Goal: Task Accomplishment & Management: Use online tool/utility

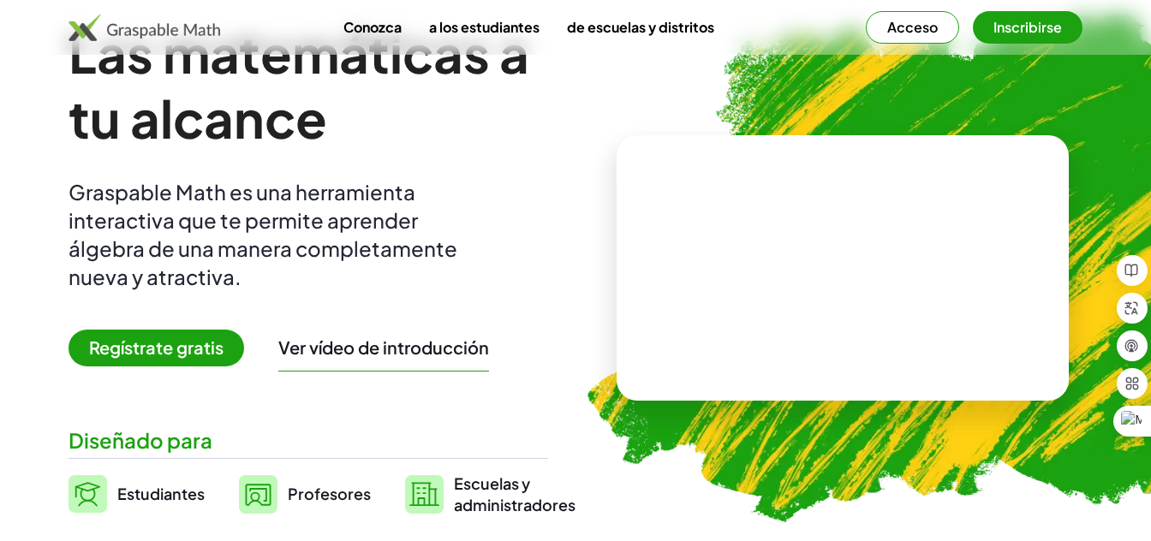
scroll to position [20, 0]
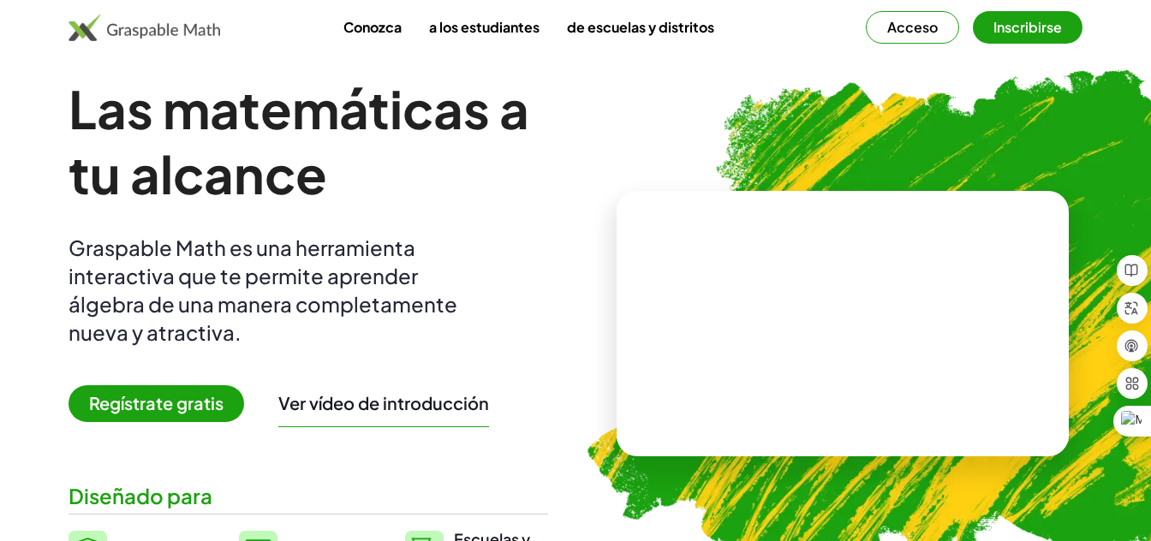
click at [157, 396] on font "Regístrate gratis" at bounding box center [156, 402] width 134 height 21
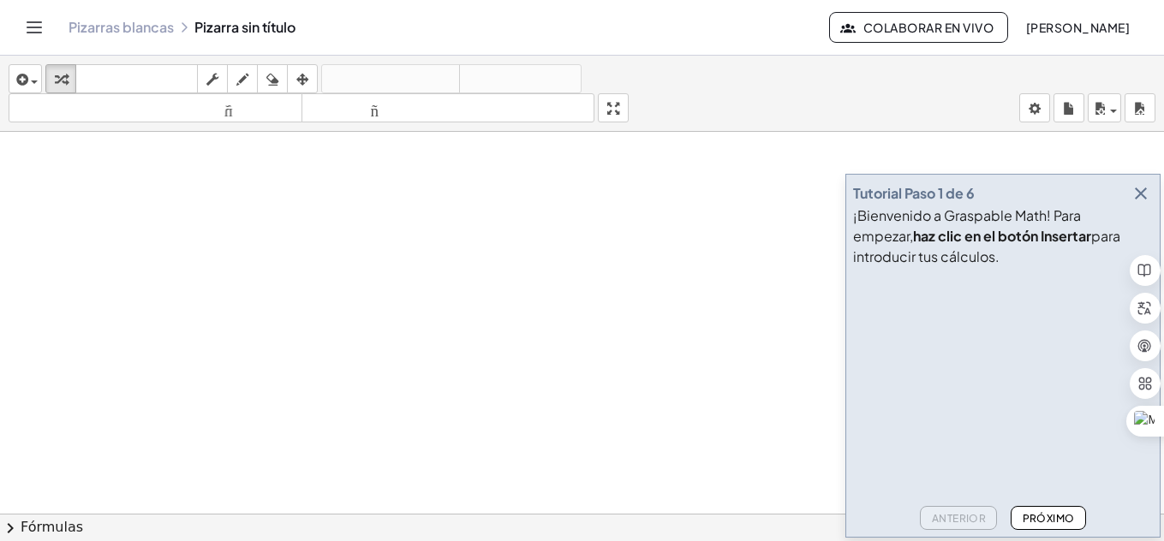
click at [1142, 190] on icon "button" at bounding box center [1140, 193] width 21 height 21
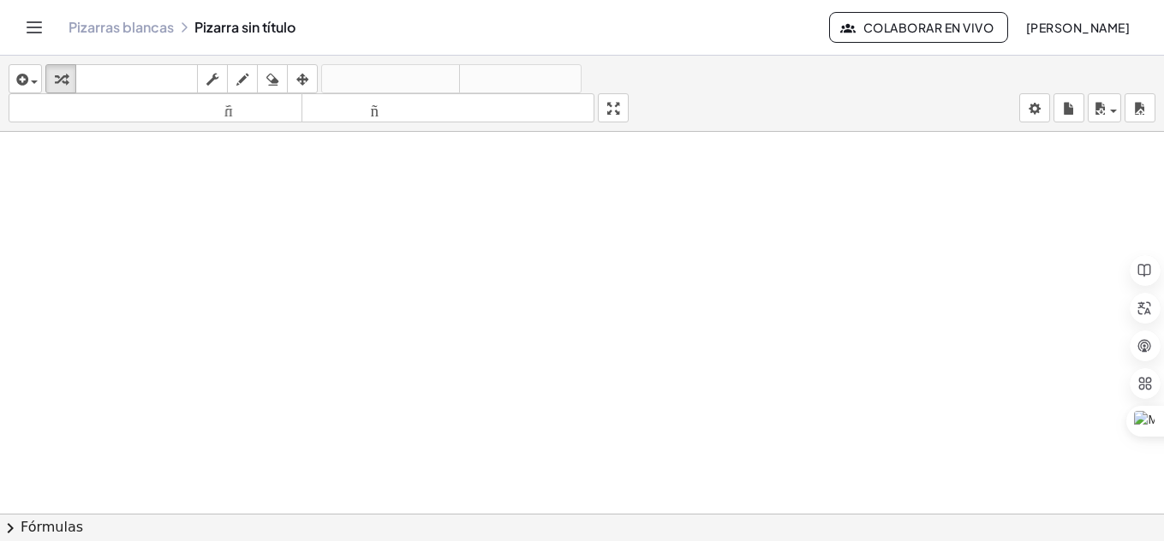
scroll to position [74, 0]
click at [462, 121] on button "tamaño_del_formato más grande" at bounding box center [448, 107] width 294 height 29
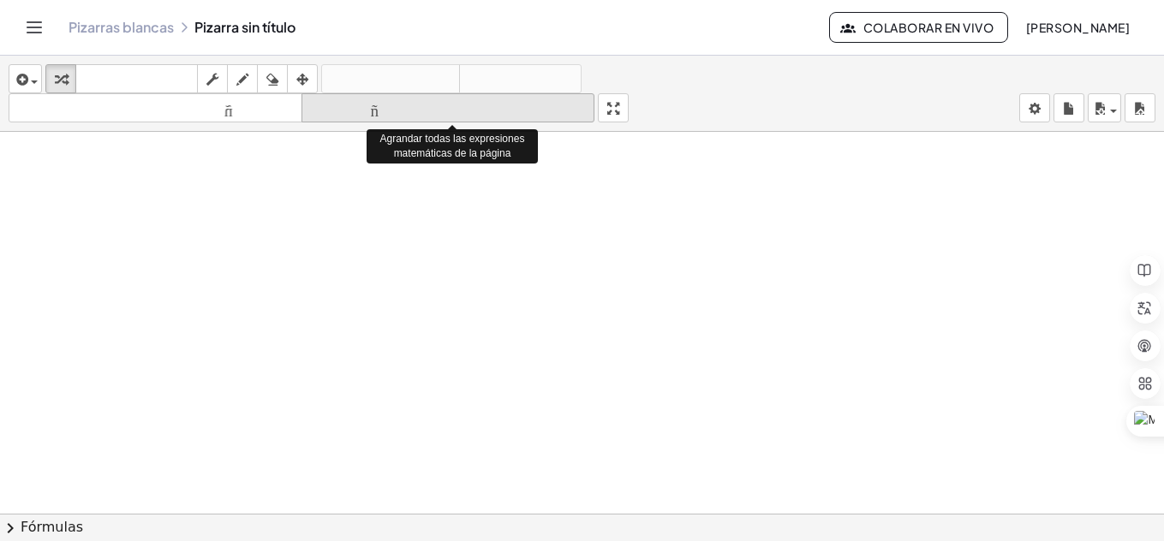
click at [400, 105] on font "tamaño_del_formato" at bounding box center [448, 108] width 285 height 16
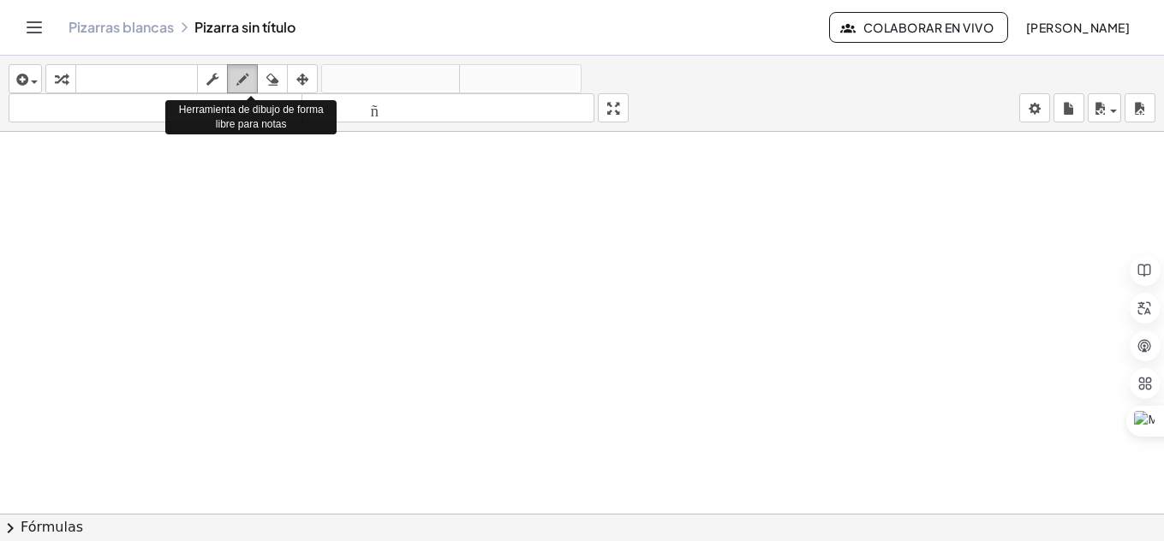
click at [238, 81] on icon "button" at bounding box center [242, 79] width 12 height 21
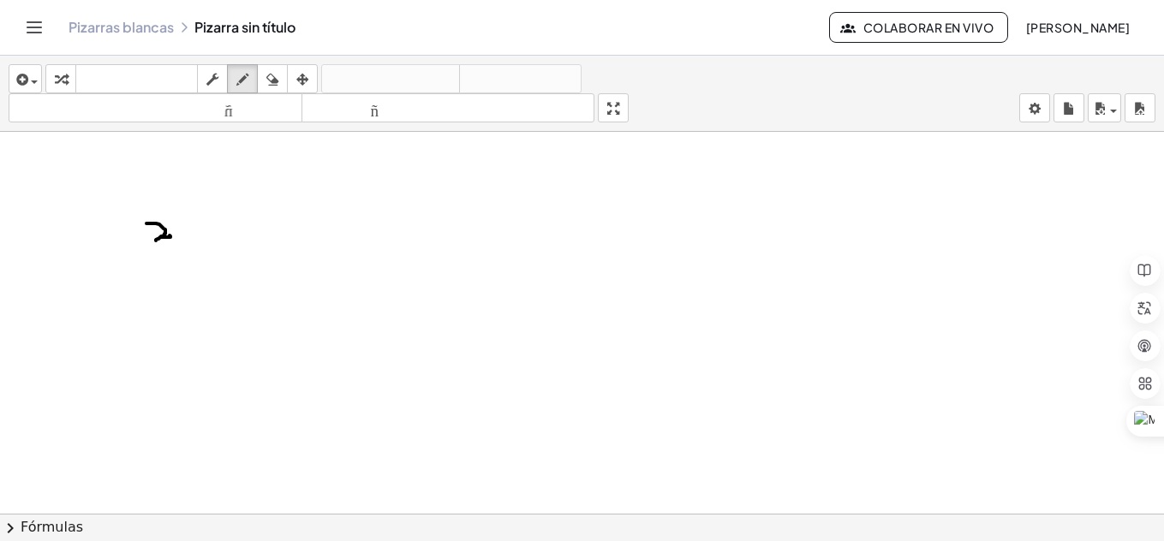
drag, startPoint x: 146, startPoint y: 223, endPoint x: 170, endPoint y: 235, distance: 26.0
click at [170, 235] on div at bounding box center [582, 439] width 1164 height 764
drag, startPoint x: 230, startPoint y: 180, endPoint x: 261, endPoint y: 192, distance: 33.1
click at [261, 192] on div at bounding box center [582, 439] width 1164 height 764
click at [268, 175] on div at bounding box center [582, 439] width 1164 height 764
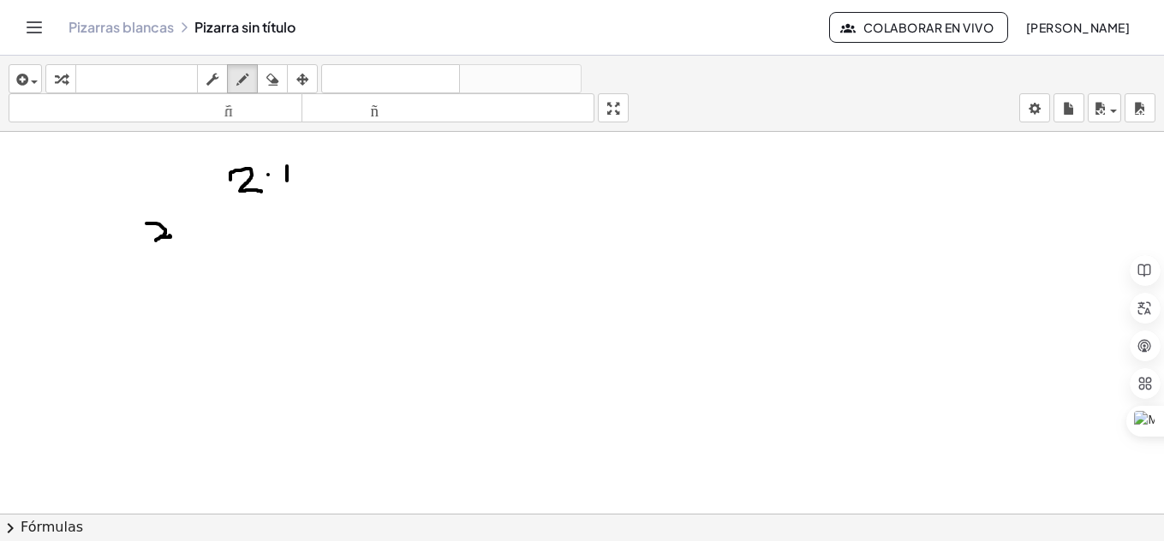
drag, startPoint x: 287, startPoint y: 166, endPoint x: 287, endPoint y: 181, distance: 14.6
click at [287, 181] on div at bounding box center [582, 439] width 1164 height 764
click at [279, 170] on div at bounding box center [582, 439] width 1164 height 764
drag, startPoint x: 277, startPoint y: 170, endPoint x: 299, endPoint y: 167, distance: 21.6
click at [299, 167] on div at bounding box center [582, 439] width 1164 height 764
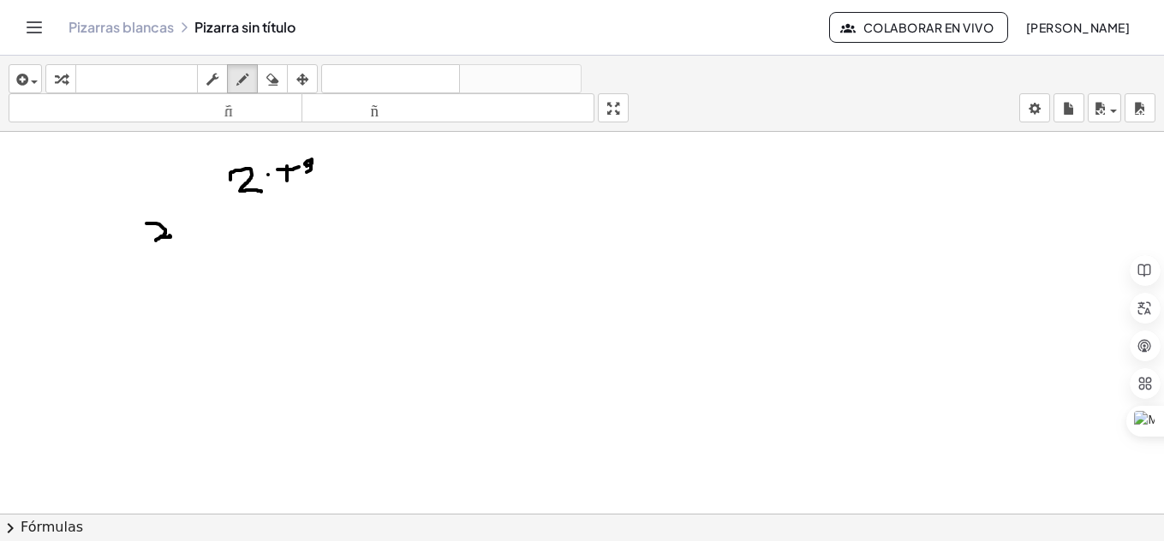
click at [305, 173] on div at bounding box center [582, 439] width 1164 height 764
drag, startPoint x: 336, startPoint y: 150, endPoint x: 339, endPoint y: 183, distance: 33.6
click at [339, 183] on div at bounding box center [582, 439] width 1164 height 764
drag, startPoint x: 329, startPoint y: 163, endPoint x: 347, endPoint y: 159, distance: 18.3
click at [348, 159] on div at bounding box center [582, 439] width 1164 height 764
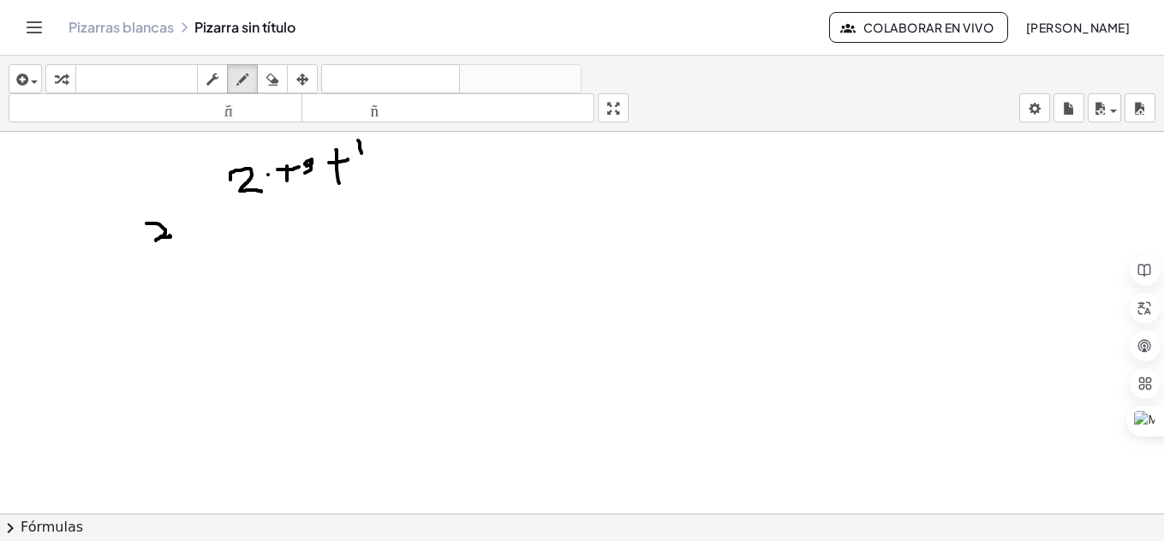
drag, startPoint x: 359, startPoint y: 141, endPoint x: 372, endPoint y: 154, distance: 18.8
click at [372, 154] on div at bounding box center [582, 439] width 1164 height 764
drag, startPoint x: 372, startPoint y: 140, endPoint x: 378, endPoint y: 202, distance: 62.9
click at [378, 201] on div at bounding box center [582, 439] width 1164 height 764
drag, startPoint x: 403, startPoint y: 146, endPoint x: 406, endPoint y: 164, distance: 17.3
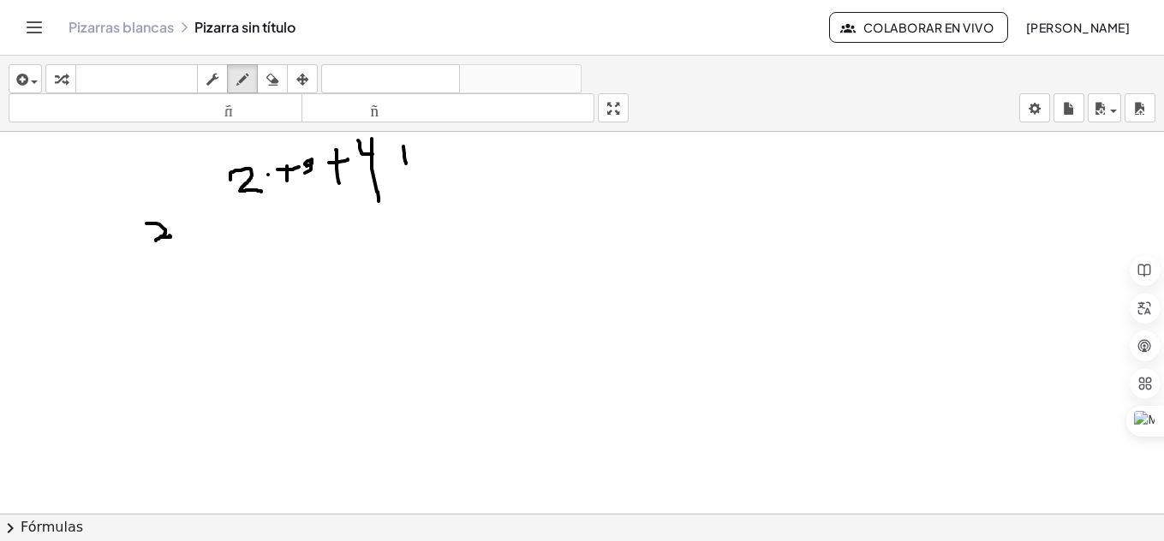
click at [406, 164] on div at bounding box center [582, 439] width 1164 height 764
click at [264, 80] on div "button" at bounding box center [272, 78] width 22 height 21
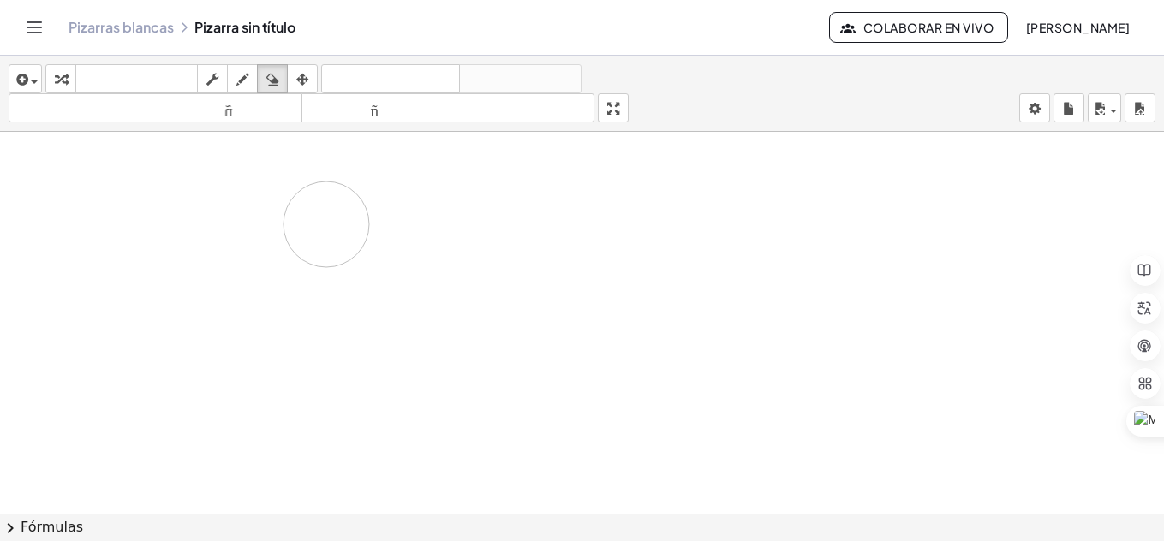
drag, startPoint x: 359, startPoint y: 151, endPoint x: 217, endPoint y: 242, distance: 169.1
click at [211, 252] on div at bounding box center [582, 439] width 1164 height 764
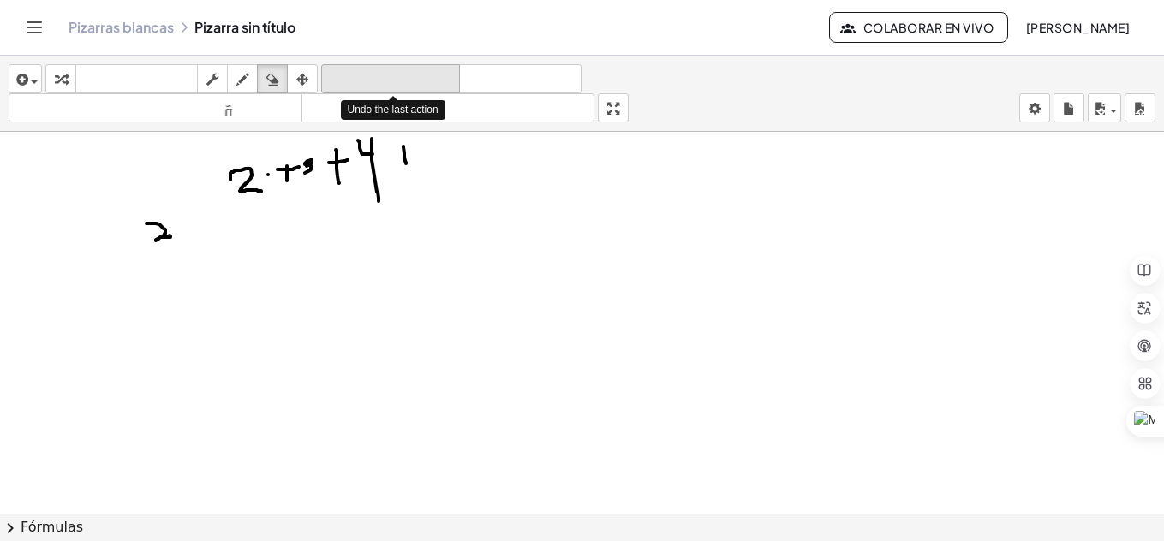
click at [366, 78] on font "deshacer" at bounding box center [390, 79] width 130 height 16
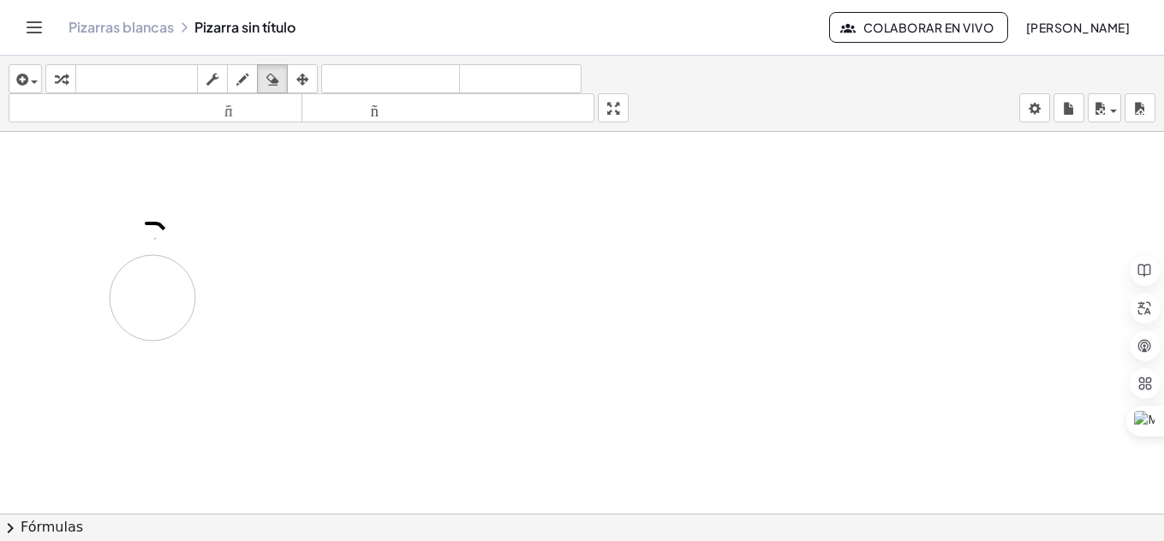
drag, startPoint x: 370, startPoint y: 169, endPoint x: 122, endPoint y: 297, distance: 278.8
click at [115, 303] on div at bounding box center [582, 439] width 1164 height 764
click at [123, 86] on div "teclado" at bounding box center [137, 78] width 114 height 21
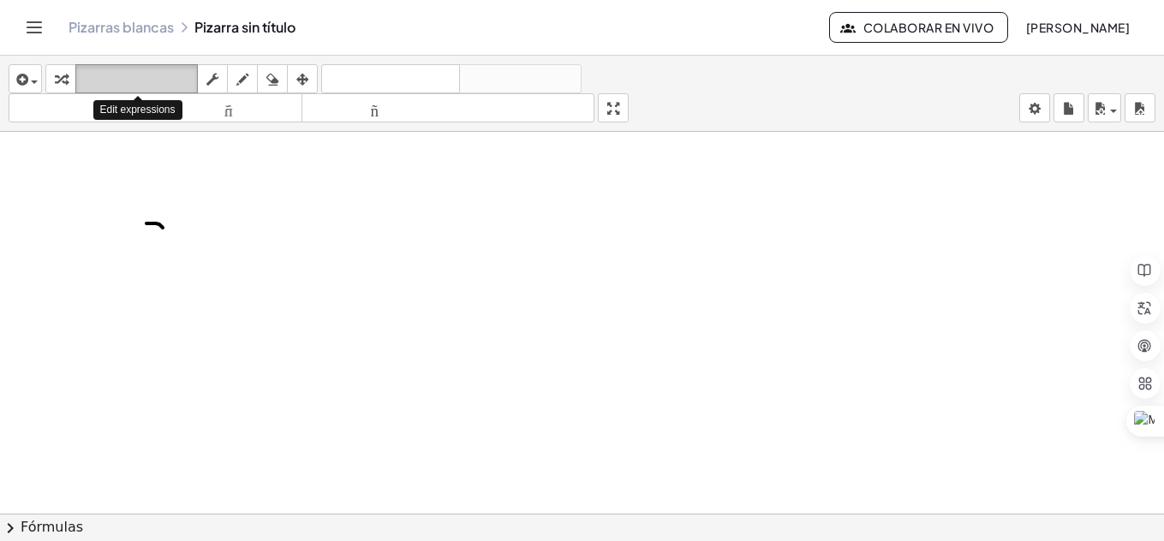
click at [123, 86] on font "teclado" at bounding box center [137, 79] width 114 height 16
drag, startPoint x: 157, startPoint y: 217, endPoint x: 143, endPoint y: 232, distance: 20.6
click at [136, 232] on div at bounding box center [582, 439] width 1164 height 764
click at [180, 211] on div at bounding box center [582, 439] width 1164 height 764
drag, startPoint x: 169, startPoint y: 213, endPoint x: 155, endPoint y: 214, distance: 13.7
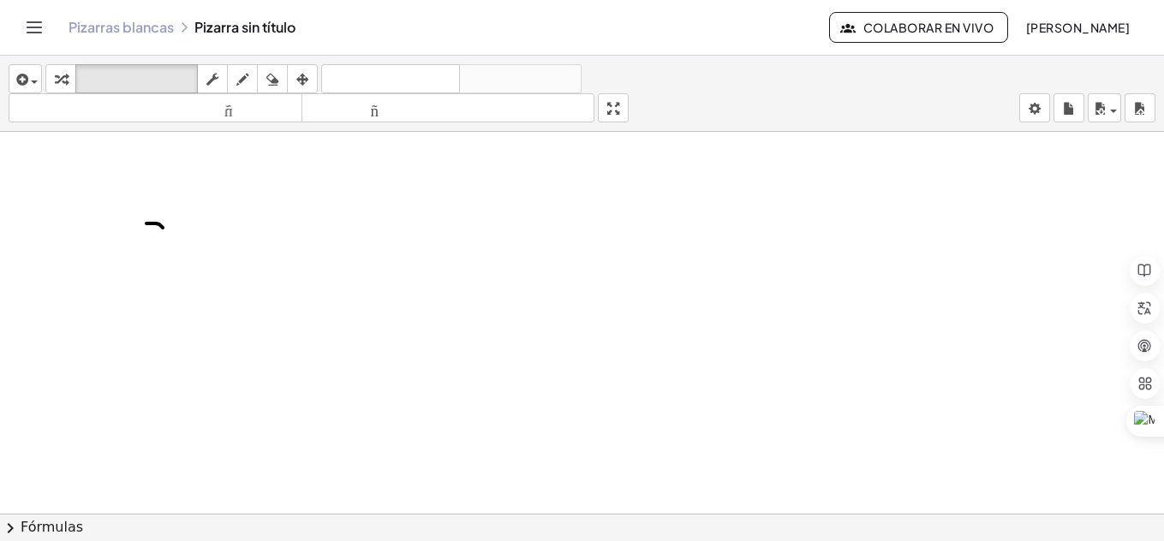
click at [164, 214] on div at bounding box center [582, 439] width 1164 height 764
click at [148, 214] on div at bounding box center [582, 439] width 1164 height 764
drag, startPoint x: 954, startPoint y: 347, endPoint x: 1140, endPoint y: 360, distance: 186.3
click at [1140, 361] on body "Actividades matemáticas fáciles de comprender Pizarras blancas Clases Cuenta ve…" at bounding box center [582, 270] width 1164 height 541
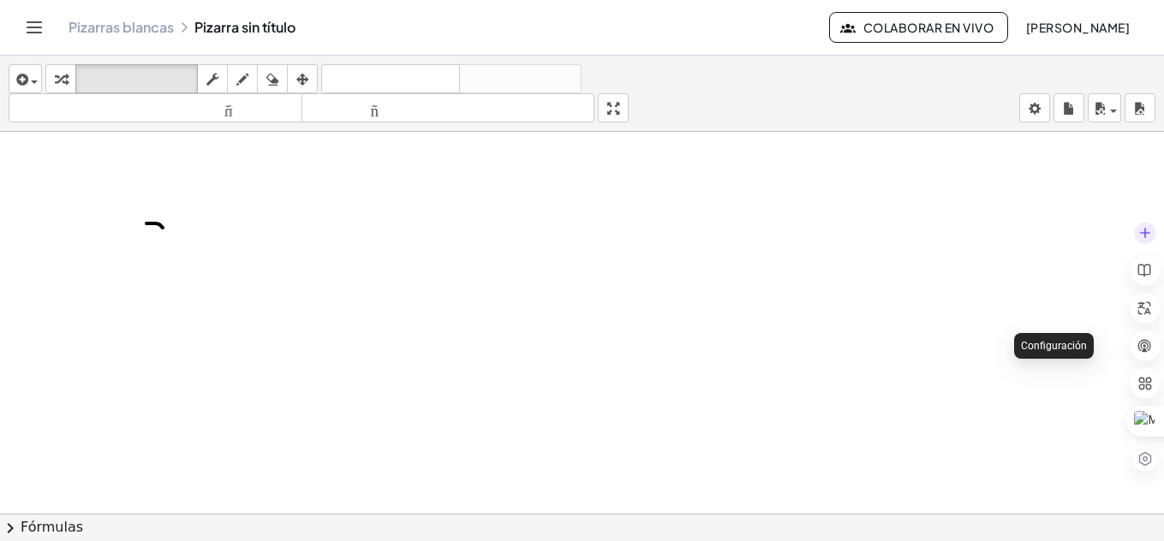
drag, startPoint x: 1131, startPoint y: 326, endPoint x: 1137, endPoint y: 249, distance: 77.3
click at [1131, 314] on div "Configuración" at bounding box center [1144, 345] width 31 height 257
drag, startPoint x: 1137, startPoint y: 249, endPoint x: 1127, endPoint y: 197, distance: 53.2
click at [1134, 235] on div "Configuración" at bounding box center [1144, 345] width 31 height 257
click at [1130, 208] on body "Actividades matemáticas fáciles de comprender Pizarras blancas Clases Cuenta ve…" at bounding box center [582, 270] width 1164 height 541
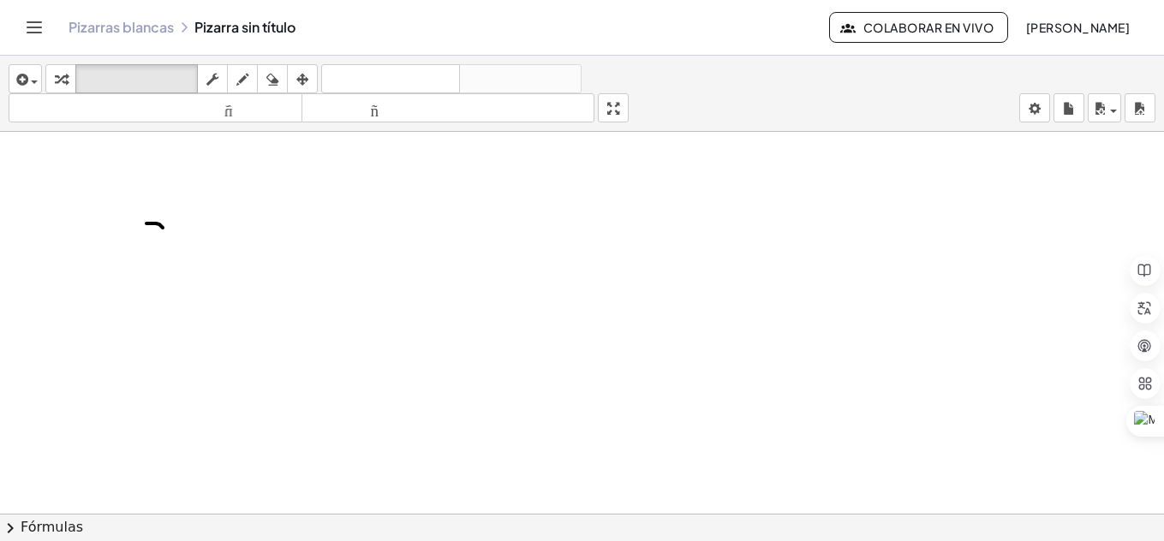
click at [1079, 146] on div at bounding box center [582, 439] width 1164 height 764
drag, startPoint x: 1086, startPoint y: 185, endPoint x: 1143, endPoint y: 373, distance: 196.9
click at [1143, 373] on body "Actividades matemáticas fáciles de comprender Pizarras blancas Clases Cuenta ve…" at bounding box center [582, 270] width 1164 height 541
click at [1141, 372] on div at bounding box center [1144, 383] width 31 height 31
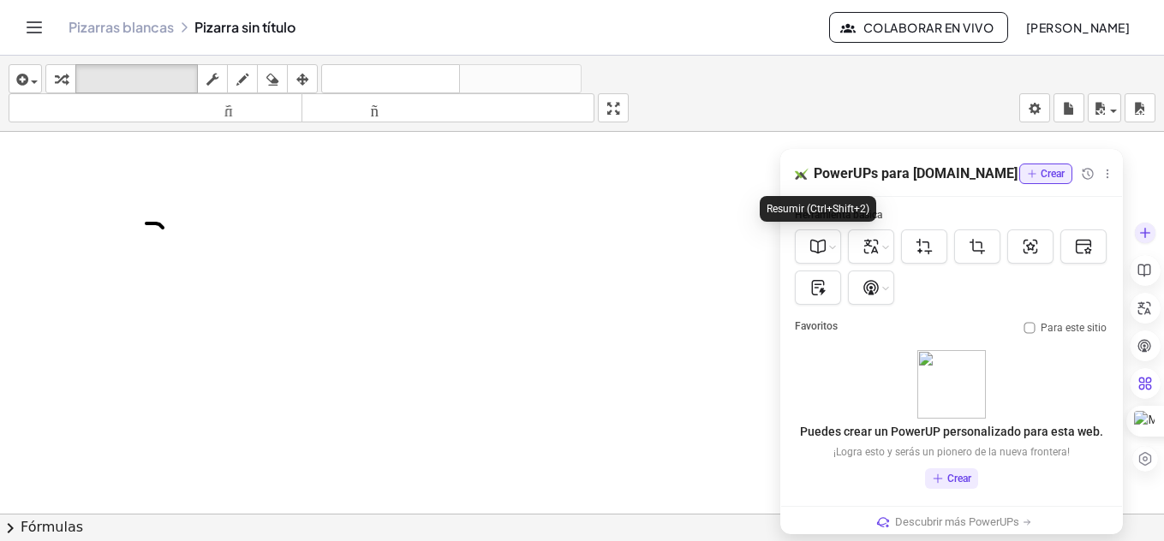
drag, startPoint x: 818, startPoint y: 229, endPoint x: 836, endPoint y: 247, distance: 24.8
click at [834, 245] on div at bounding box center [818, 246] width 46 height 34
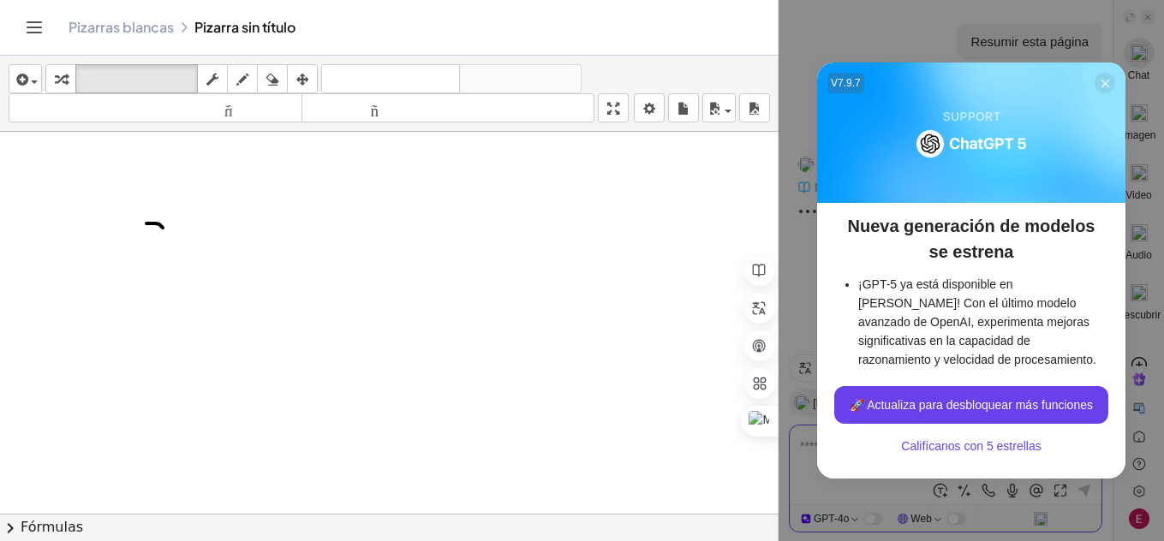
click at [1099, 80] on icon at bounding box center [1104, 83] width 13 height 13
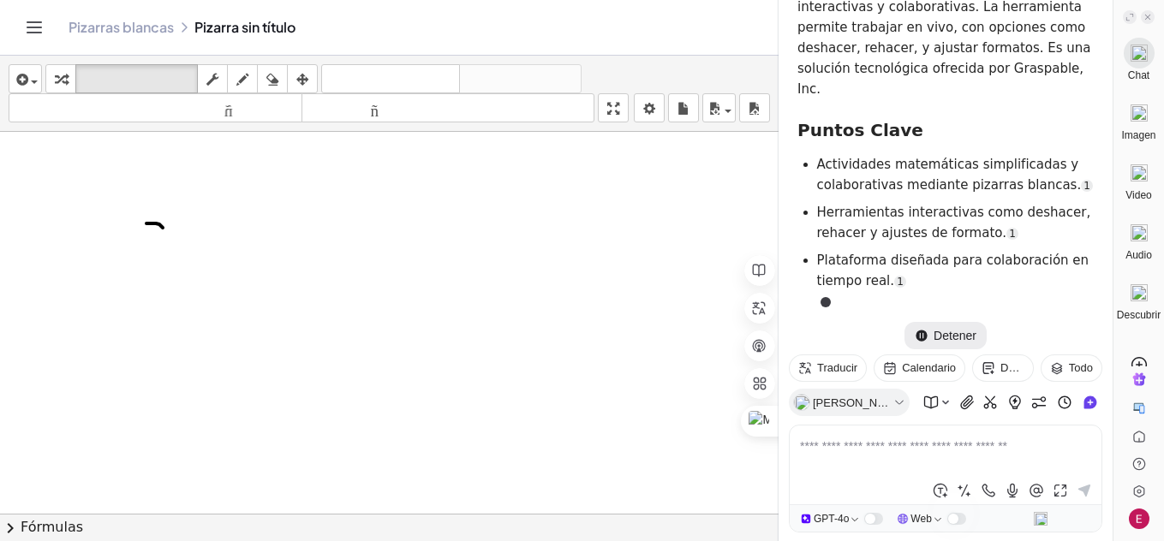
click at [613, 289] on div at bounding box center [389, 439] width 778 height 764
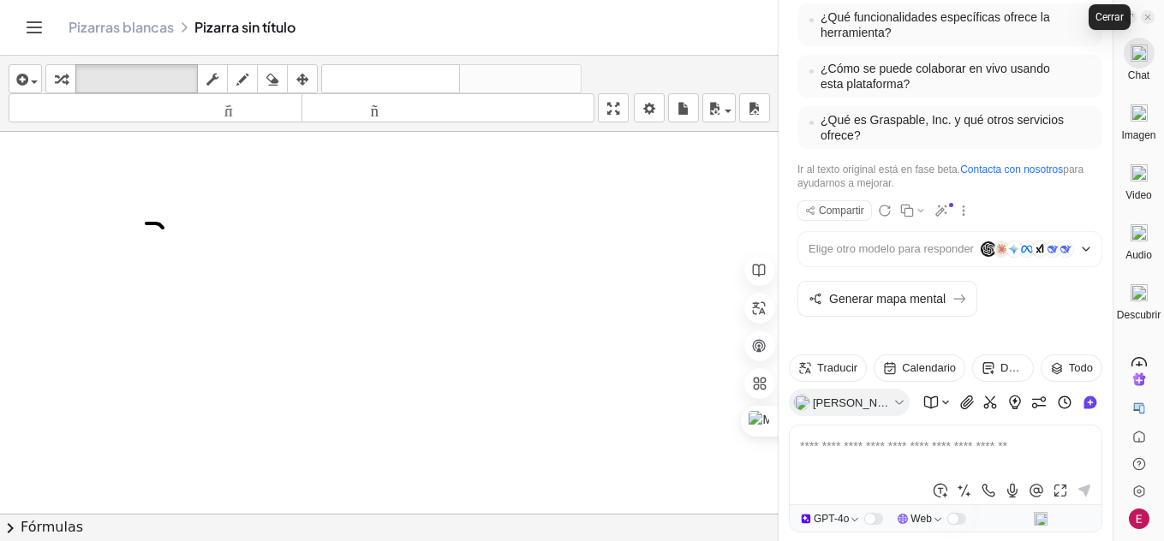
click at [1142, 11] on span at bounding box center [1147, 17] width 14 height 14
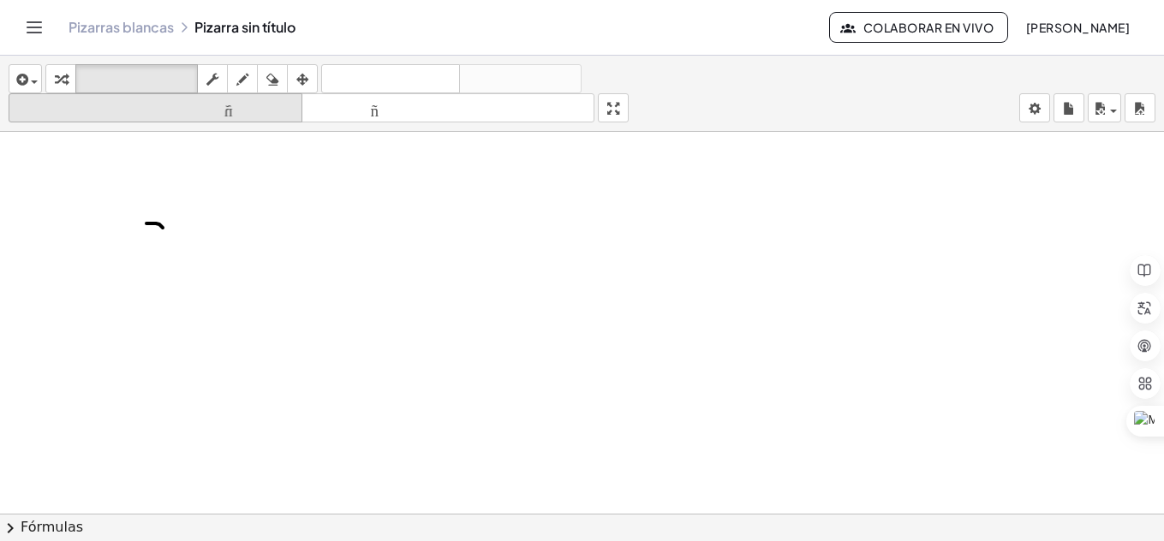
click at [294, 93] on div "insertar Seleccione uno: Expresión matemática Función Texto Vídeo de YouTube Gr…" at bounding box center [582, 94] width 1164 height 76
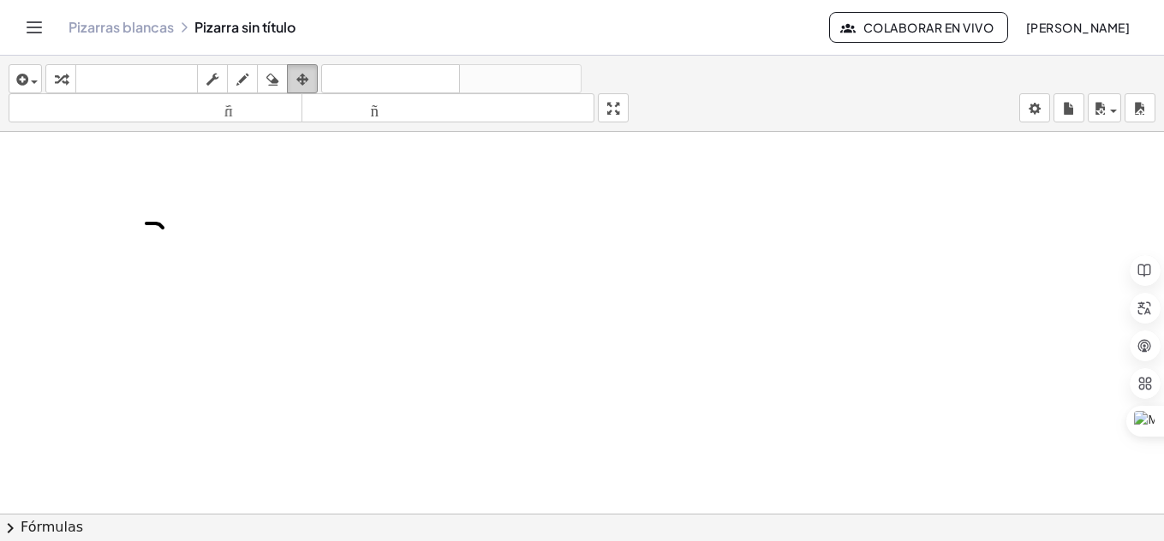
click at [303, 86] on icon "button" at bounding box center [302, 79] width 12 height 21
click at [221, 89] on button "fregar" at bounding box center [212, 78] width 31 height 29
click at [35, 82] on span "button" at bounding box center [34, 81] width 7 height 3
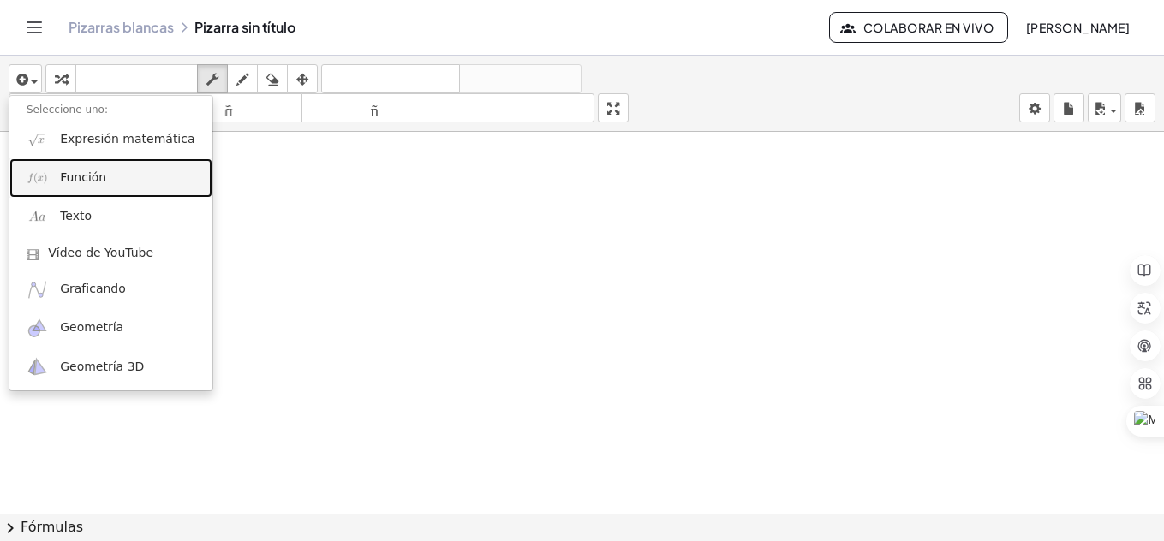
click at [95, 180] on font "Función" at bounding box center [83, 177] width 46 height 14
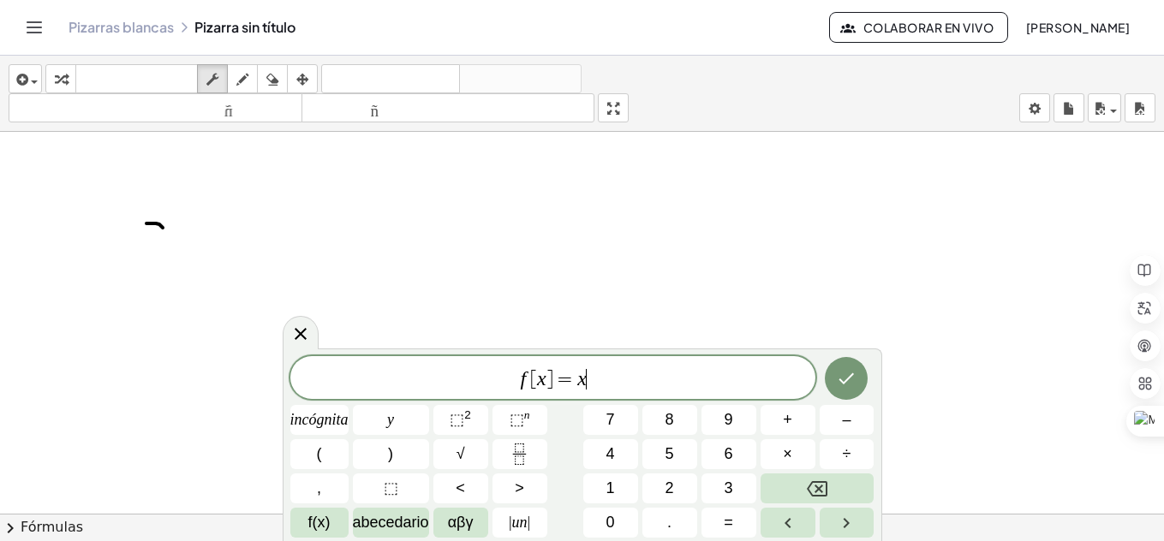
click at [592, 382] on span "f [ x ] = x ​" at bounding box center [552, 379] width 525 height 24
click at [278, 86] on icon "button" at bounding box center [272, 79] width 12 height 21
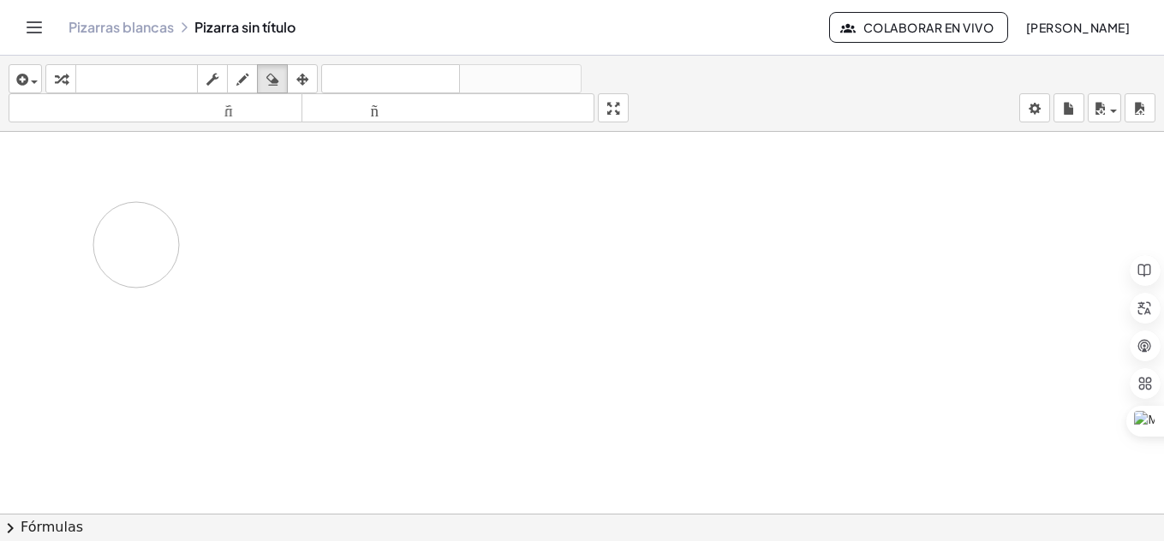
drag, startPoint x: 157, startPoint y: 241, endPoint x: 136, endPoint y: 245, distance: 21.0
click at [136, 245] on div at bounding box center [582, 439] width 1164 height 764
click at [19, 74] on icon "button" at bounding box center [20, 79] width 15 height 21
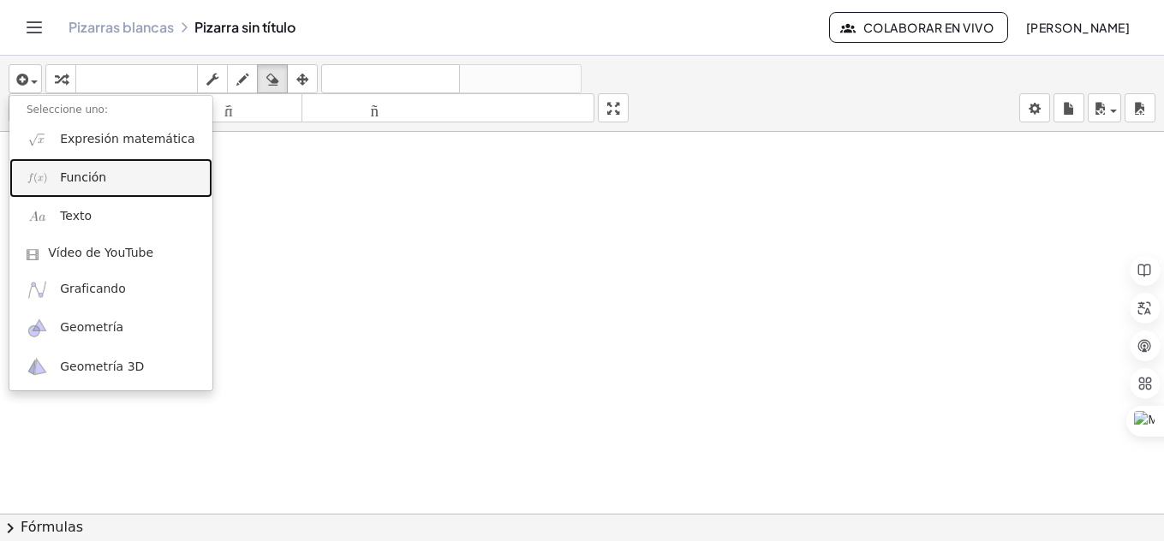
click at [62, 170] on font "Función" at bounding box center [83, 177] width 46 height 14
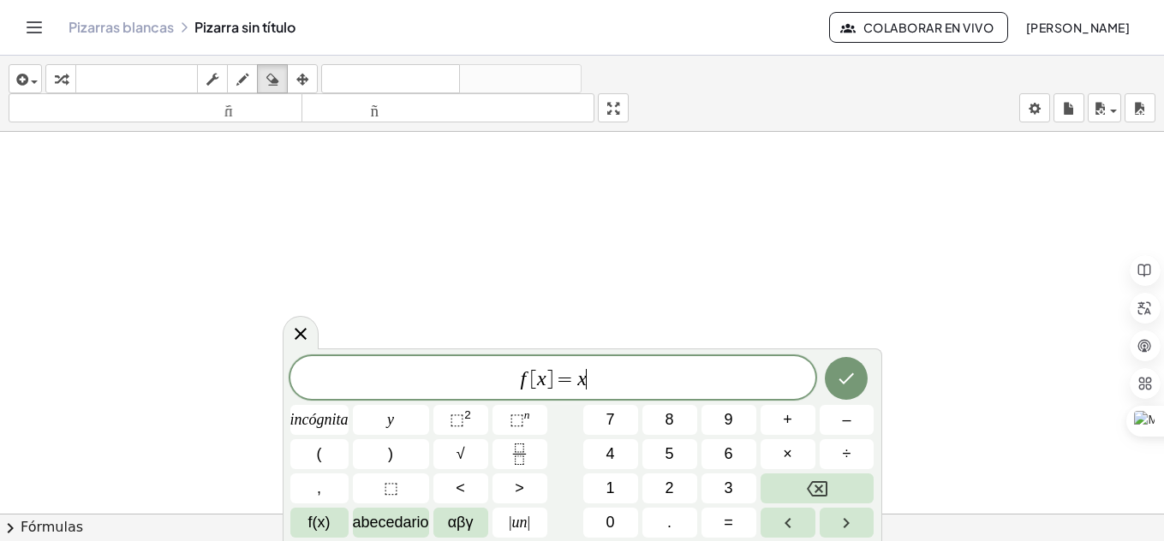
click at [614, 386] on span "f [ x ] = x ​" at bounding box center [552, 379] width 525 height 24
drag, startPoint x: 794, startPoint y: 403, endPoint x: 783, endPoint y: 425, distance: 24.1
click at [783, 425] on div "f [ x ] = 2 incógnita y ⬚ 2 ⬚ n 7 8 9 + – ( ) √ 4 5 6 × ÷ , ⬚ < > 1 2 3 f(x) ab…" at bounding box center [582, 447] width 584 height 182
click at [783, 425] on font "+" at bounding box center [787, 419] width 9 height 17
click at [843, 390] on button "Hecho" at bounding box center [845, 378] width 43 height 43
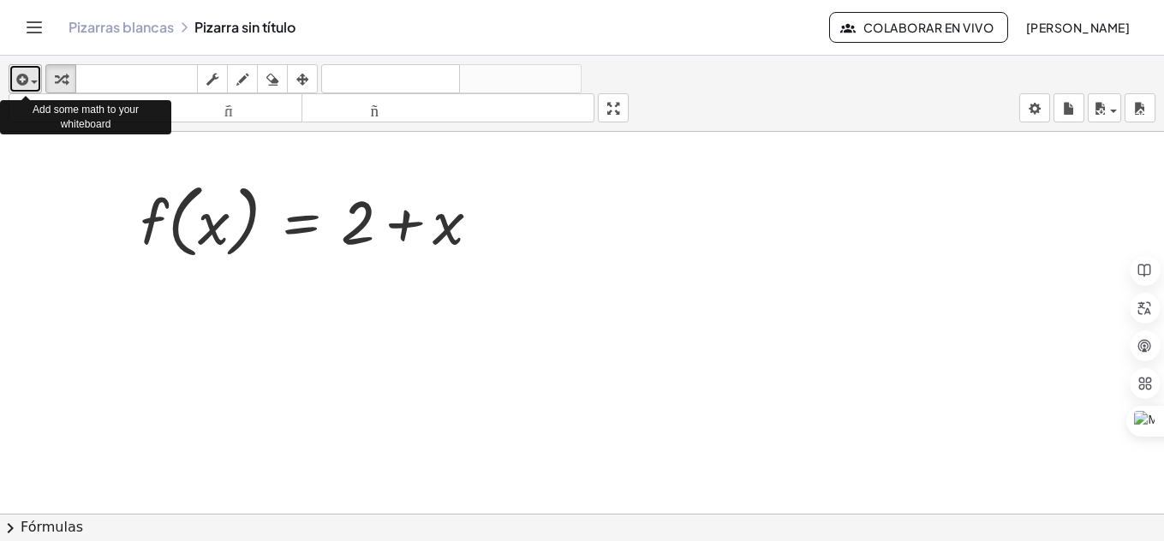
click at [38, 83] on span "button" at bounding box center [34, 81] width 7 height 3
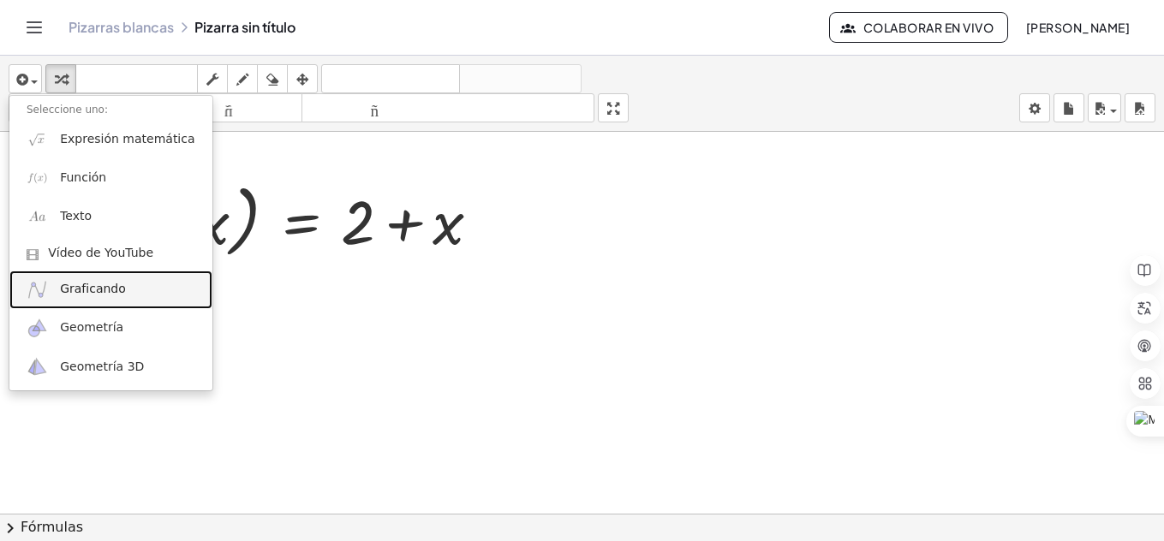
click at [92, 274] on link "Graficando" at bounding box center [110, 290] width 203 height 39
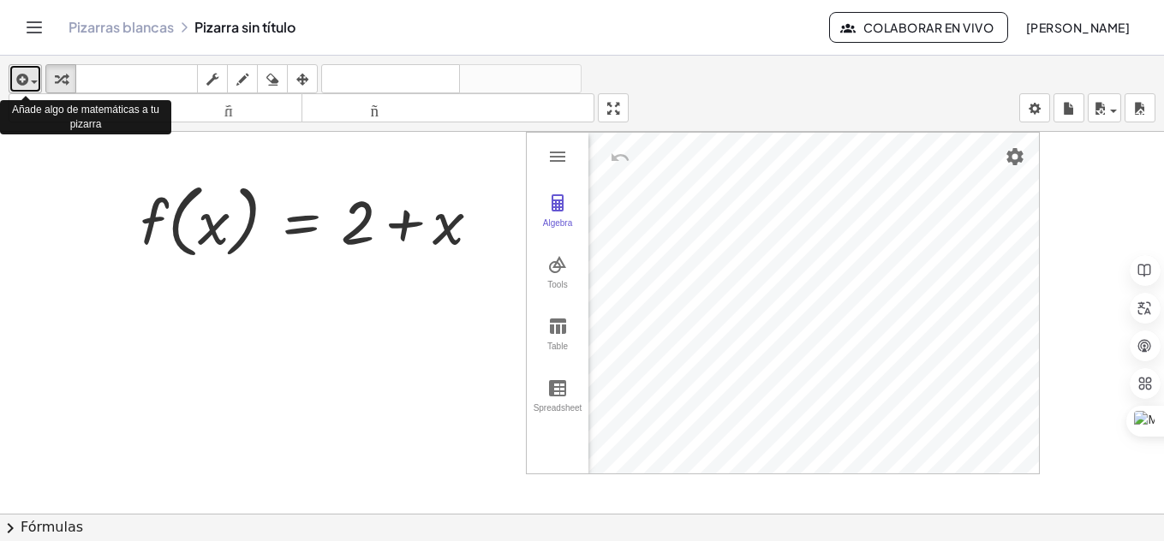
click at [28, 79] on span "button" at bounding box center [29, 81] width 3 height 12
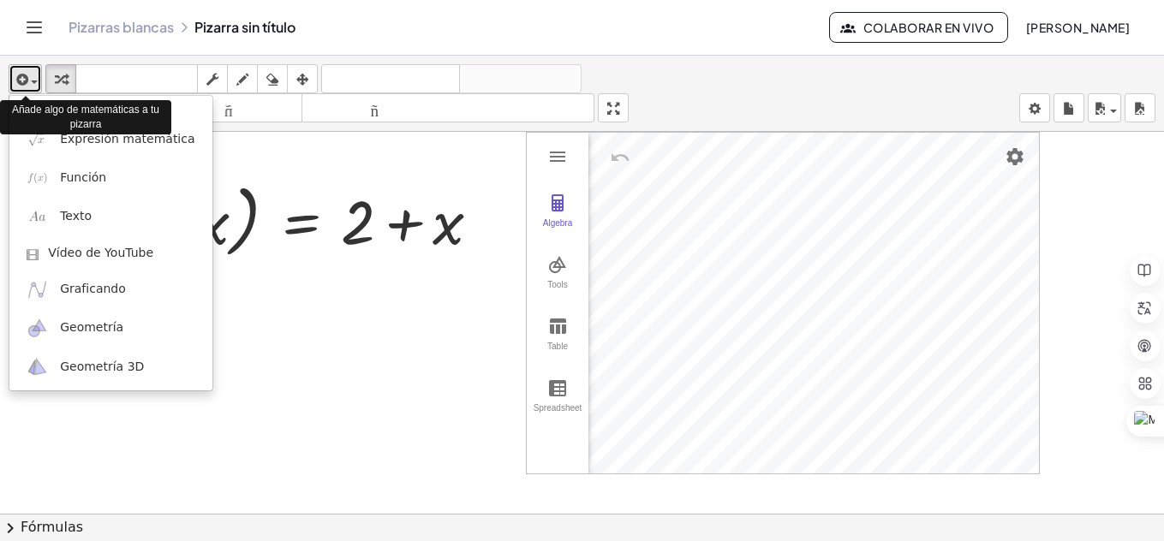
click at [28, 79] on span "button" at bounding box center [29, 81] width 3 height 12
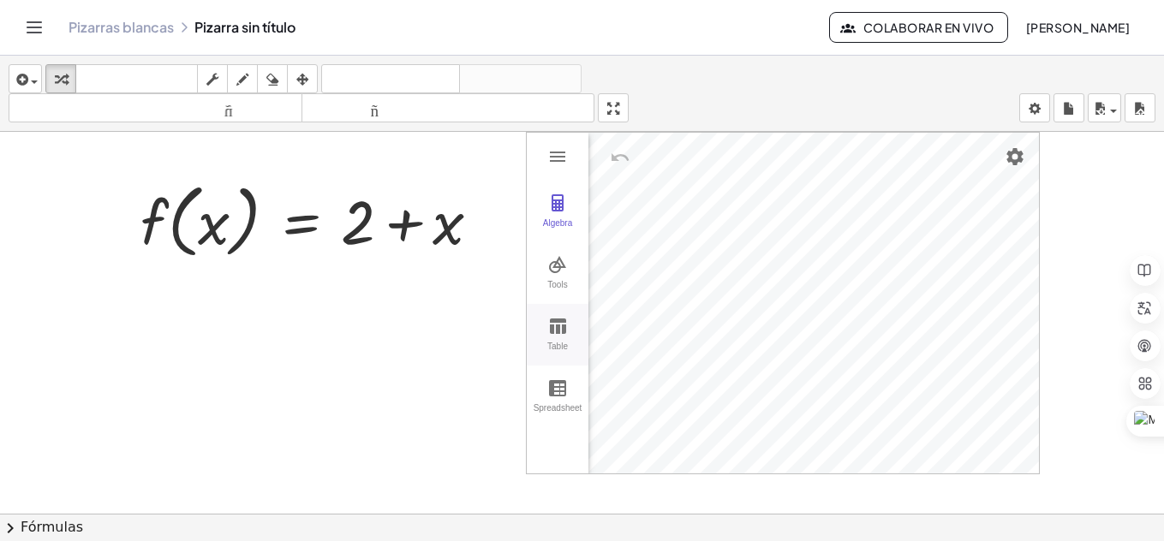
click at [567, 317] on img "Graphing Calculator" at bounding box center [557, 326] width 21 height 21
click at [628, 182] on th "x" at bounding box center [639, 159] width 103 height 52
click at [625, 163] on th "x" at bounding box center [639, 159] width 103 height 52
click at [644, 218] on td "Graphing Calculator" at bounding box center [621, 207] width 103 height 45
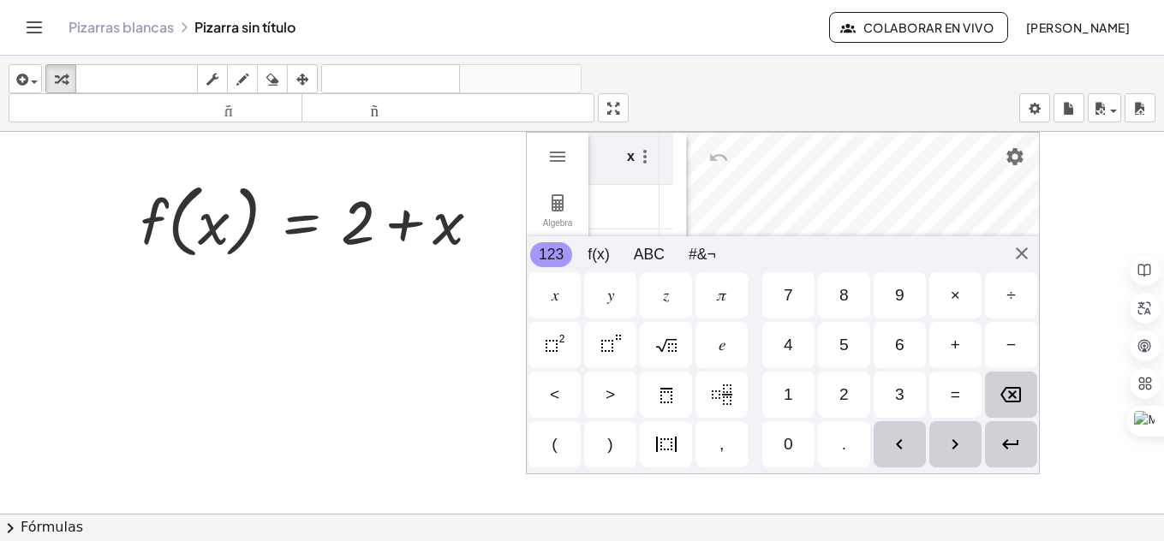
click at [607, 165] on th "x" at bounding box center [608, 159] width 103 height 52
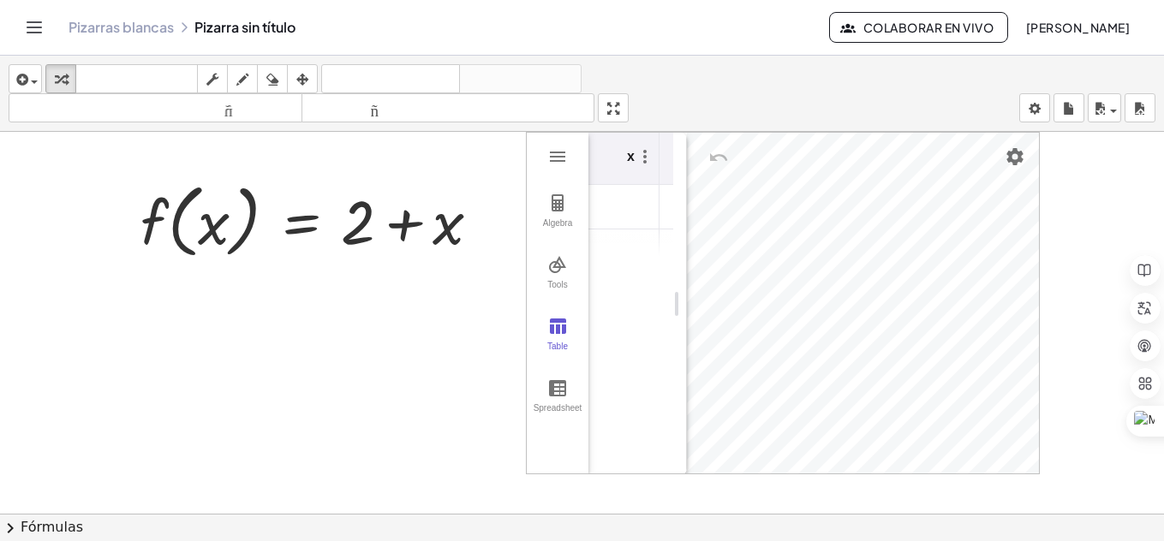
scroll to position [0, 0]
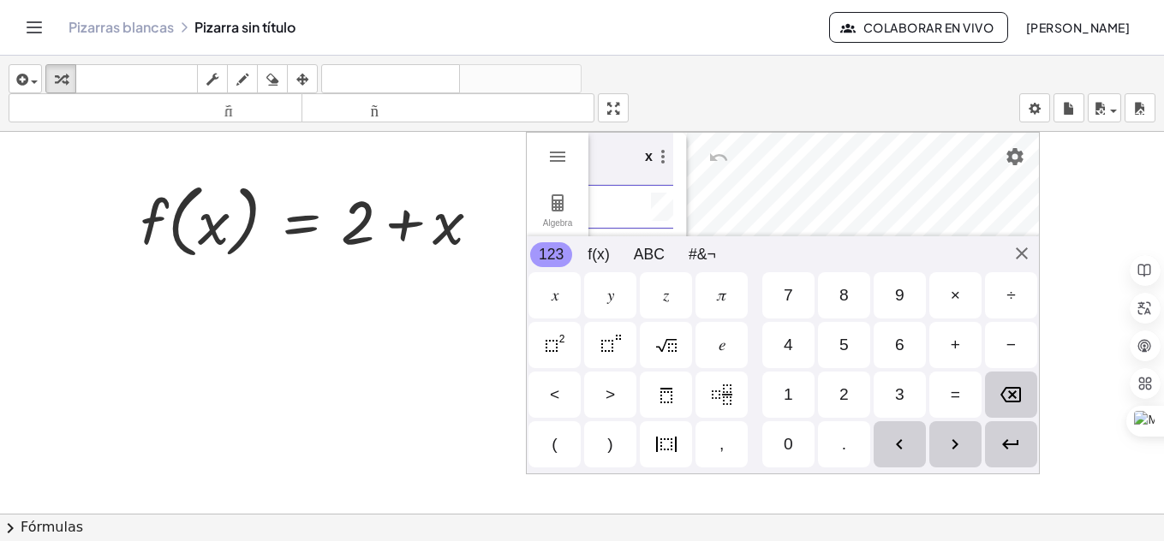
click at [614, 211] on td "Graphing Calculator" at bounding box center [625, 207] width 103 height 45
click at [840, 392] on div "2" at bounding box center [843, 394] width 9 height 21
click at [957, 357] on div "+" at bounding box center [955, 345] width 52 height 46
click at [893, 384] on div "3" at bounding box center [899, 395] width 52 height 46
click at [945, 404] on div "=" at bounding box center [955, 395] width 52 height 46
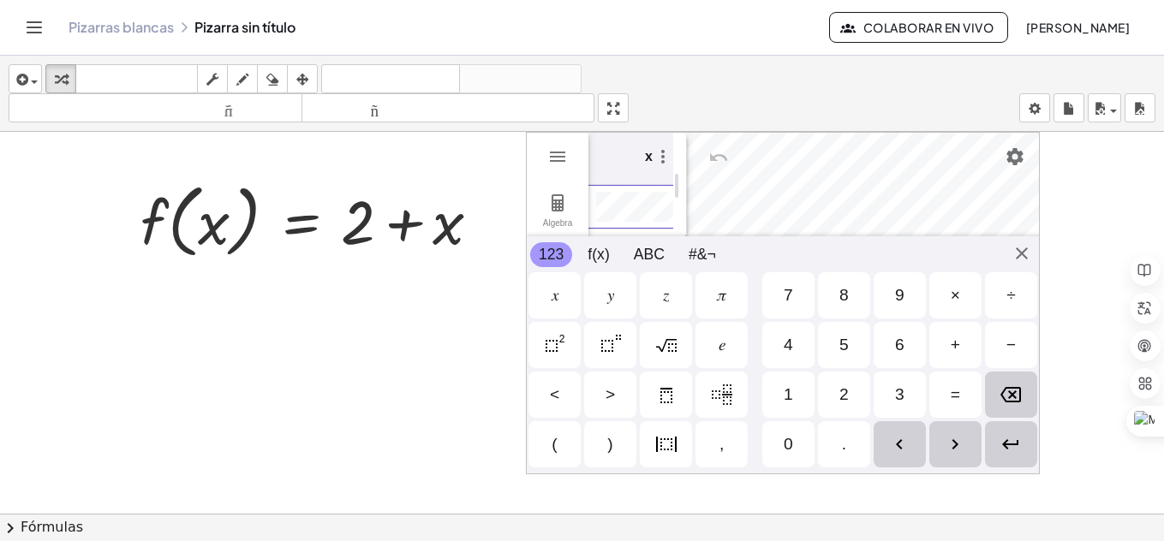
click at [843, 348] on div "5" at bounding box center [843, 345] width 9 height 21
click at [372, 397] on div at bounding box center [582, 439] width 1164 height 764
click at [1024, 259] on div "Algebra Tools Table Spreadsheet GeoGebra Graphing Calculator Basic Tools Move P…" at bounding box center [783, 303] width 514 height 342
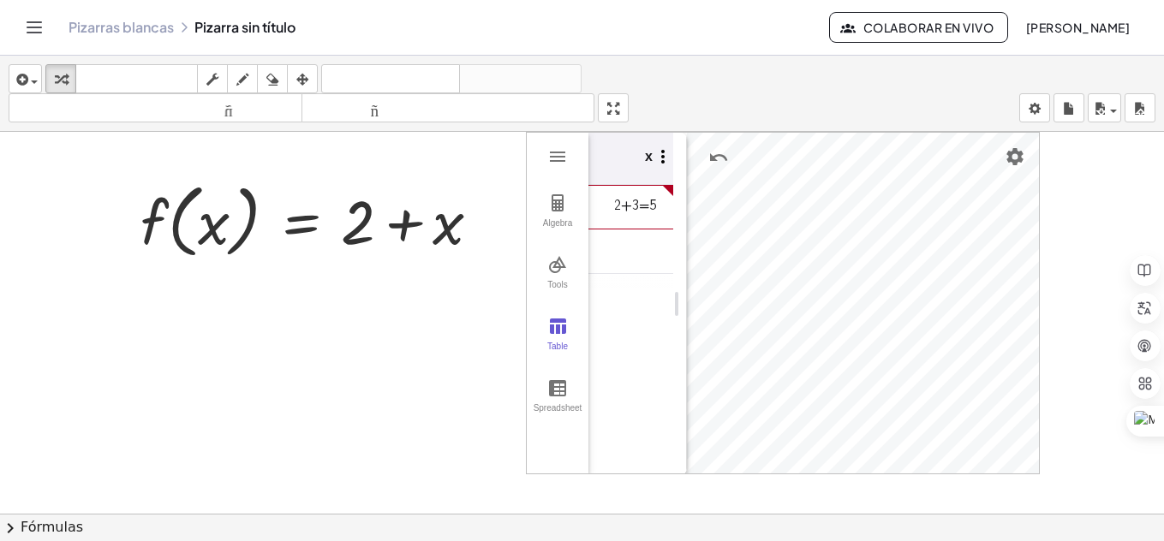
click at [662, 157] on img "Graphing Calculator" at bounding box center [662, 156] width 21 height 21
click at [652, 158] on img "Graphing Calculator" at bounding box center [662, 156] width 21 height 21
click at [628, 161] on th "x" at bounding box center [625, 159] width 103 height 52
click at [557, 407] on div "Spreadsheet" at bounding box center [557, 415] width 55 height 24
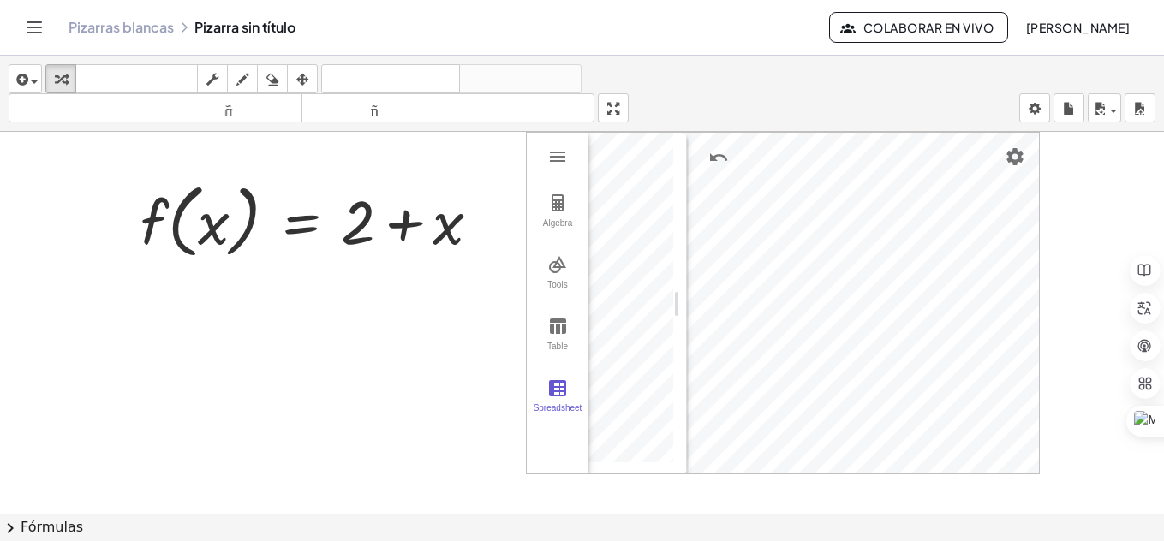
click at [580, 225] on div "Algebra" at bounding box center [557, 230] width 55 height 24
click at [569, 242] on button "Tools" at bounding box center [558, 273] width 62 height 62
click at [554, 312] on button "Table" at bounding box center [558, 335] width 62 height 62
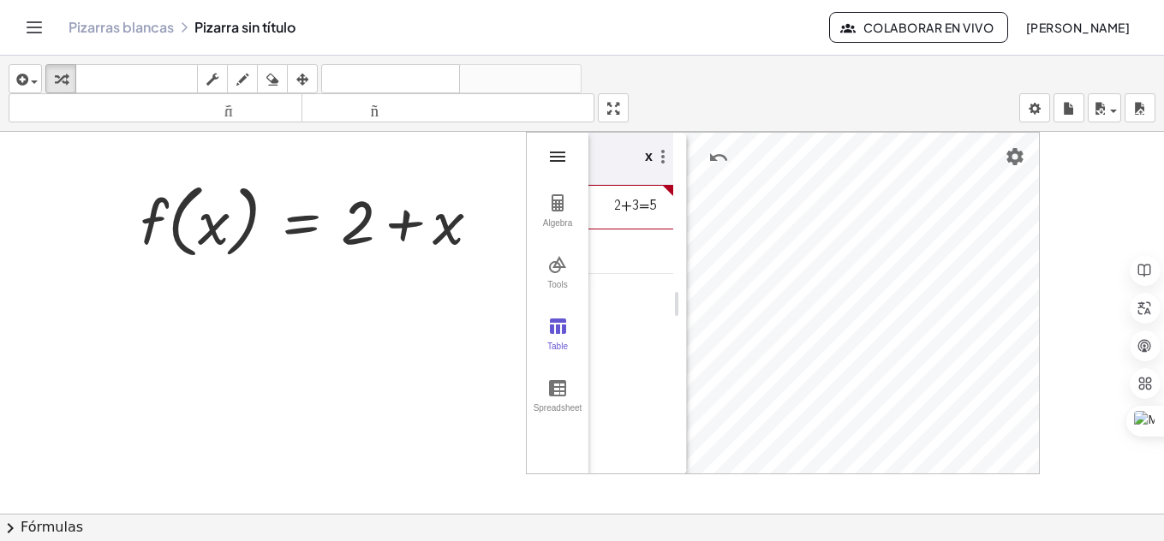
click at [562, 149] on img "Graphing Calculator" at bounding box center [557, 156] width 21 height 21
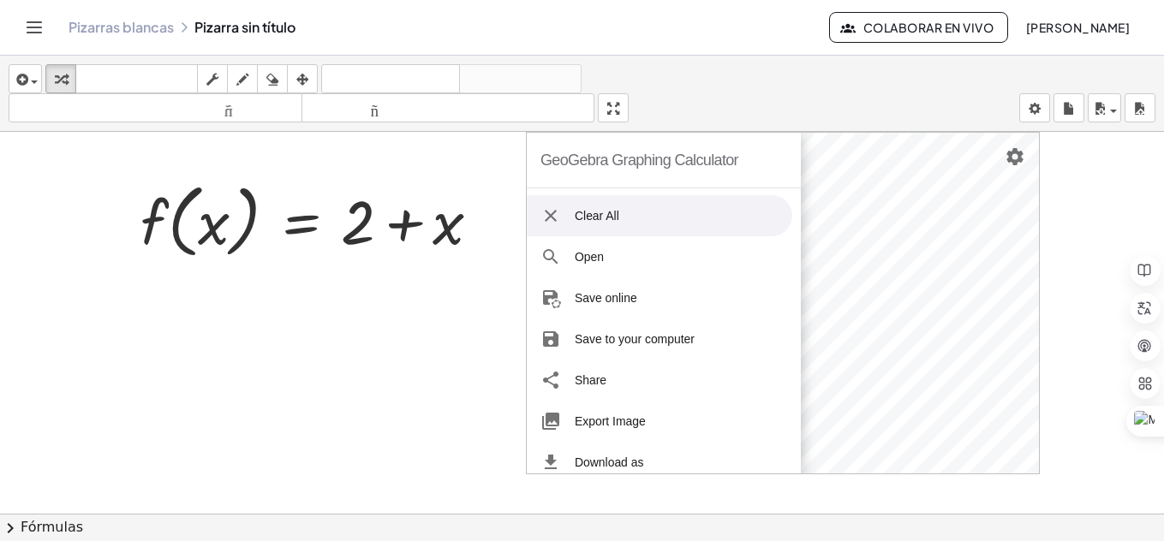
click at [545, 225] on img "Graphing Calculator" at bounding box center [550, 215] width 21 height 21
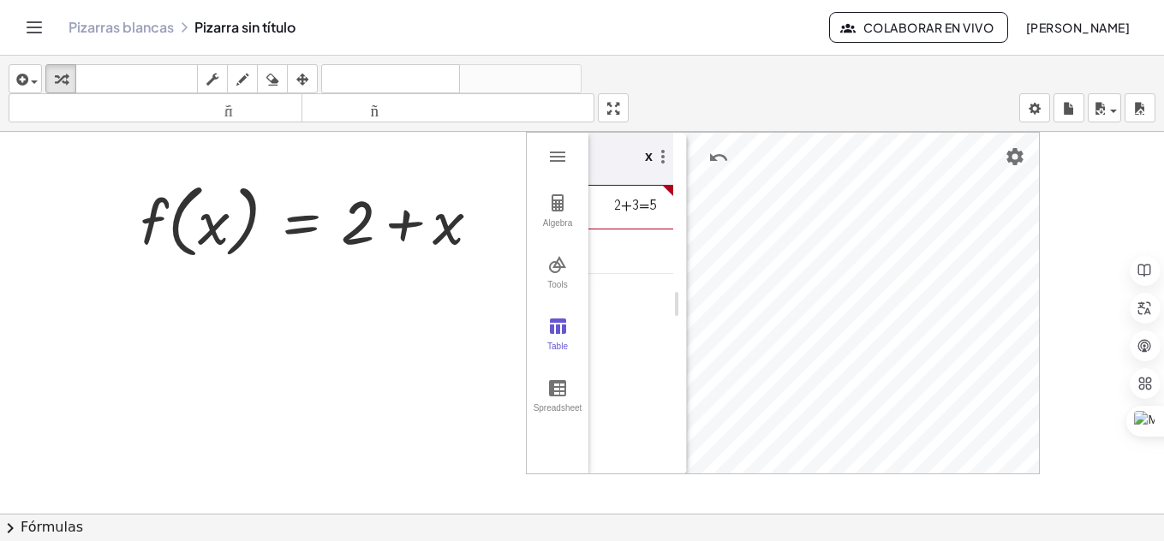
click at [145, 20] on font "Pizarras blancas" at bounding box center [120, 27] width 105 height 18
click at [659, 205] on td "2+3=5" at bounding box center [621, 207] width 103 height 45
click at [554, 391] on img "Graphing Calculator" at bounding box center [557, 388] width 21 height 21
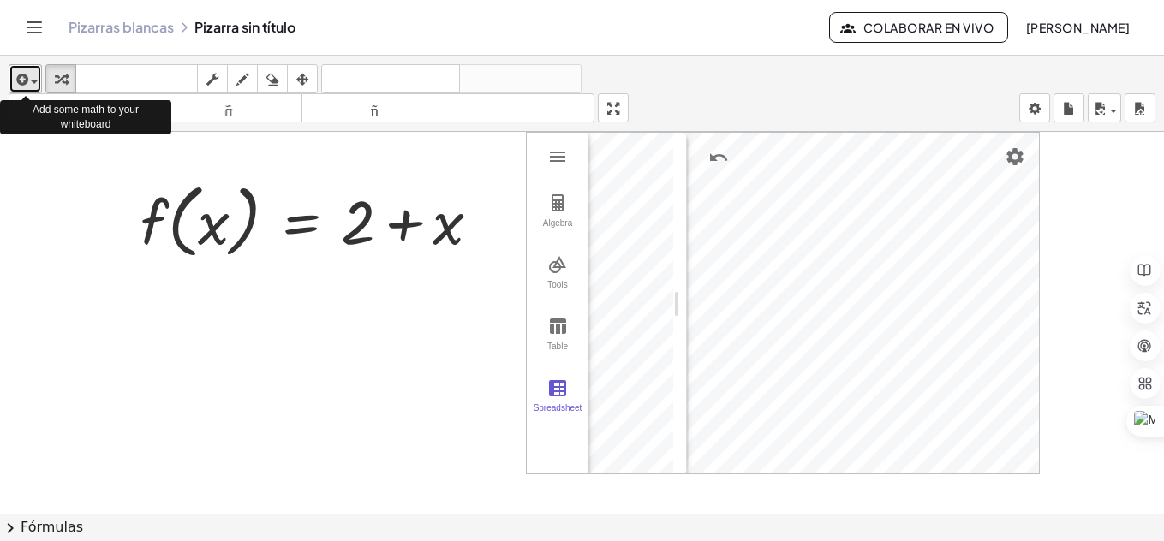
click at [24, 84] on icon "button" at bounding box center [20, 79] width 15 height 21
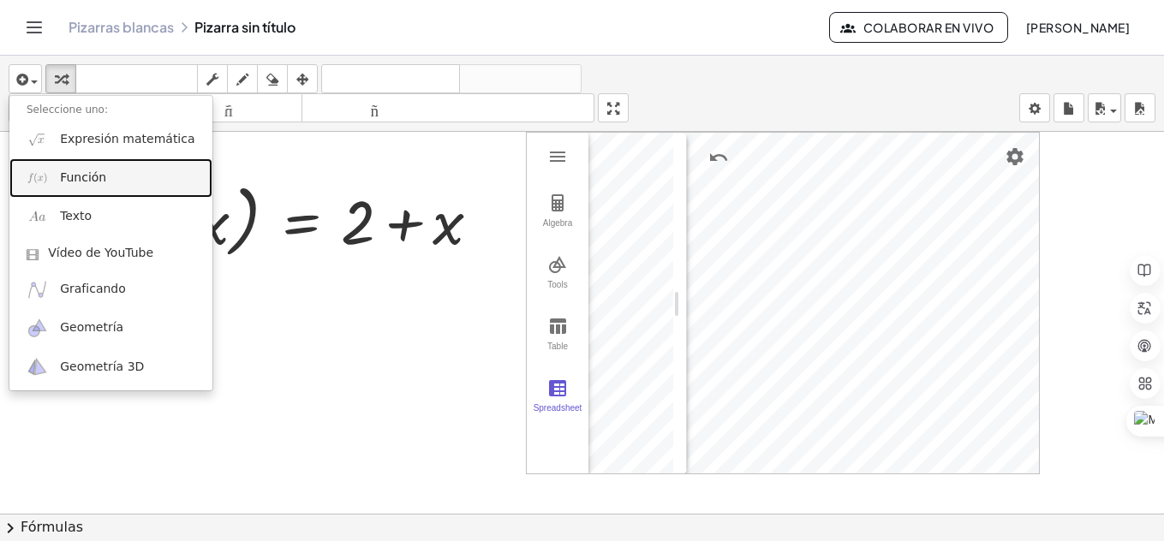
click at [52, 171] on link "Función" at bounding box center [110, 177] width 203 height 39
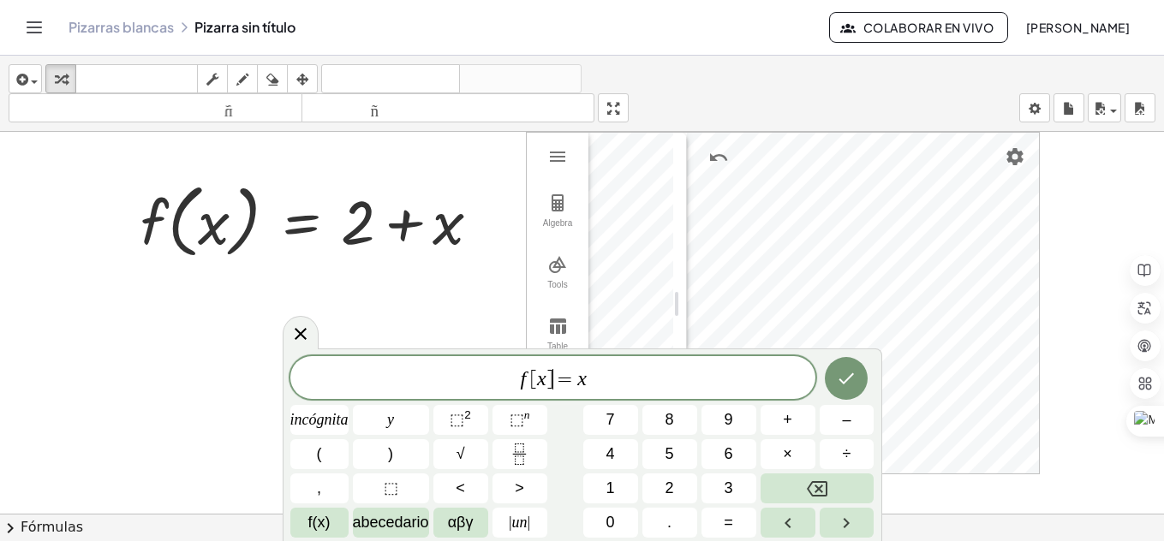
click at [552, 379] on span "f [ x ] ​ = x" at bounding box center [552, 379] width 525 height 24
click at [607, 382] on span "f [ x ] = x ​" at bounding box center [552, 379] width 525 height 24
click at [783, 420] on font "+" at bounding box center [787, 419] width 9 height 17
click at [723, 475] on button "3" at bounding box center [728, 488] width 55 height 30
click at [727, 522] on font "=" at bounding box center [727, 522] width 9 height 17
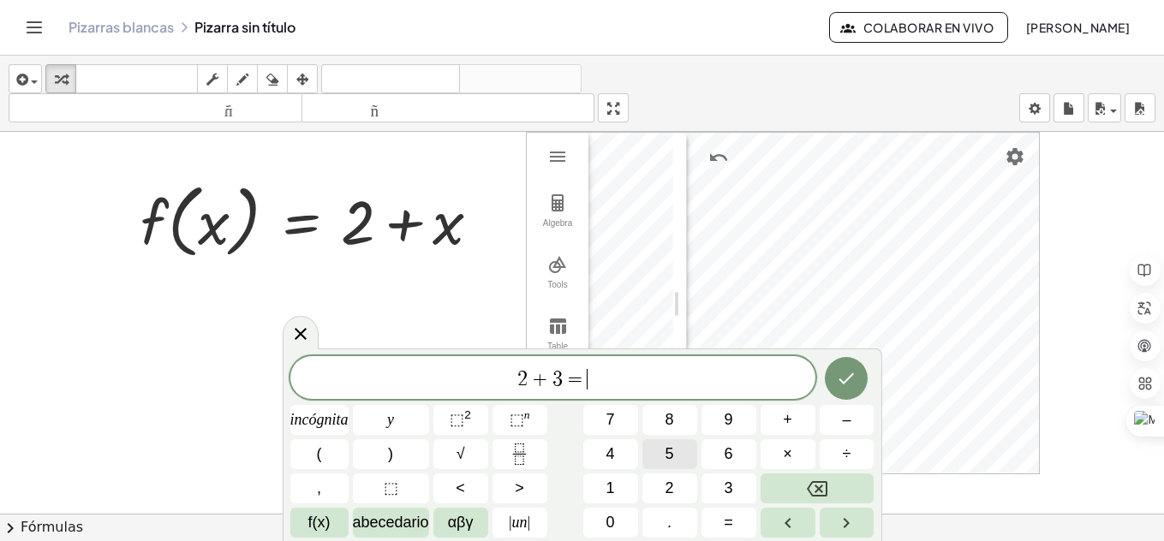
click at [669, 464] on span "5" at bounding box center [669, 454] width 9 height 23
click at [844, 381] on icon "Hecho" at bounding box center [846, 378] width 21 height 21
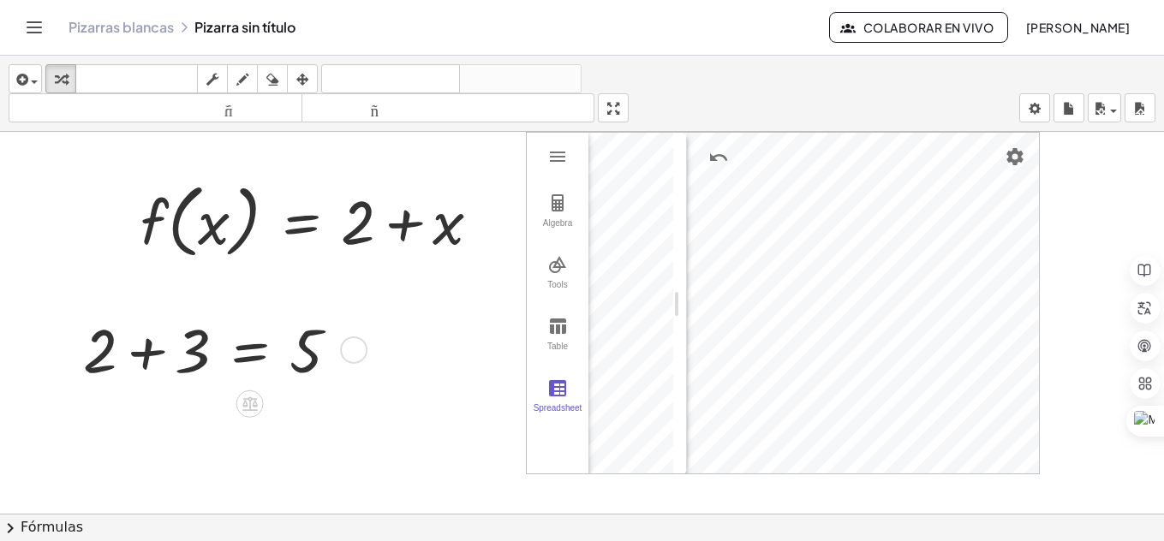
click at [230, 348] on div at bounding box center [217, 348] width 287 height 80
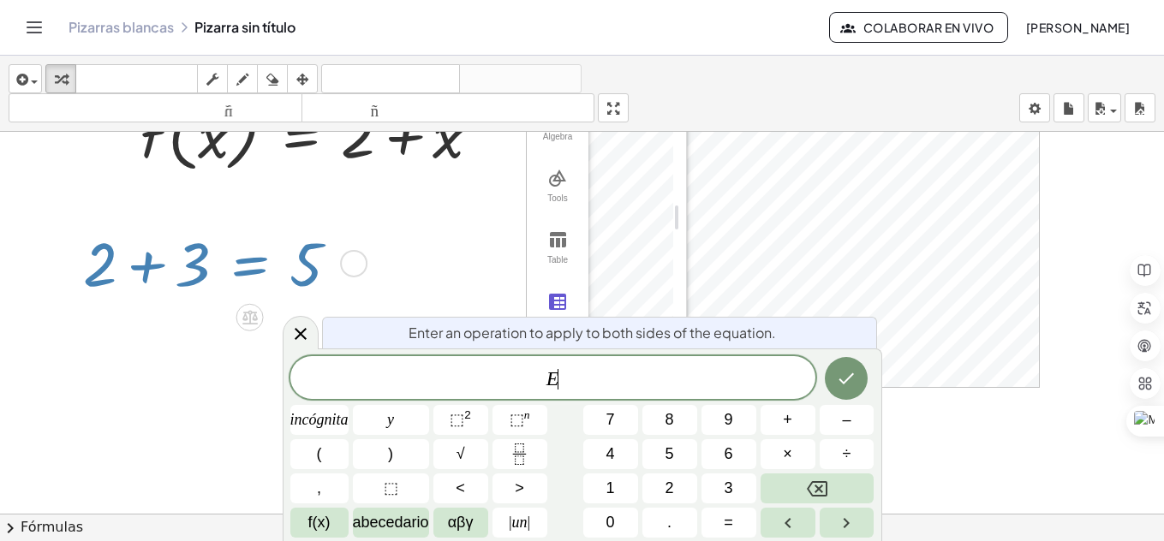
scroll to position [162, 0]
click at [1009, 435] on div at bounding box center [582, 352] width 1164 height 764
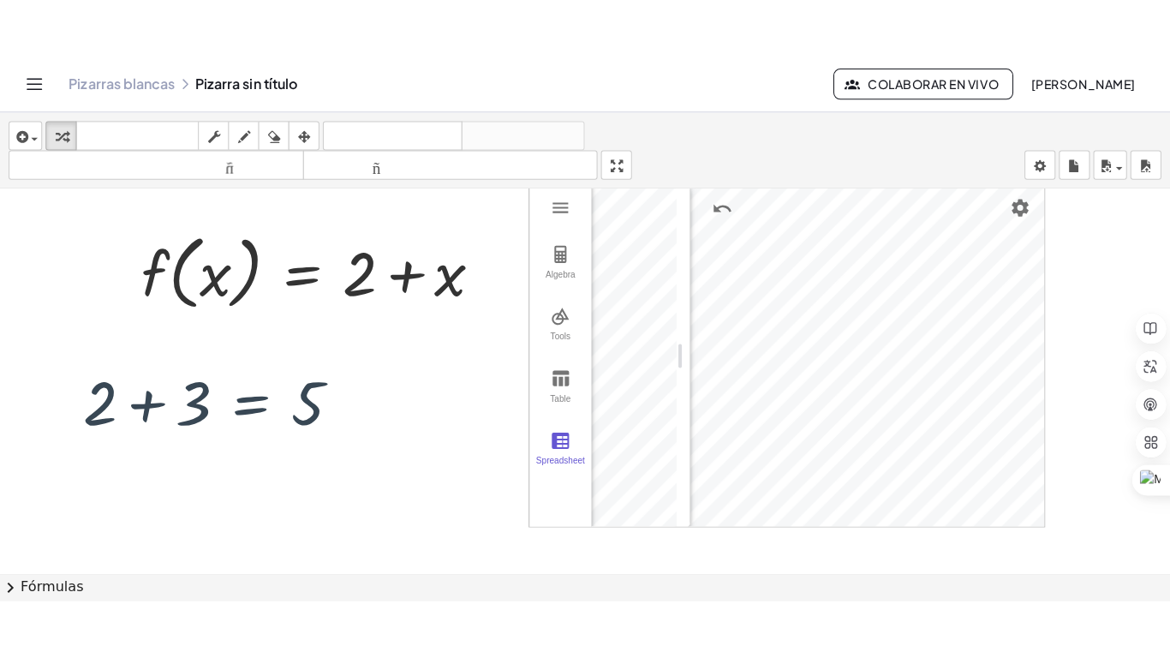
scroll to position [74, 0]
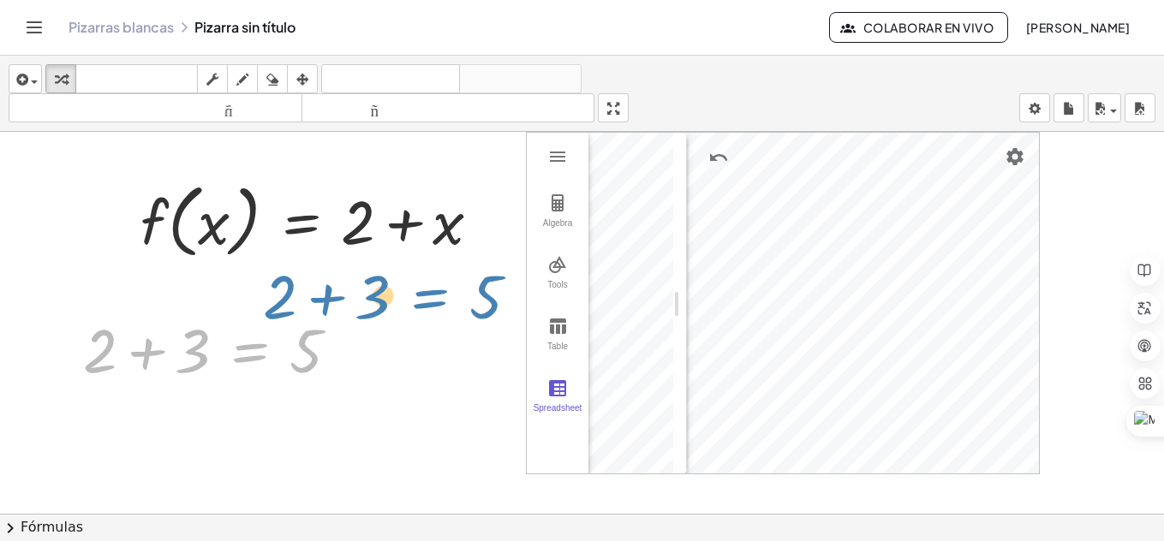
drag, startPoint x: 278, startPoint y: 356, endPoint x: 458, endPoint y: 302, distance: 187.7
click at [458, 302] on div "f ( , x ) = + 2 + x GeoGebra Graphing Calculator Clear All Open Save online Sav…" at bounding box center [582, 439] width 1164 height 764
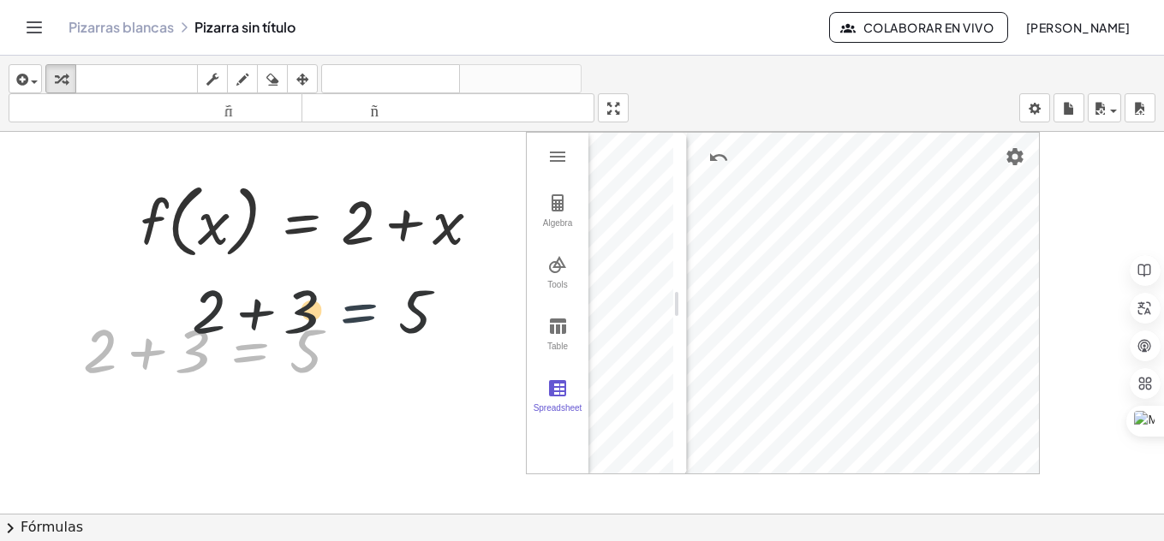
drag, startPoint x: 236, startPoint y: 360, endPoint x: 486, endPoint y: 307, distance: 255.6
click at [486, 307] on div "f ( , x ) = + 2 + x GeoGebra Graphing Calculator Clear All Open Save online Sav…" at bounding box center [582, 439] width 1164 height 764
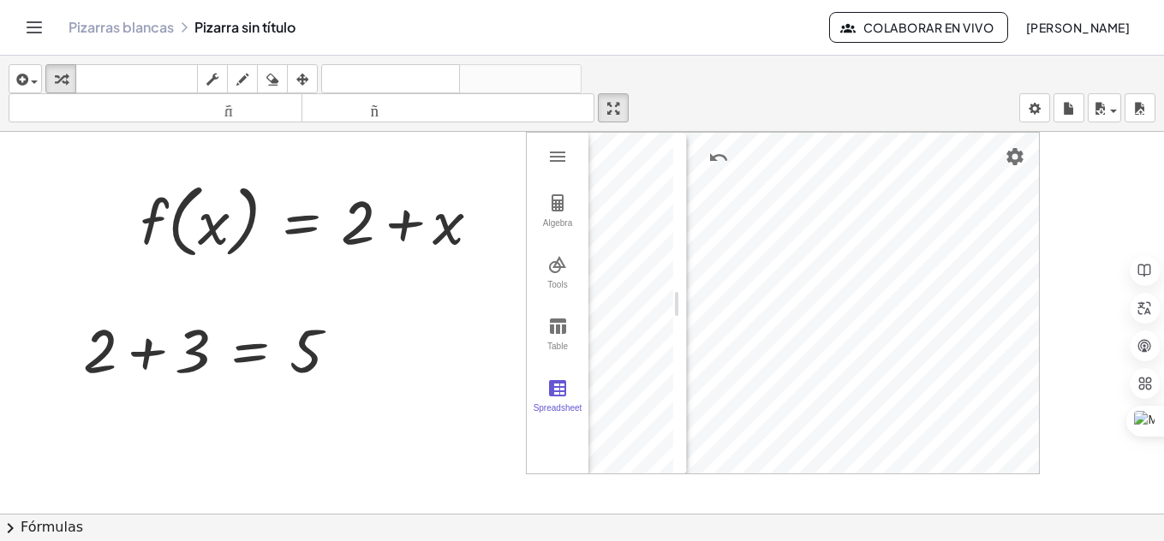
drag, startPoint x: 624, startPoint y: 110, endPoint x: 638, endPoint y: 195, distance: 86.7
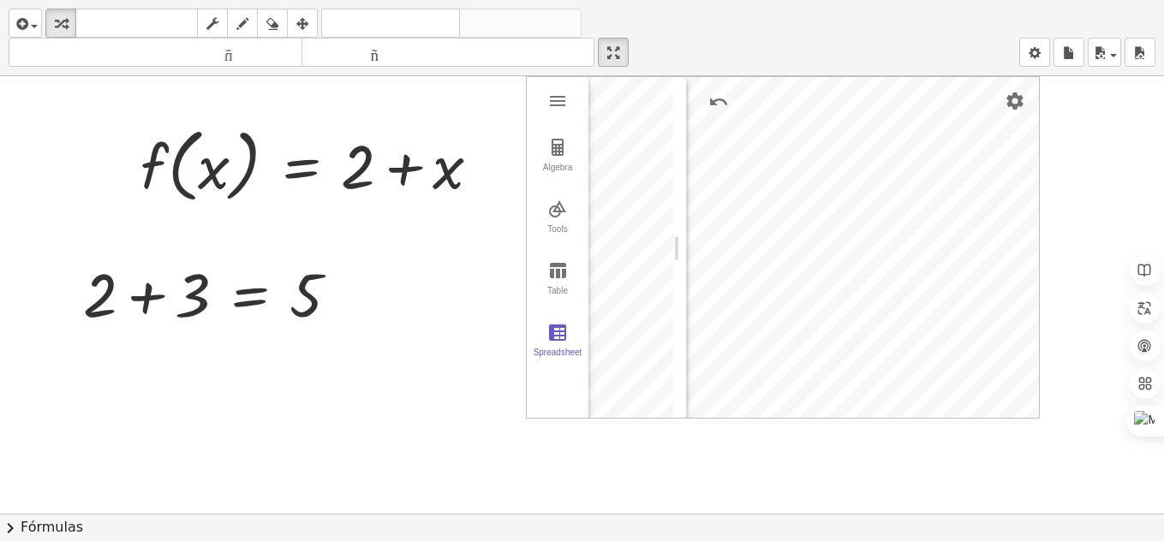
click at [638, 195] on div "insertar Seleccione uno: Expresión matemática Función Texto Vídeo de YouTube Gr…" at bounding box center [582, 270] width 1164 height 541
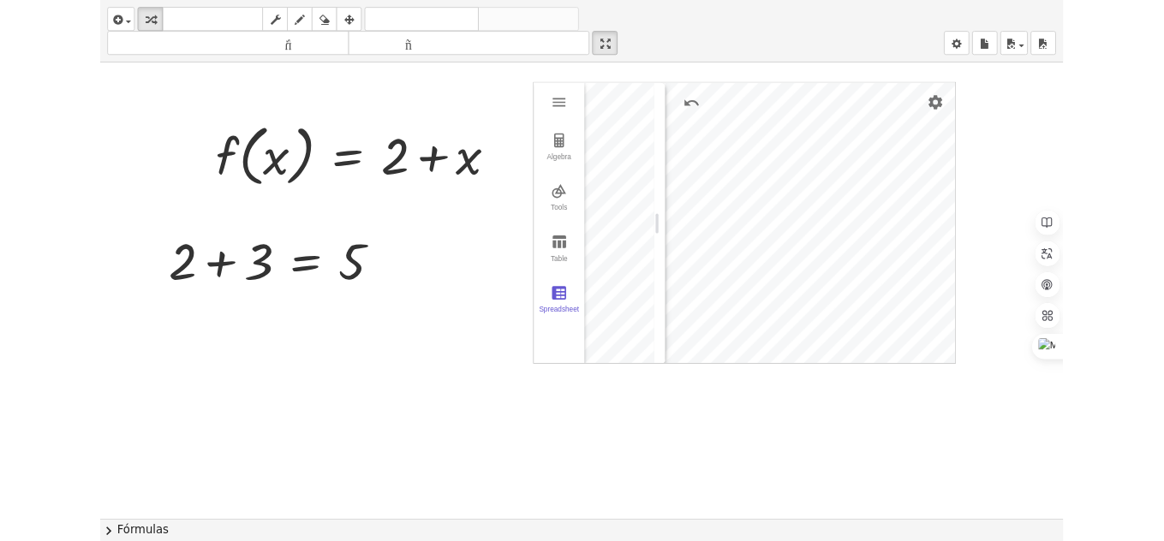
scroll to position [40, 0]
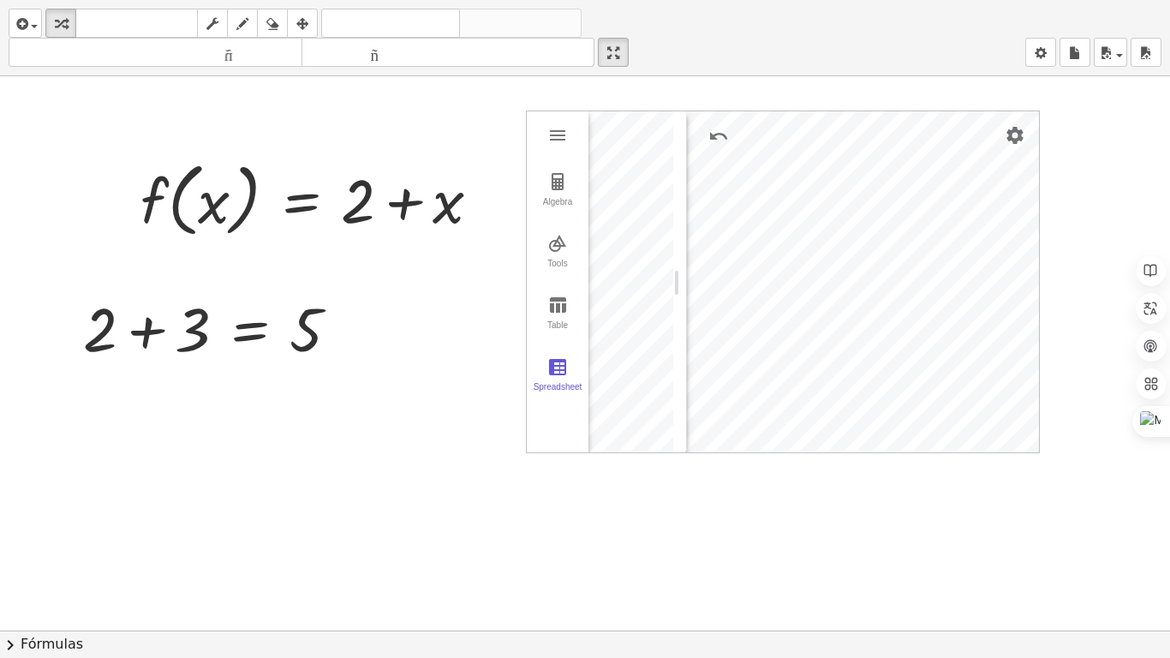
click at [842, 247] on div "GeoGebra Graphing Calculator Clear All Open Save online Save to your computer S…" at bounding box center [783, 281] width 514 height 342
click at [564, 137] on img "Graphing Calculator" at bounding box center [557, 135] width 21 height 21
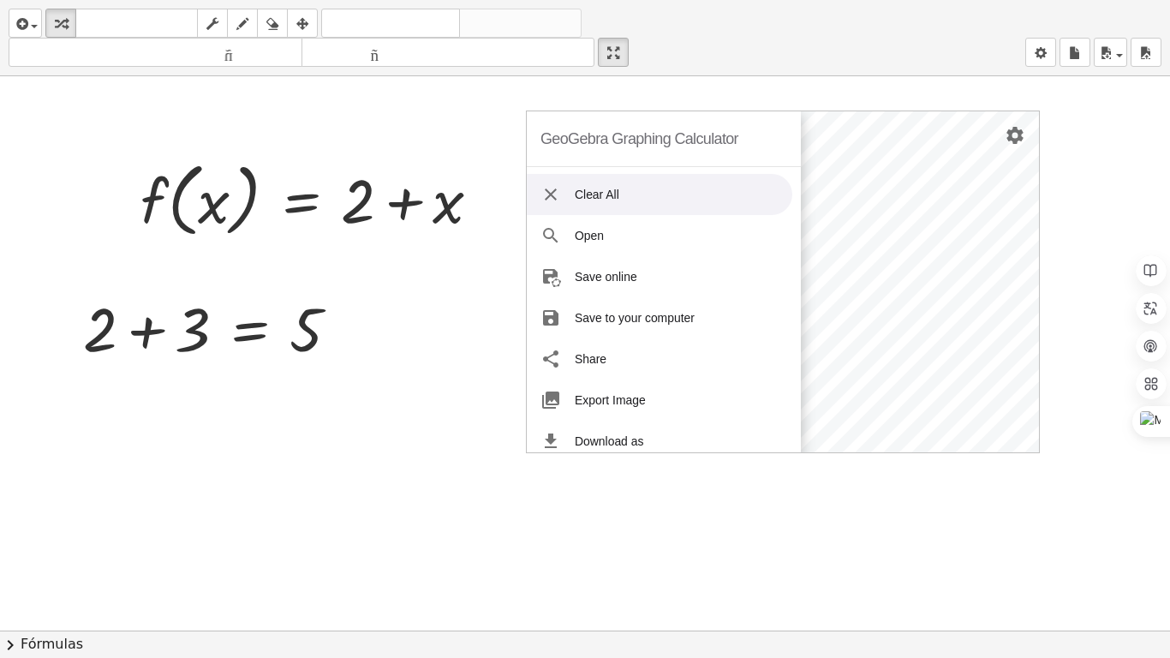
click at [639, 201] on li "Clear All" at bounding box center [659, 194] width 265 height 41
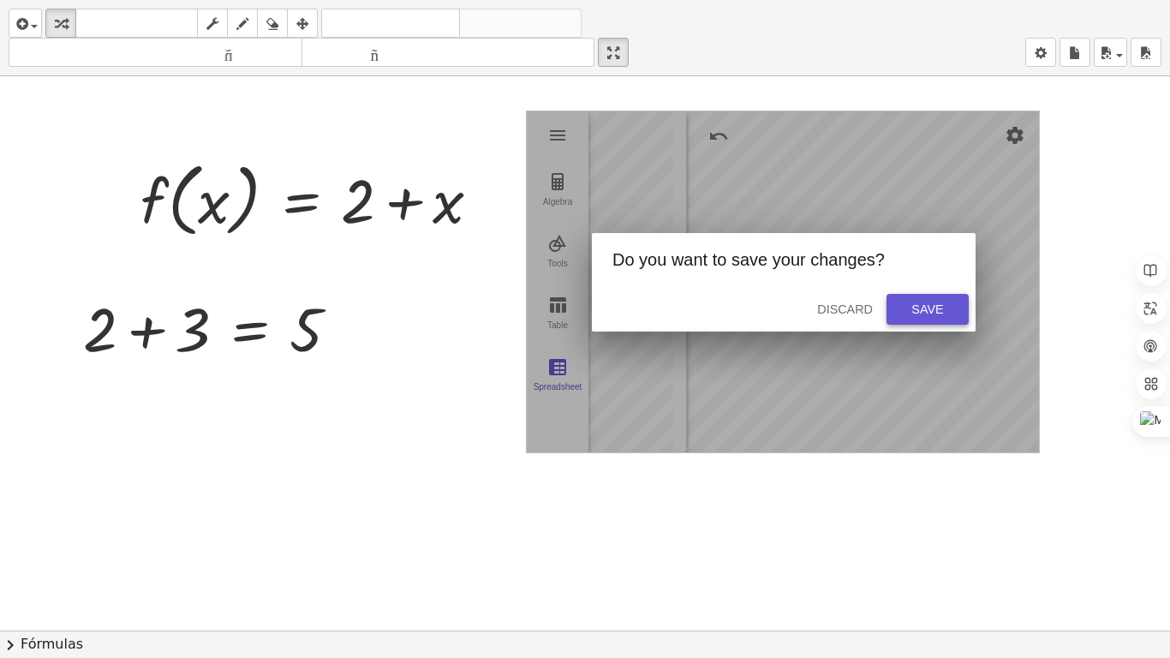
click at [944, 299] on button "Save" at bounding box center [927, 309] width 82 height 31
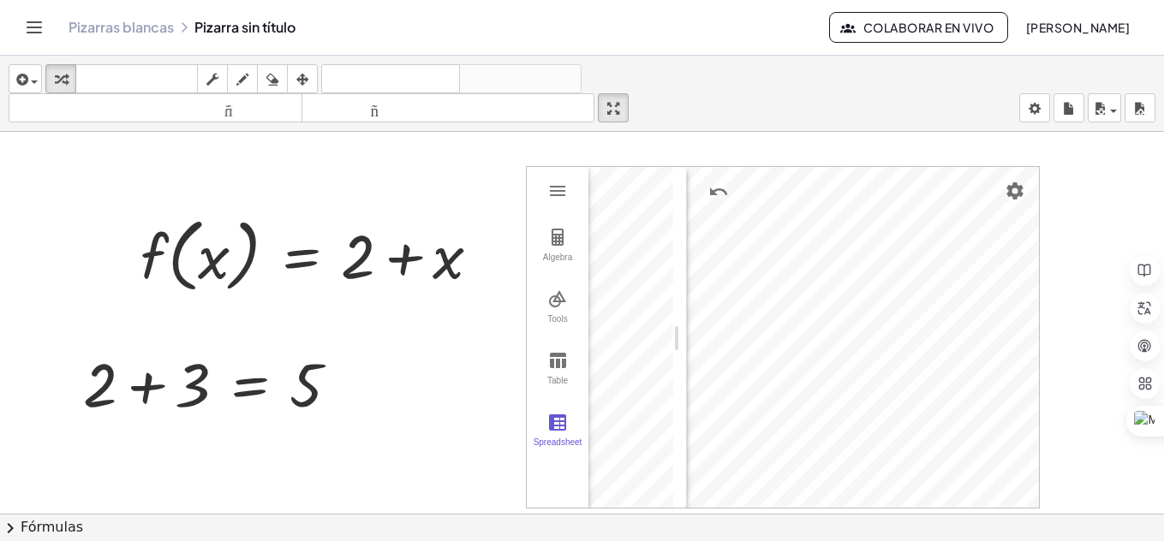
click at [740, 164] on div "f ( , x ) = + 2 + x GeoGebra Graphing Calculator Clear All Open Save online Sav…" at bounding box center [582, 474] width 1164 height 764
click at [1023, 189] on img "Settings" at bounding box center [1014, 191] width 21 height 21
click at [538, 232] on button "Algebra" at bounding box center [558, 246] width 62 height 62
click at [556, 241] on img "Graphing Calculator" at bounding box center [557, 237] width 21 height 21
click at [558, 241] on img "Graphing Calculator" at bounding box center [550, 237] width 21 height 21
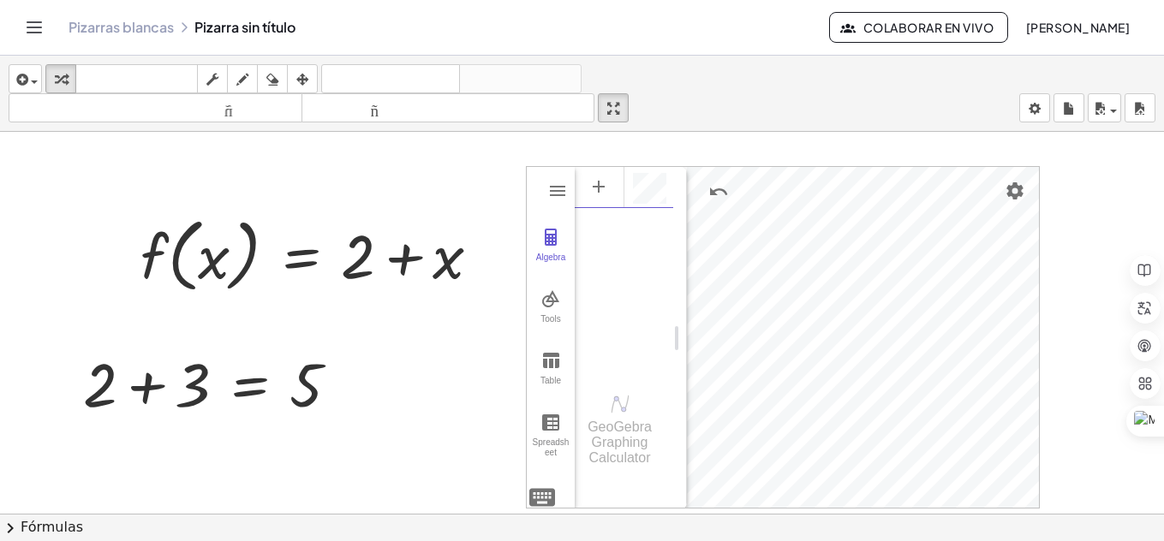
scroll to position [9, 0]
click at [568, 191] on button "Graphing Calculator" at bounding box center [557, 191] width 31 height 31
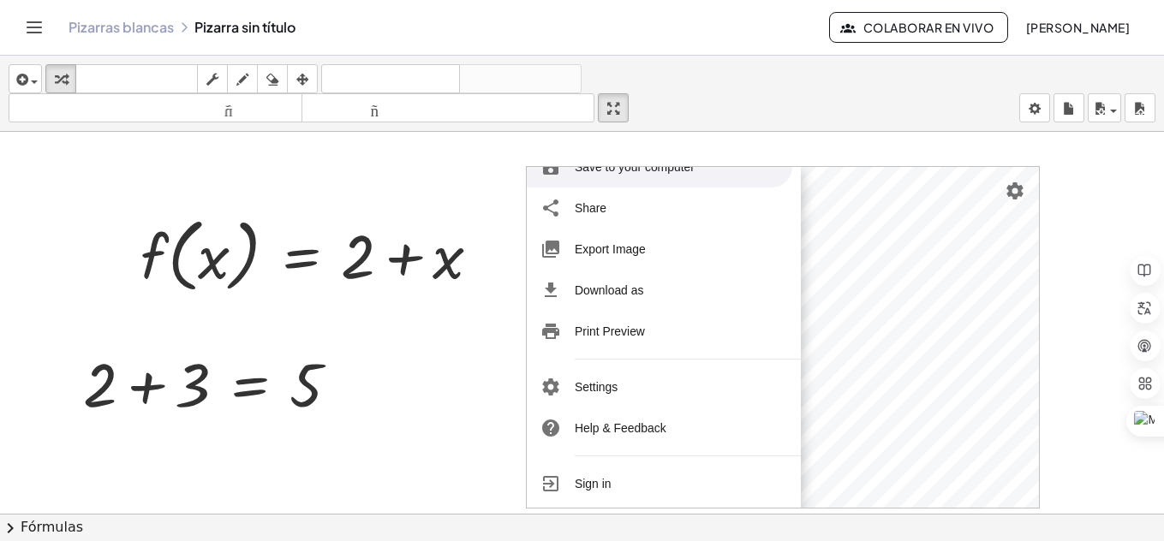
scroll to position [210, 0]
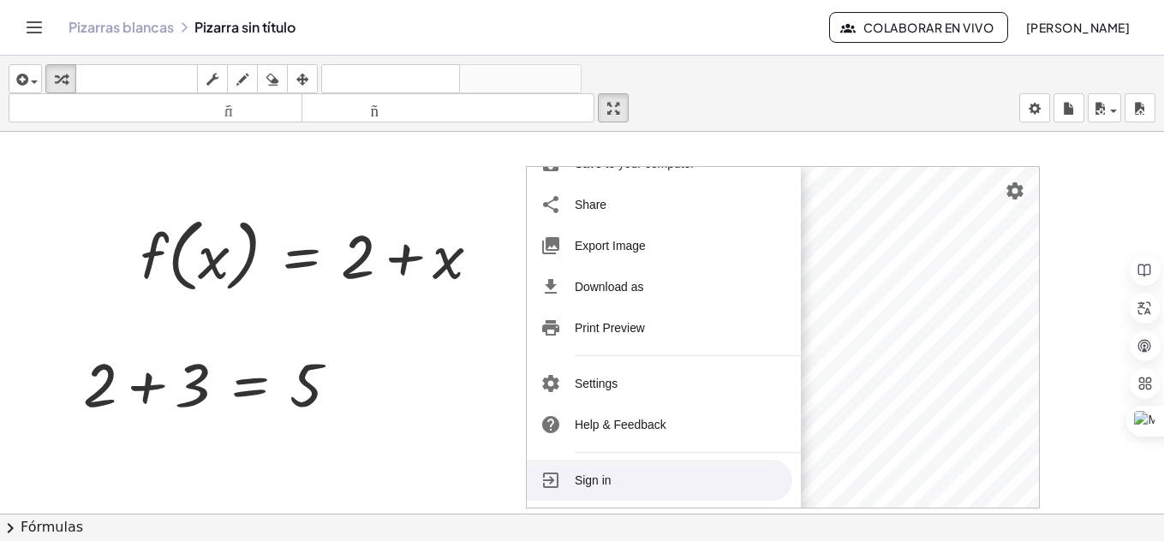
click at [618, 484] on li "Sign in" at bounding box center [659, 480] width 265 height 41
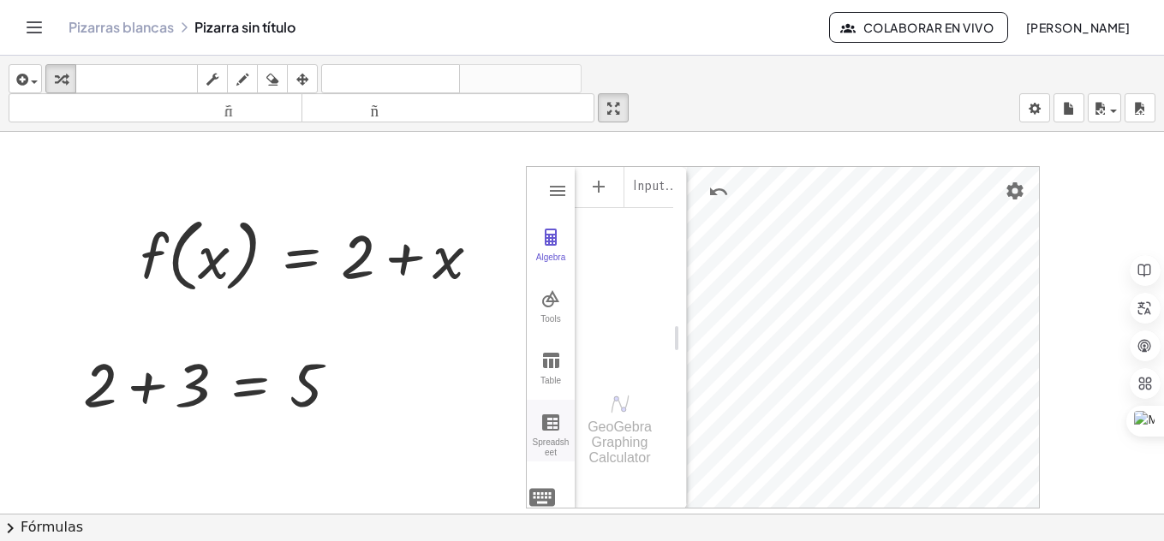
click at [562, 429] on button "Spreadsheet" at bounding box center [551, 431] width 48 height 62
click at [528, 361] on button "Table" at bounding box center [551, 369] width 48 height 62
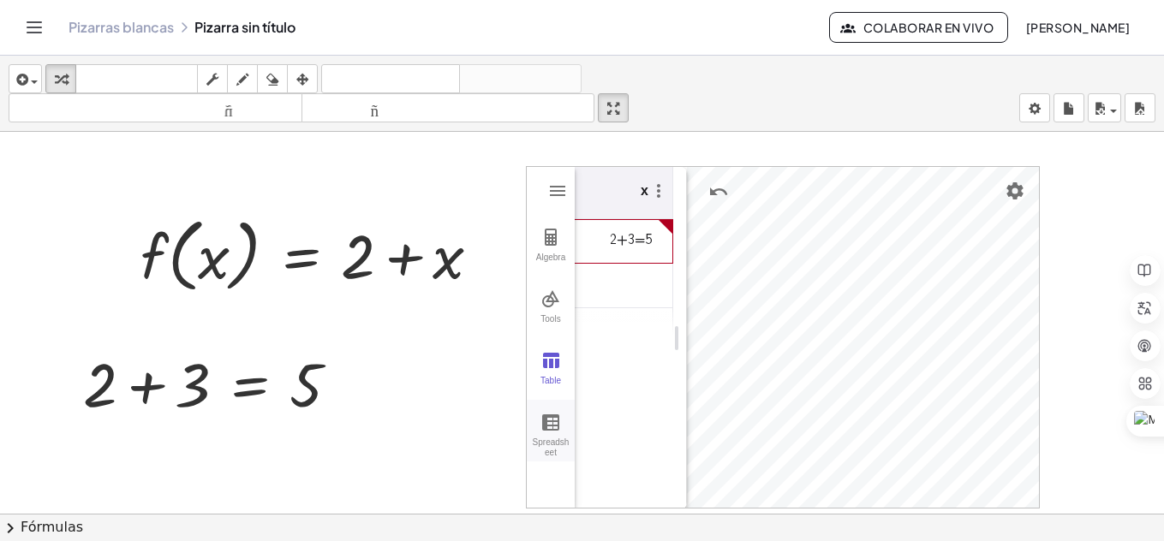
click at [529, 420] on button "Spreadsheet" at bounding box center [551, 431] width 48 height 62
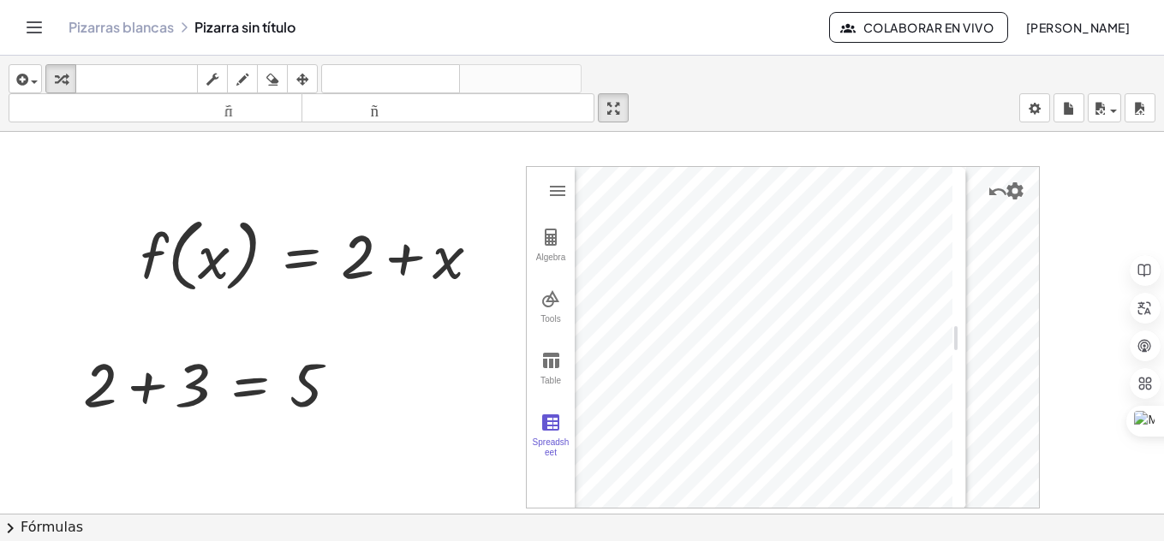
drag, startPoint x: 681, startPoint y: 330, endPoint x: 960, endPoint y: 325, distance: 279.2
click at [558, 359] on img "Graphing Calculator" at bounding box center [550, 360] width 21 height 21
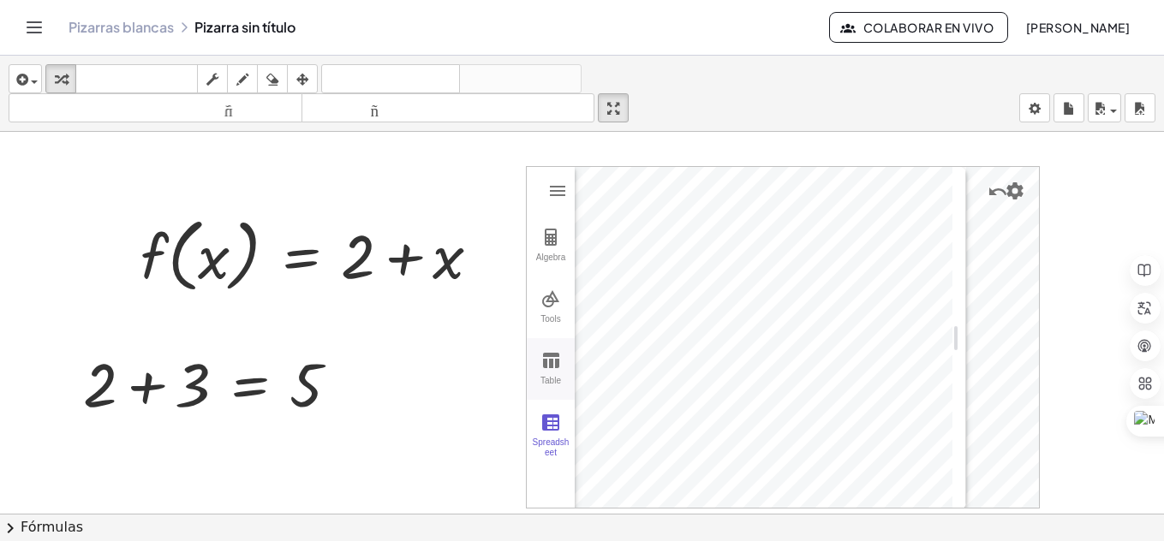
scroll to position [0, 0]
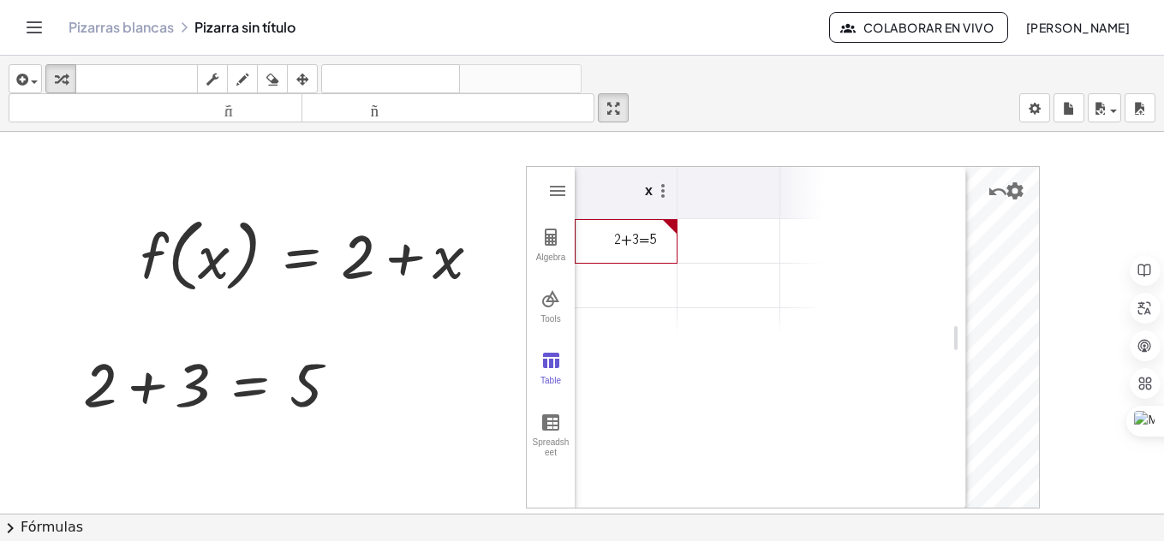
click at [767, 210] on th "Graphing Calculator" at bounding box center [728, 193] width 103 height 52
click at [559, 186] on img "Graphing Calculator" at bounding box center [557, 191] width 21 height 21
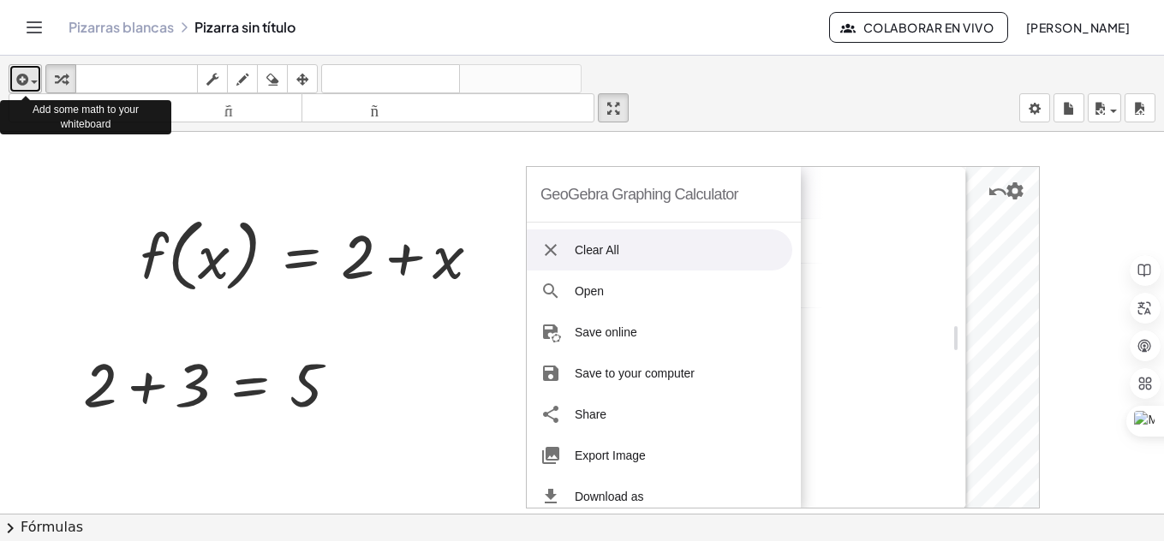
click at [17, 86] on icon "button" at bounding box center [20, 79] width 15 height 21
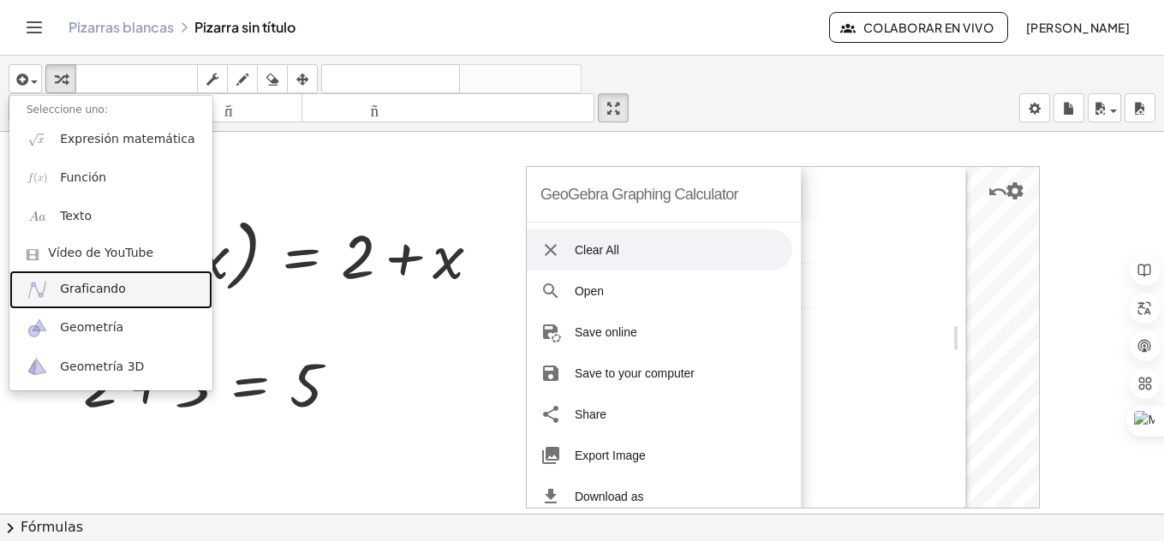
click at [61, 279] on link "Graficando" at bounding box center [110, 290] width 203 height 39
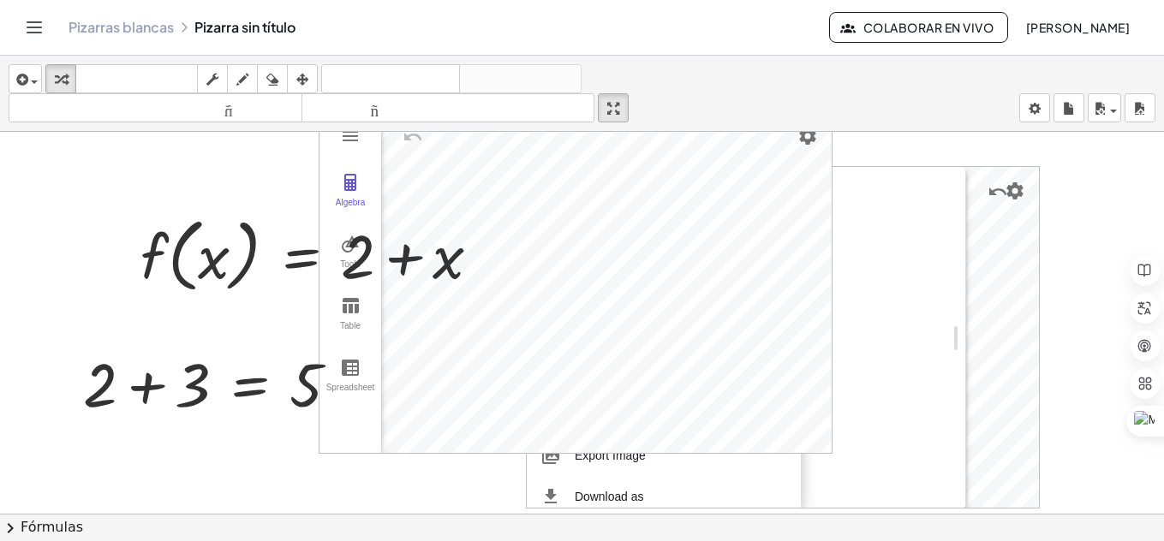
click at [61, 279] on div at bounding box center [582, 474] width 1164 height 764
drag, startPoint x: 373, startPoint y: 177, endPoint x: 484, endPoint y: 216, distance: 117.0
click at [484, 216] on div "f ( , x ) = + 2 + x GeoGebra Graphing Calculator Clear All Open Save online Sav…" at bounding box center [582, 474] width 1164 height 764
click at [484, 216] on div at bounding box center [317, 253] width 371 height 89
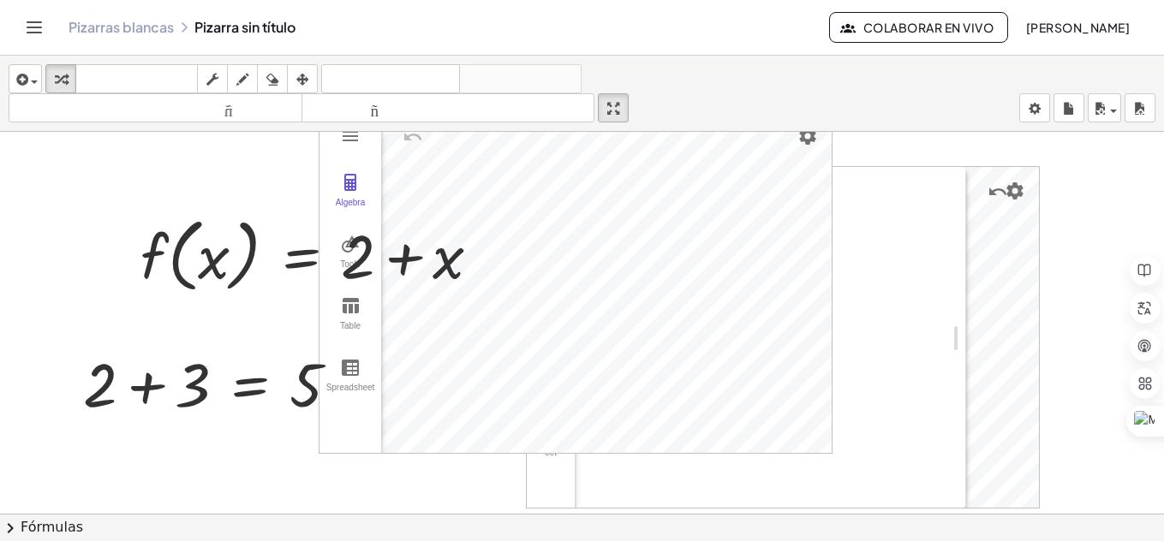
click at [932, 249] on div "x 2+3=5" at bounding box center [763, 260] width 378 height 186
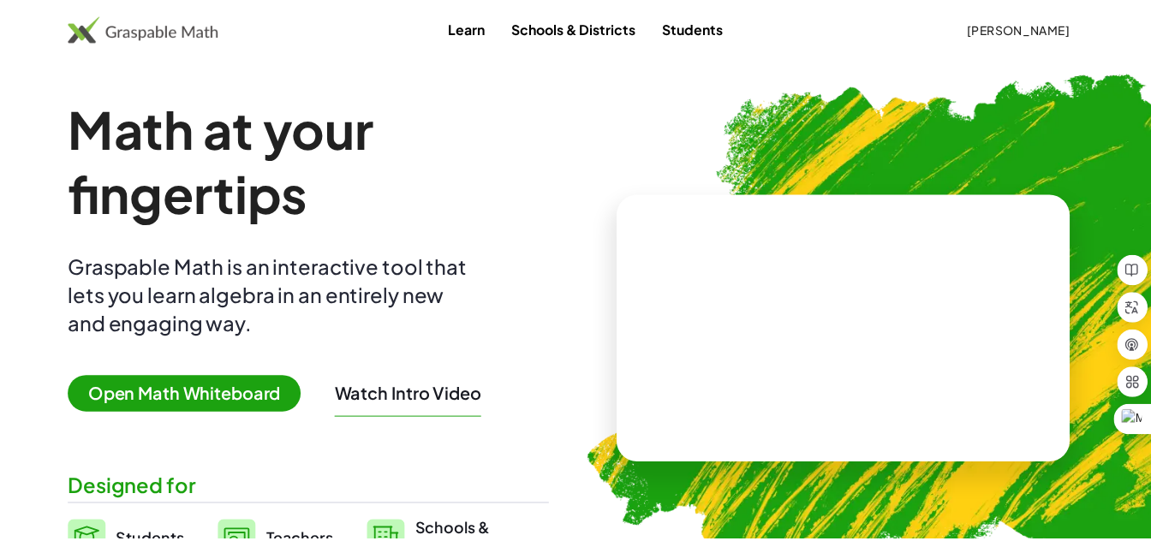
scroll to position [20, 0]
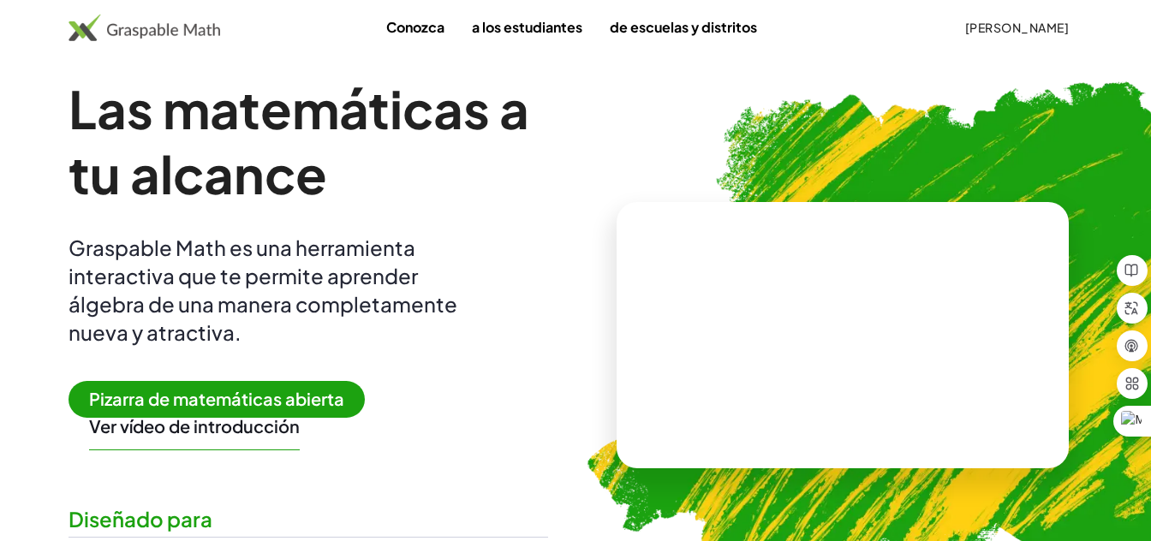
click at [233, 386] on span "Pizarra de matemáticas abierta" at bounding box center [216, 399] width 296 height 37
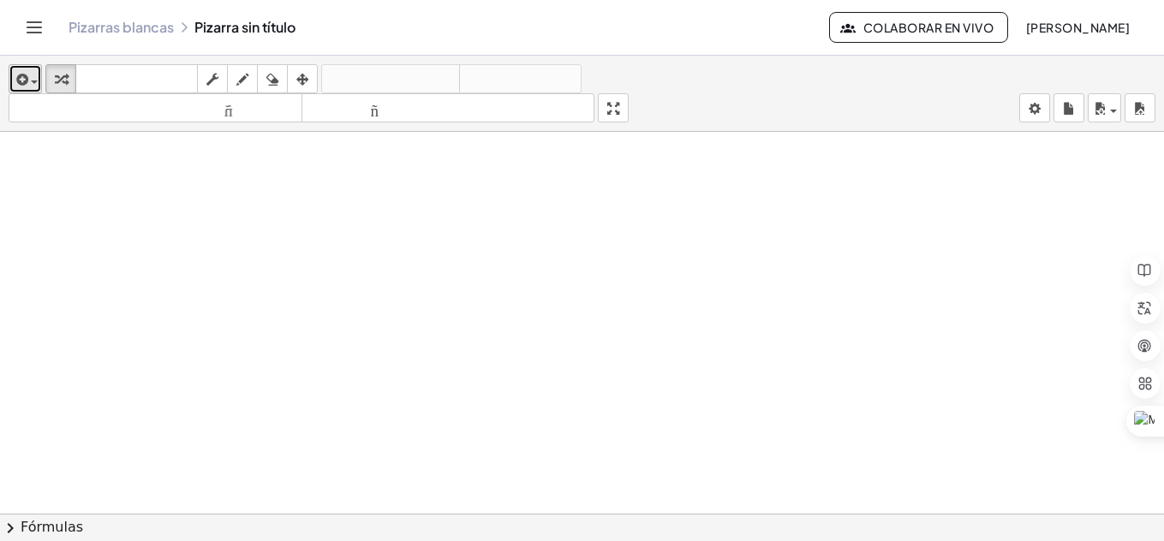
click at [33, 81] on span "button" at bounding box center [34, 81] width 7 height 3
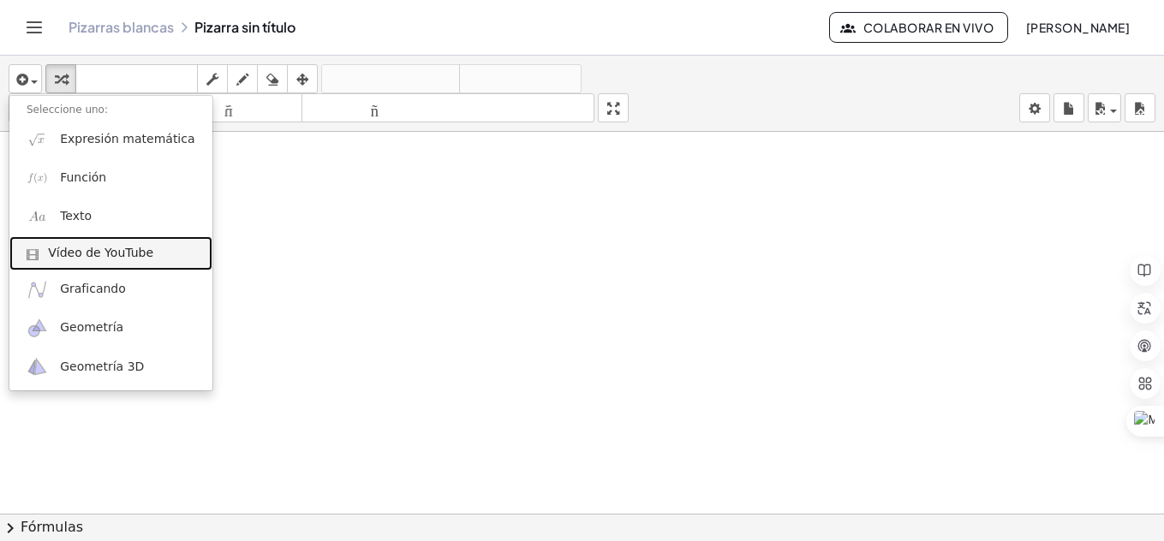
click at [105, 266] on link "Vídeo de YouTube" at bounding box center [110, 253] width 203 height 34
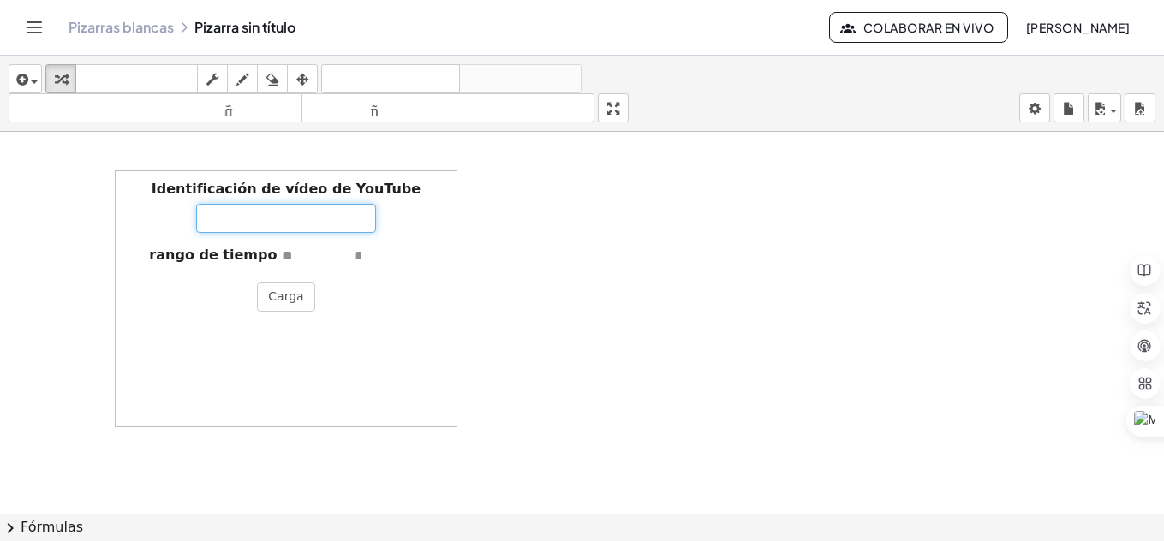
click at [245, 228] on input "Identificación de vídeo de YouTube" at bounding box center [286, 218] width 180 height 29
click at [506, 247] on div at bounding box center [582, 526] width 1164 height 788
click at [433, 235] on div "Identificación de vídeo de YouTube rango de tiempo [GEOGRAPHIC_DATA]" at bounding box center [286, 298] width 342 height 257
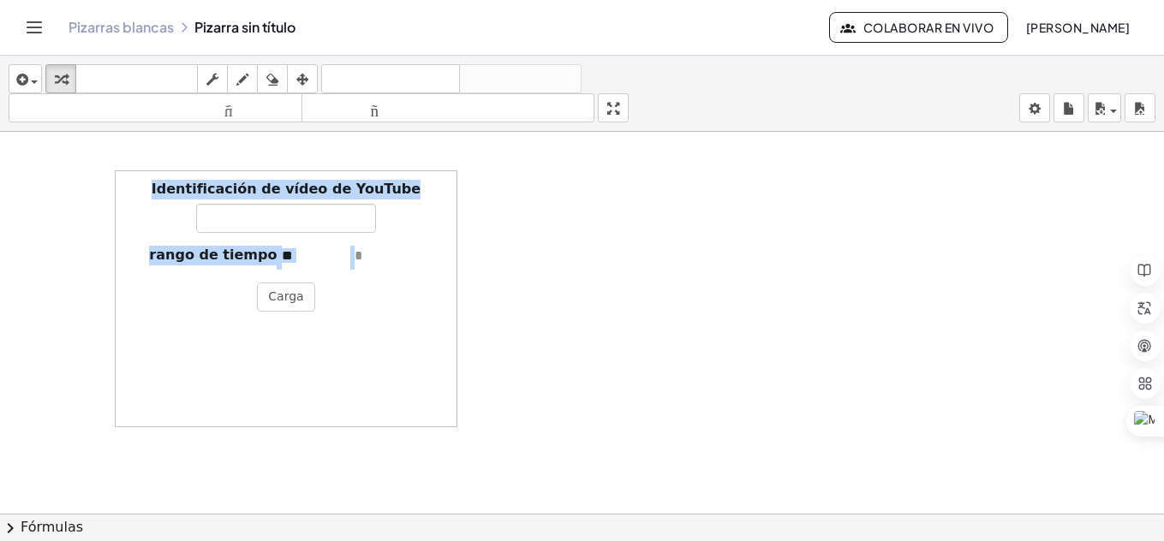
drag, startPoint x: 433, startPoint y: 235, endPoint x: 545, endPoint y: 247, distance: 112.8
click at [545, 247] on div "Identificación de vídeo de YouTube rango de tiempo [GEOGRAPHIC_DATA]" at bounding box center [582, 526] width 1164 height 788
click at [535, 245] on div at bounding box center [582, 526] width 1164 height 788
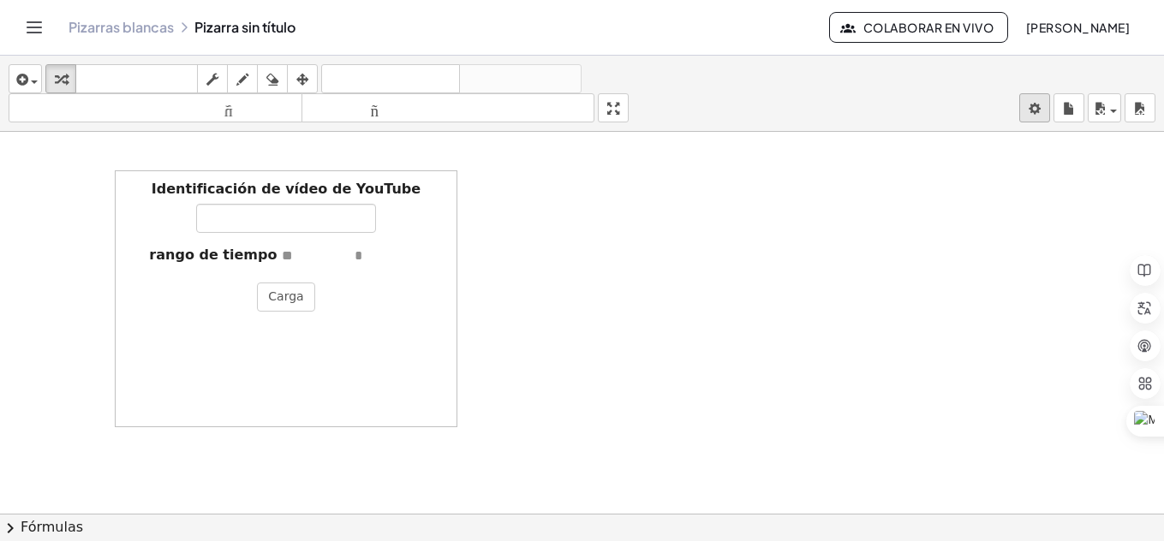
click at [1033, 107] on body "Actividades matemáticas fáciles de comprender Pizarras blancas Clases Cuenta ve…" at bounding box center [582, 270] width 1164 height 541
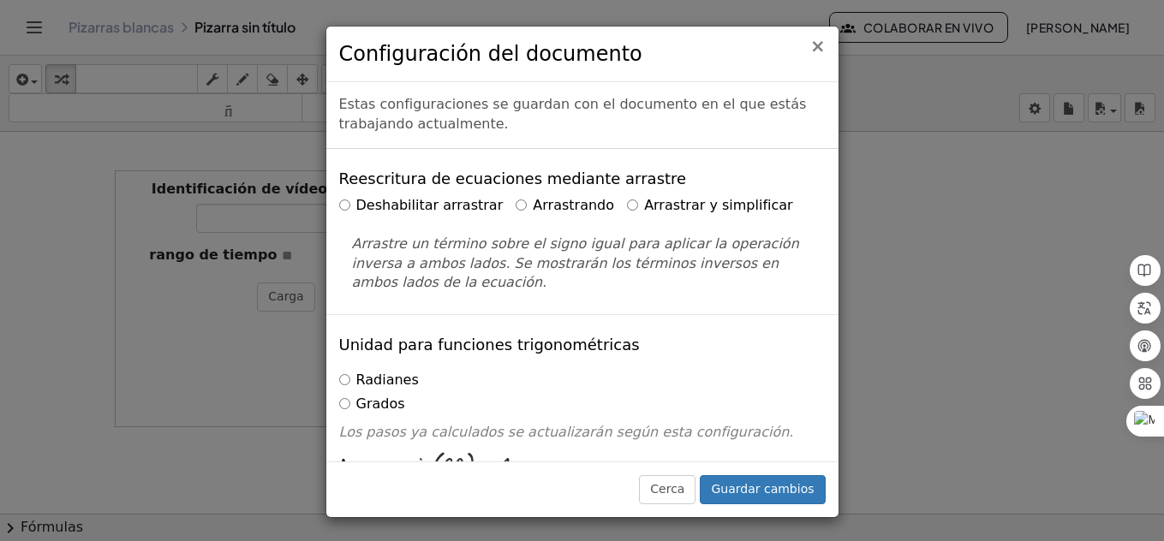
click at [824, 39] on font "×" at bounding box center [817, 46] width 15 height 21
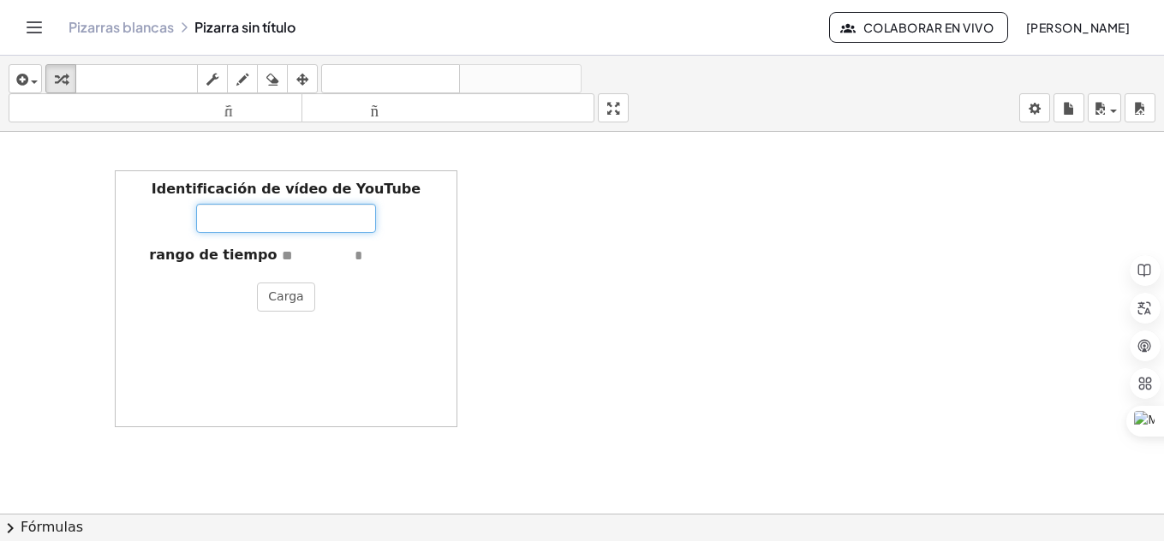
click at [304, 209] on input "Identificación de vídeo de YouTube" at bounding box center [286, 218] width 180 height 29
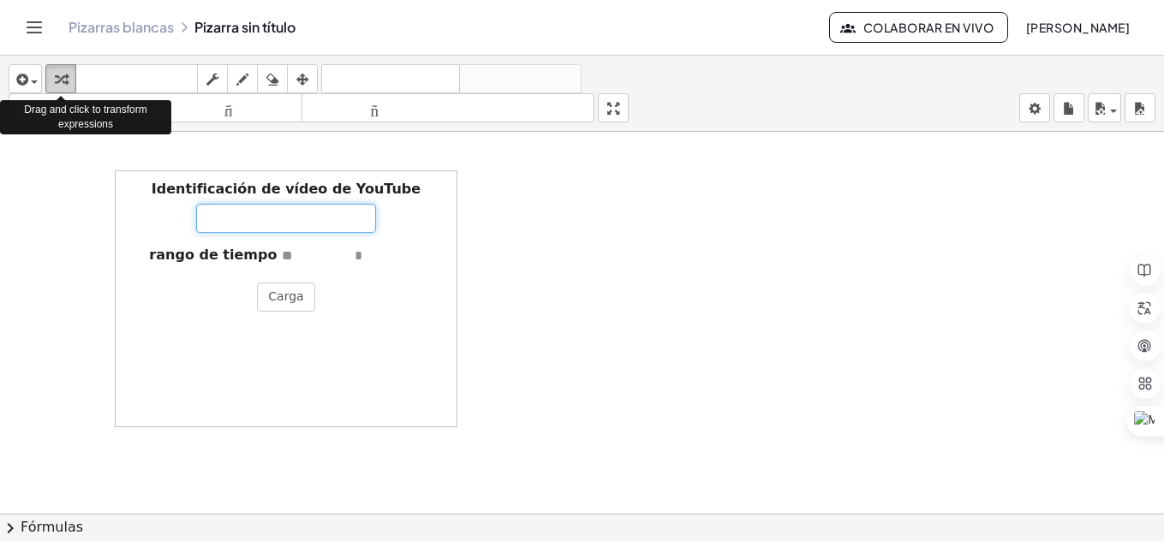
click at [51, 68] on button "transformar" at bounding box center [60, 78] width 31 height 29
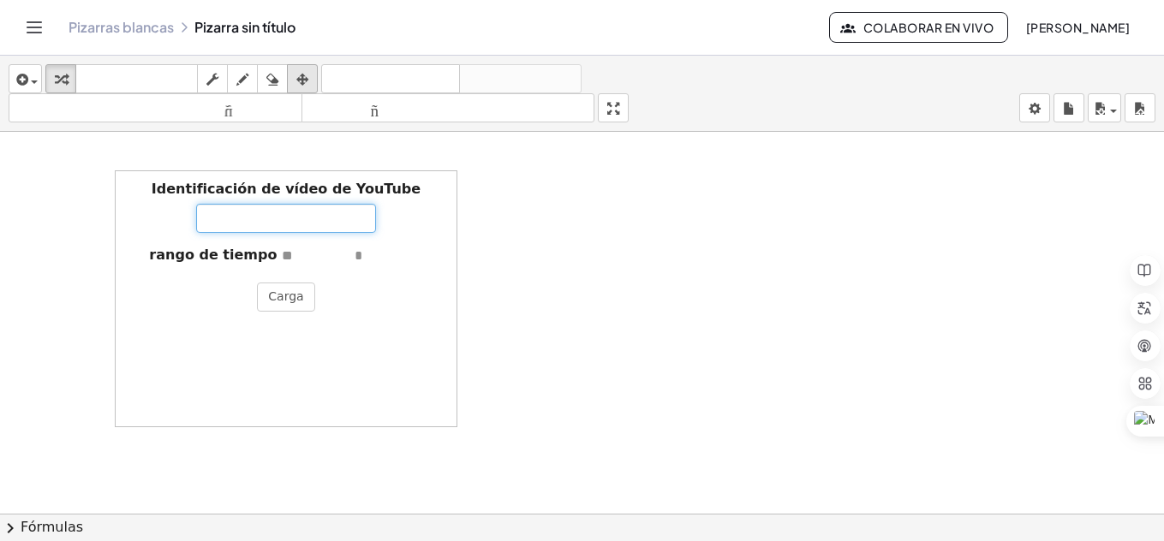
click at [306, 84] on icon "button" at bounding box center [302, 79] width 12 height 21
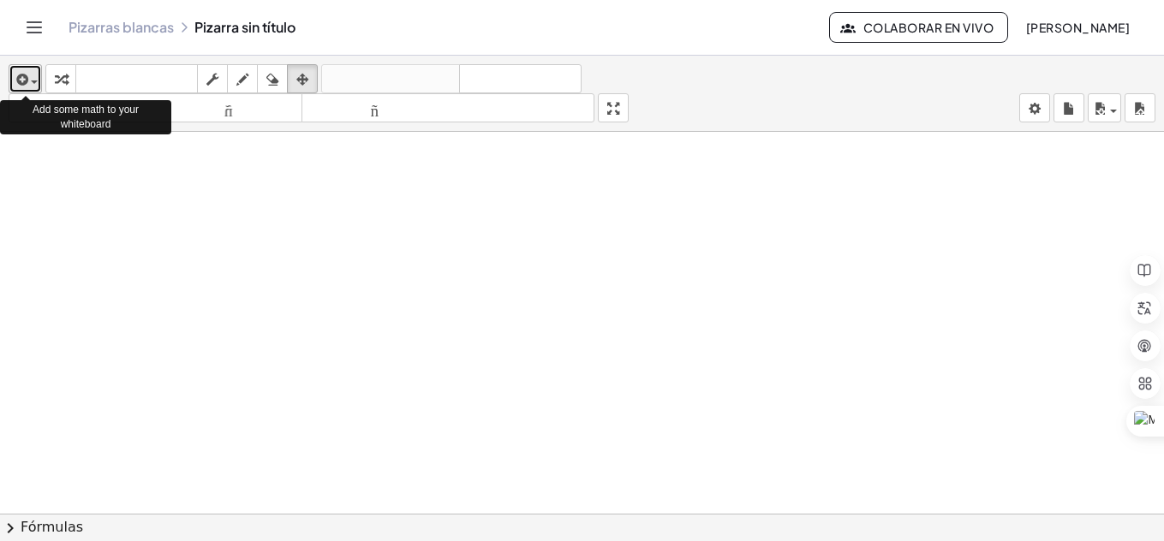
click at [12, 89] on button "insertar" at bounding box center [25, 78] width 33 height 29
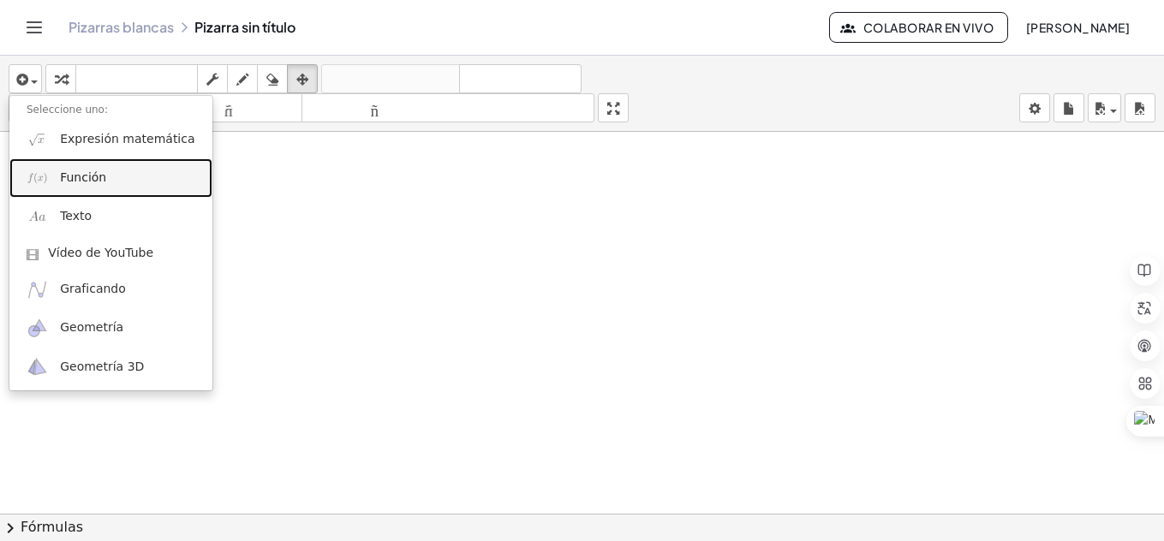
click at [112, 168] on link "Función" at bounding box center [110, 177] width 203 height 39
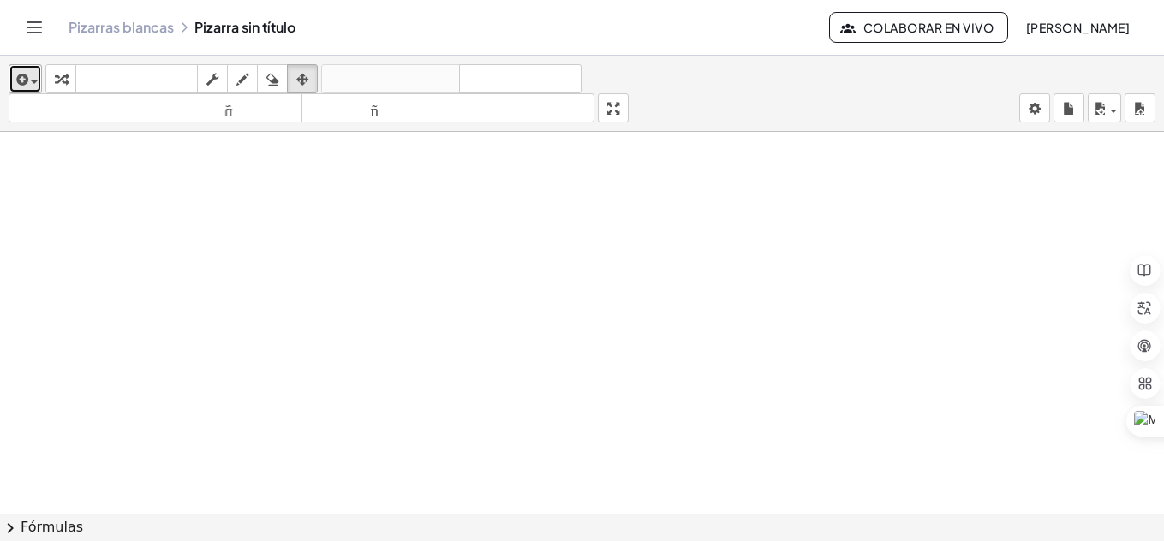
click at [34, 86] on div "button" at bounding box center [25, 78] width 25 height 21
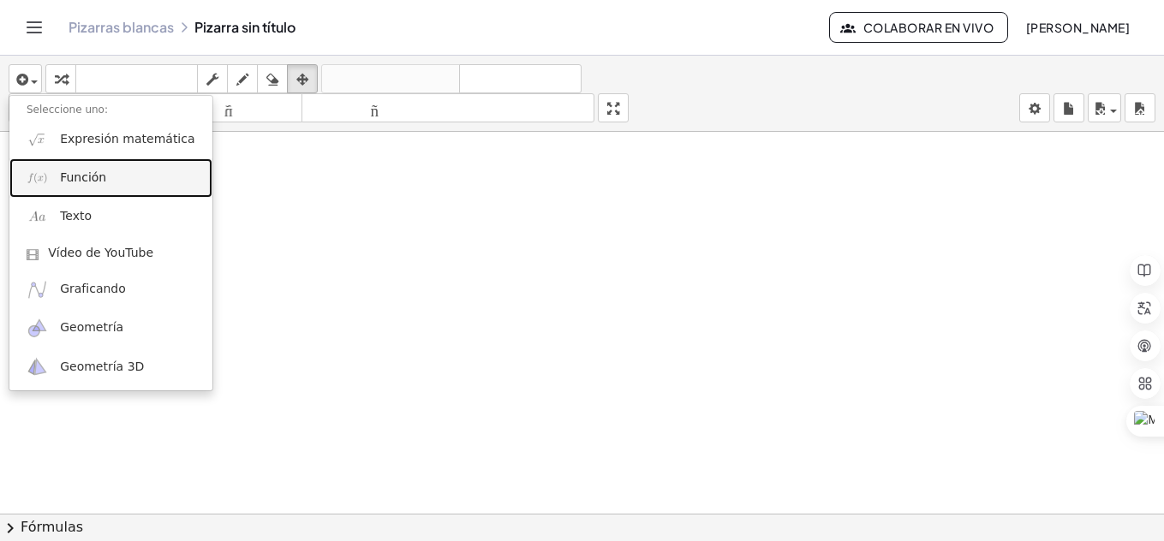
click at [76, 179] on font "Función" at bounding box center [83, 177] width 46 height 14
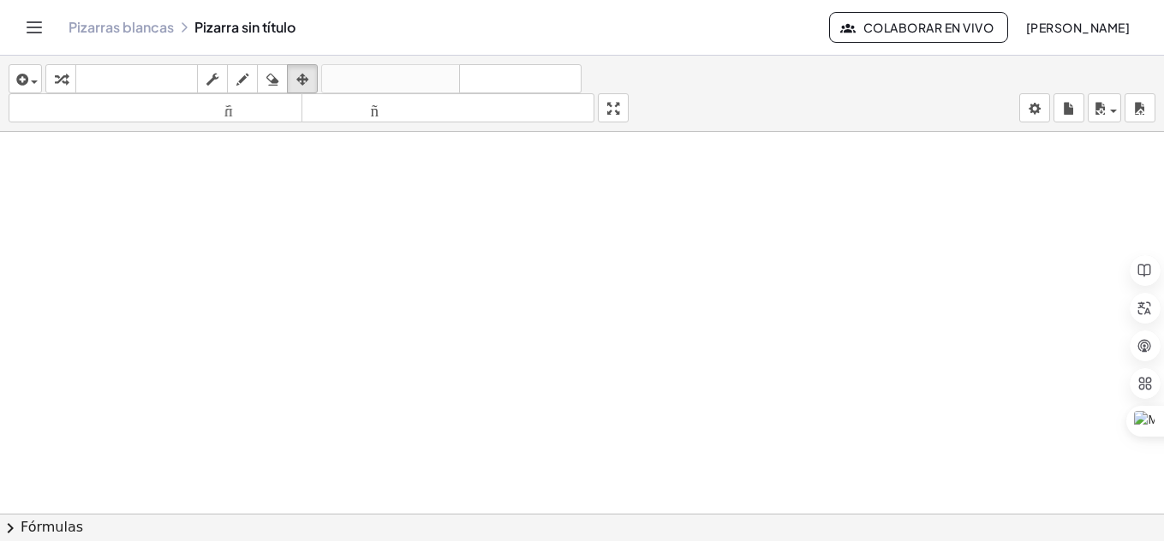
click at [484, 242] on div at bounding box center [582, 526] width 1164 height 788
click at [422, 115] on font "tamaño_del_formato" at bounding box center [448, 108] width 285 height 16
click at [184, 103] on font "tamaño_del_formato" at bounding box center [155, 108] width 285 height 16
click at [17, 81] on icon "button" at bounding box center [20, 79] width 15 height 21
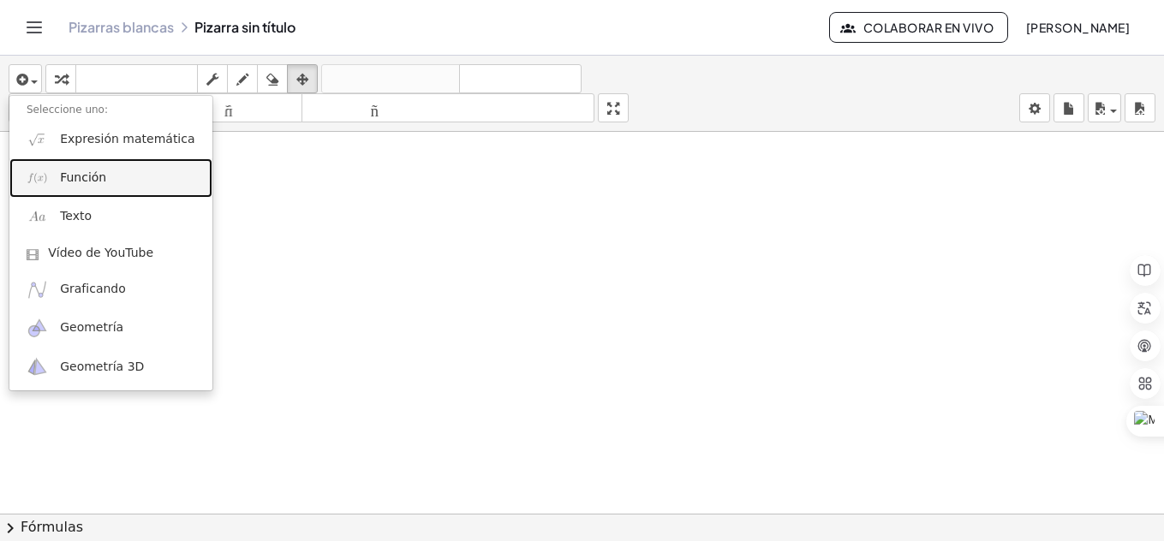
click at [48, 194] on link "Función" at bounding box center [110, 177] width 203 height 39
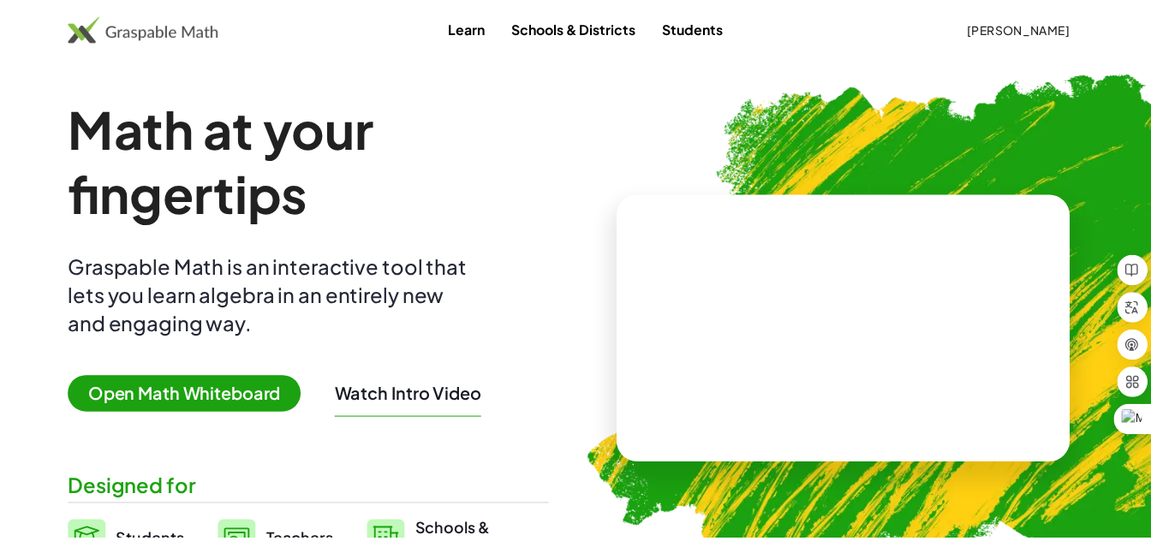
scroll to position [20, 0]
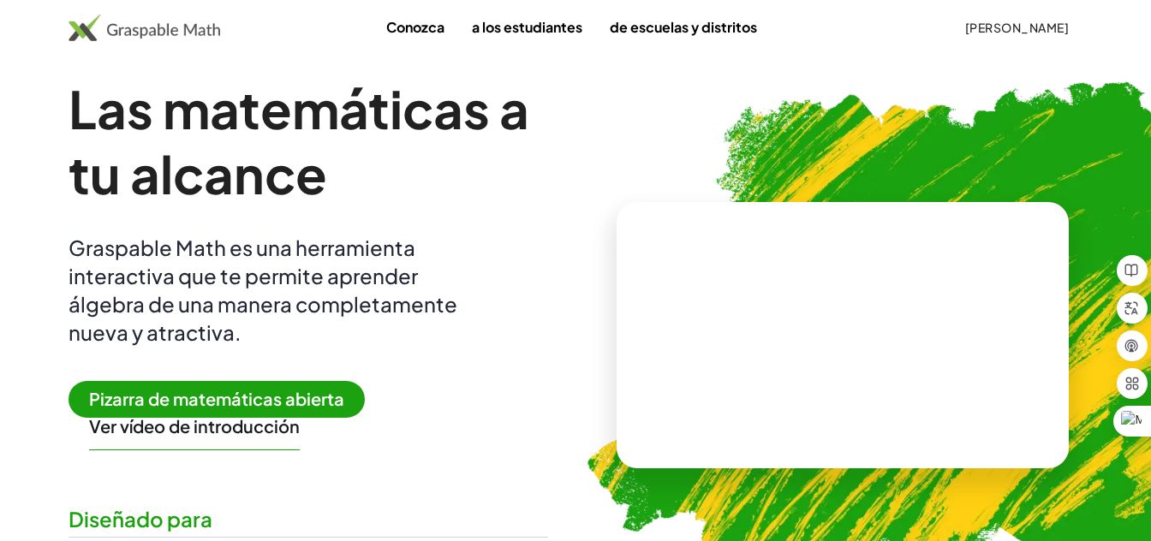
click at [272, 398] on font "Pizarra de matemáticas abierta" at bounding box center [216, 398] width 255 height 21
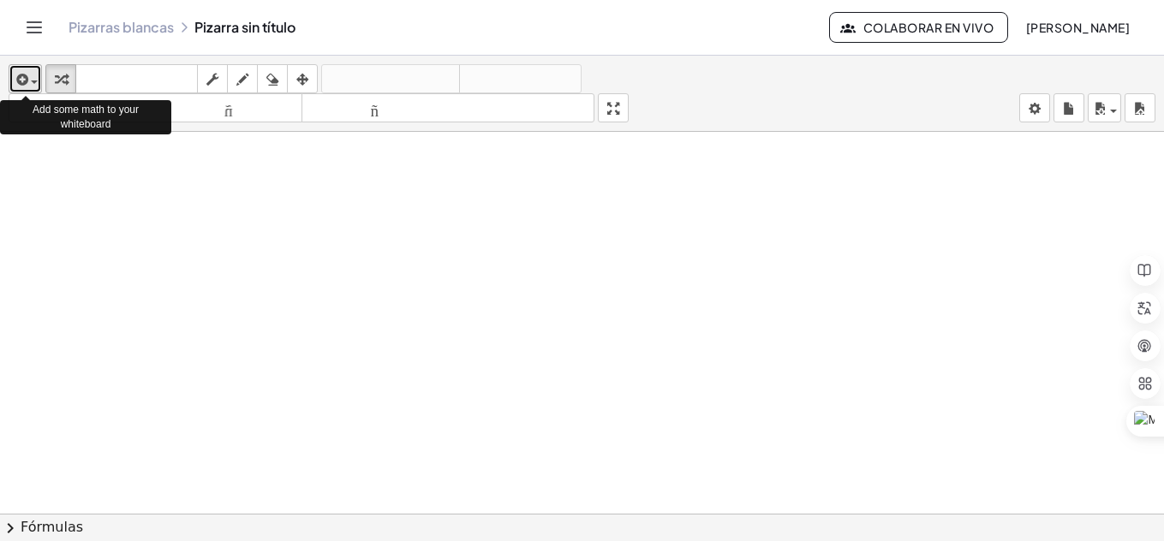
click at [32, 85] on div "button" at bounding box center [25, 78] width 25 height 21
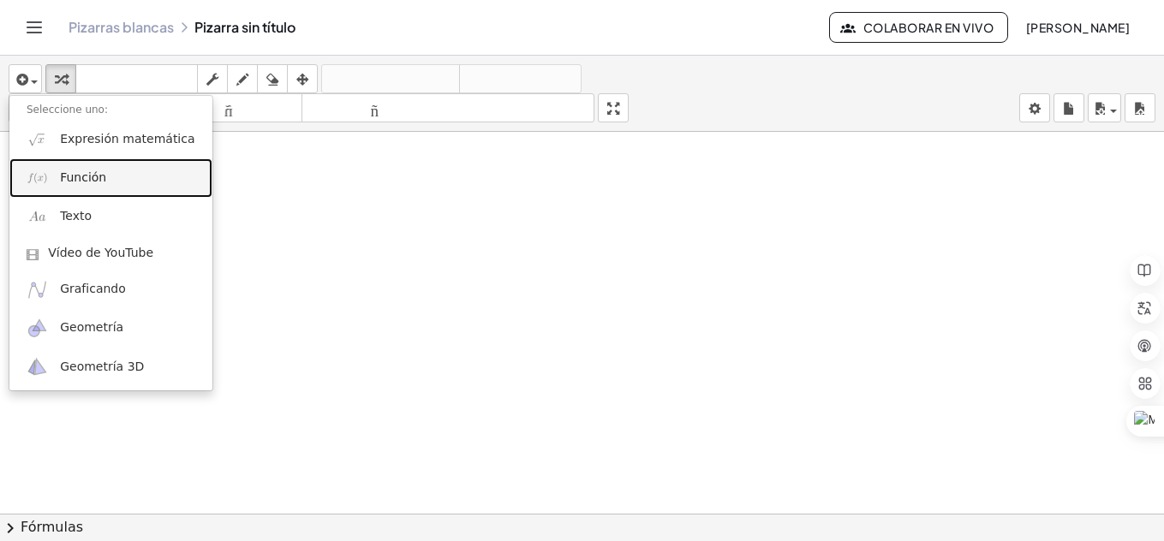
click at [95, 188] on link "Función" at bounding box center [110, 177] width 203 height 39
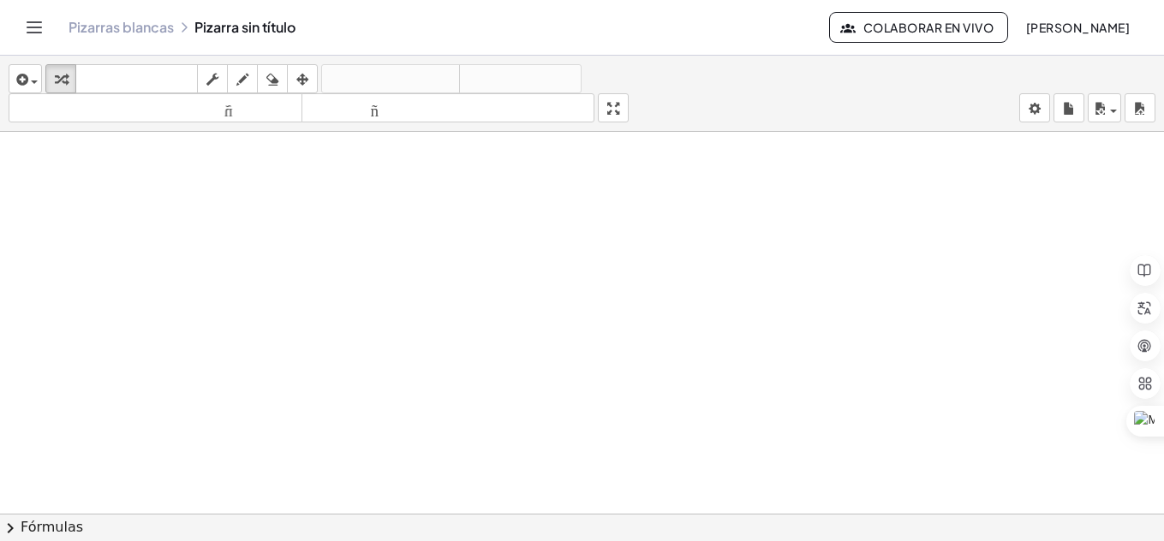
click at [43, 85] on div "insertar Seleccione uno: Expresión matemática Función Texto Vídeo de YouTube Gr…" at bounding box center [582, 94] width 1164 height 76
click at [22, 82] on icon "button" at bounding box center [20, 79] width 15 height 21
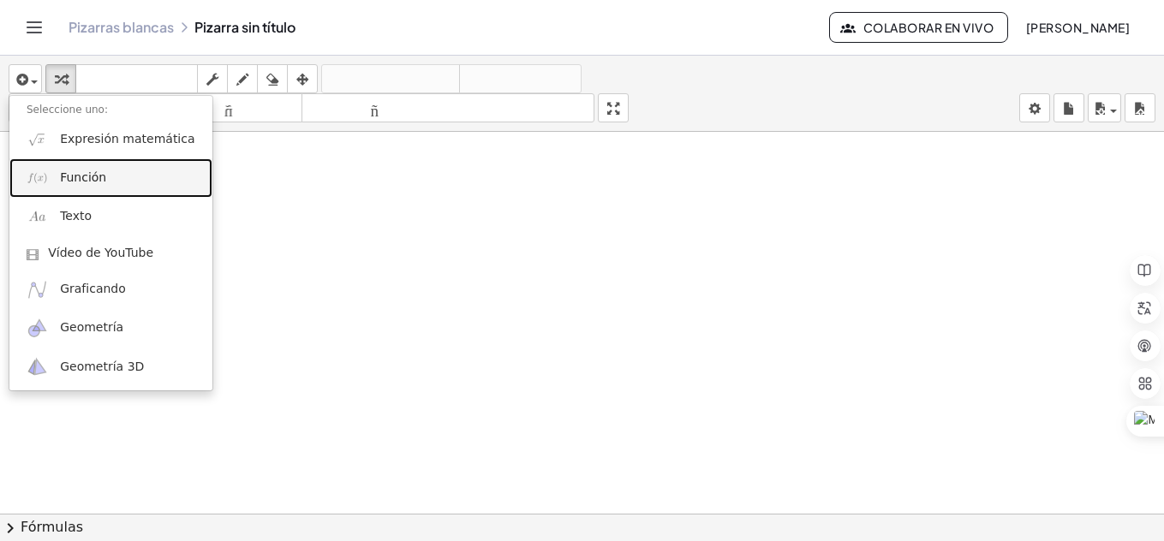
click at [56, 160] on link "Función" at bounding box center [110, 177] width 203 height 39
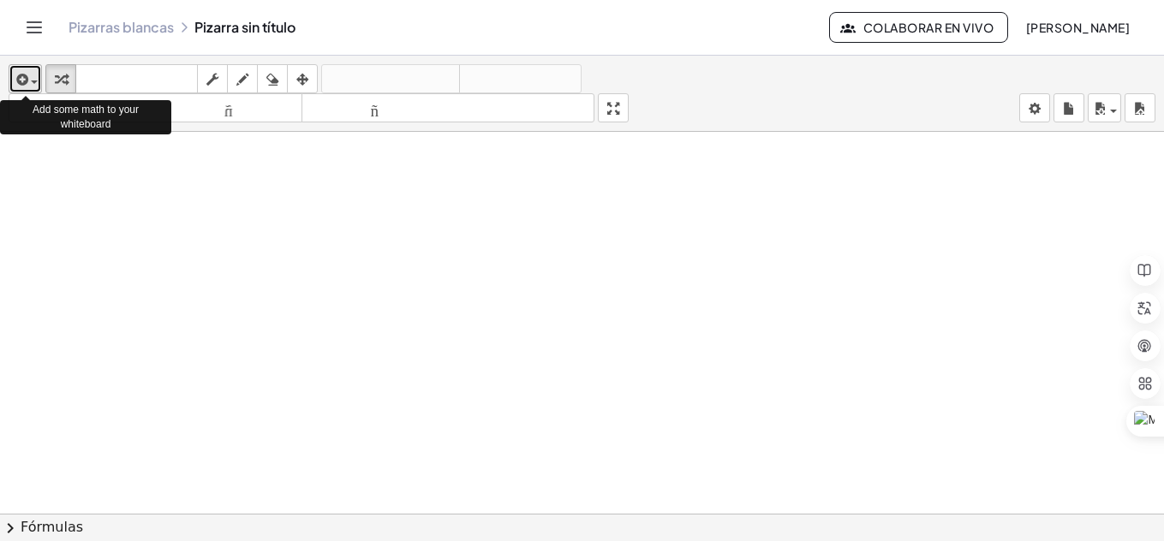
click at [26, 79] on icon "button" at bounding box center [20, 79] width 15 height 21
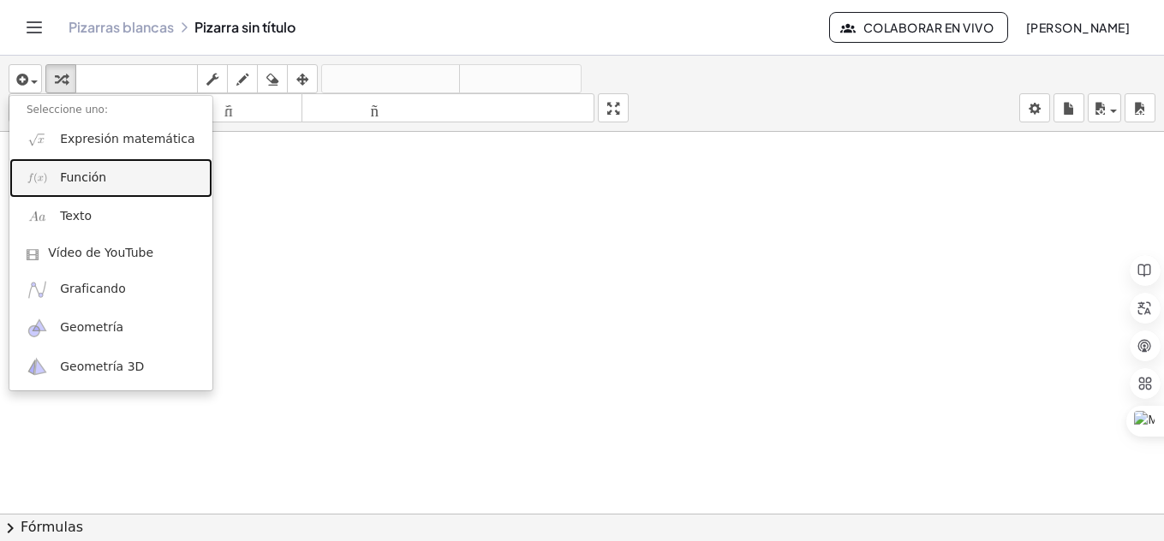
click at [60, 176] on font "Función" at bounding box center [83, 177] width 46 height 14
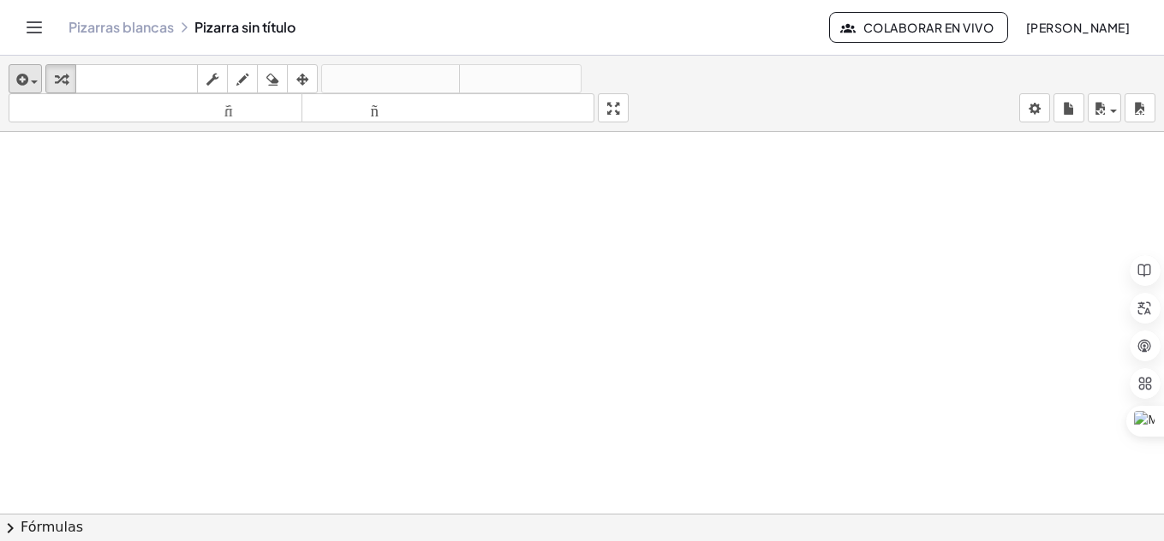
drag, startPoint x: 60, startPoint y: 176, endPoint x: 18, endPoint y: 80, distance: 105.4
click at [18, 80] on div "insertar Seleccione uno: Expresión matemática Función Texto Vídeo de YouTube Gr…" at bounding box center [582, 298] width 1164 height 485
click at [18, 80] on icon "button" at bounding box center [20, 79] width 15 height 21
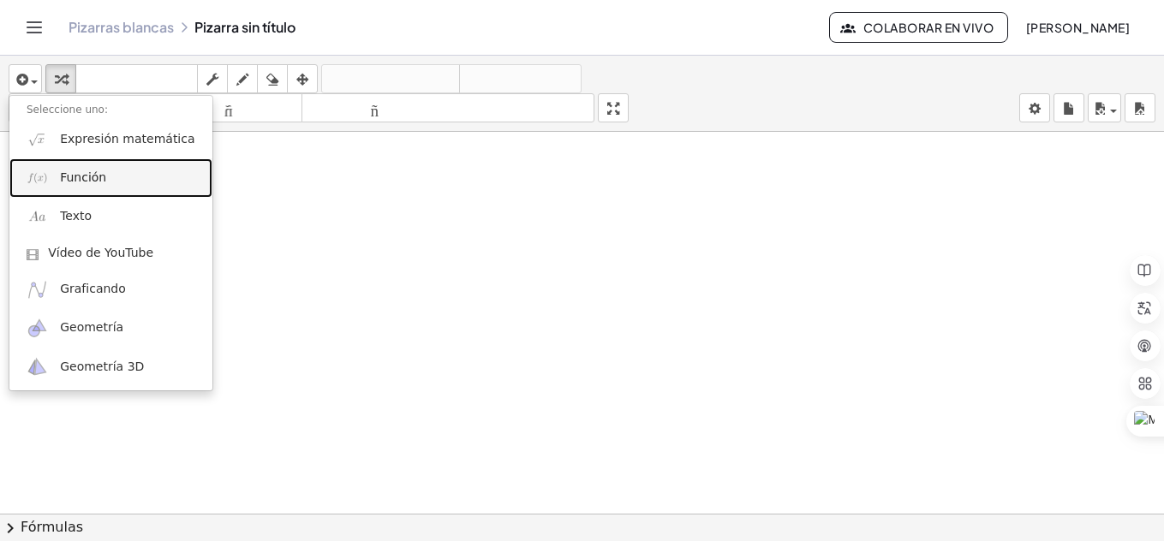
click at [57, 185] on link "Función" at bounding box center [110, 177] width 203 height 39
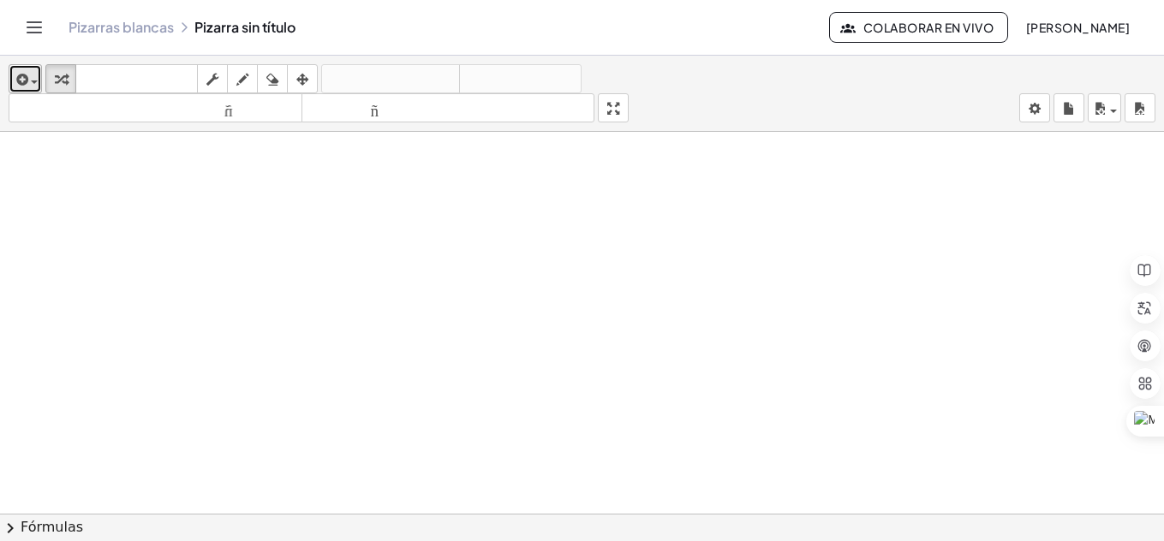
click at [28, 87] on div "button" at bounding box center [25, 78] width 25 height 21
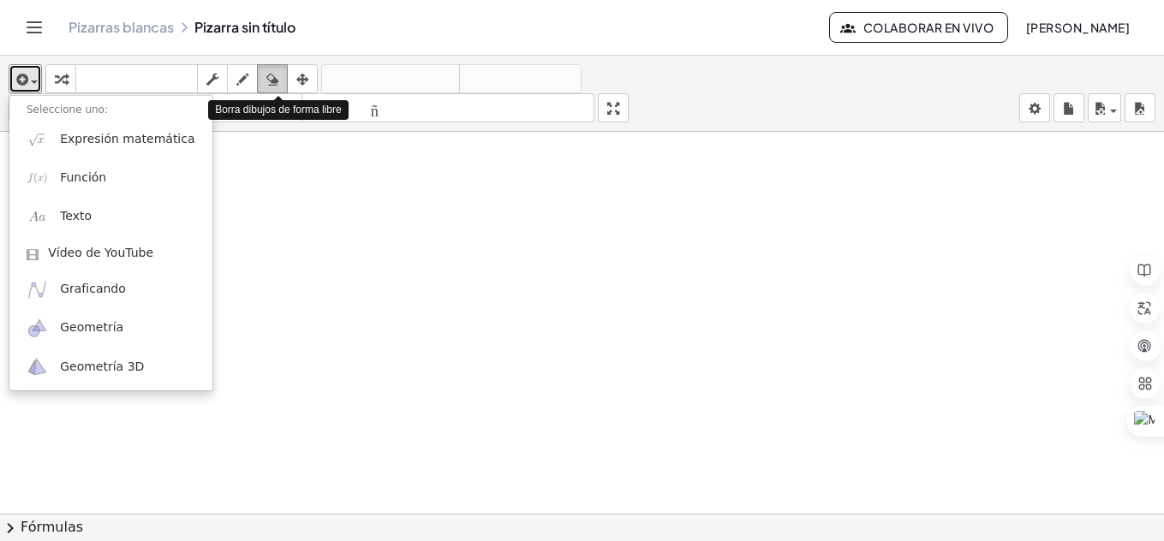
click at [287, 80] on button "borrar" at bounding box center [272, 78] width 31 height 29
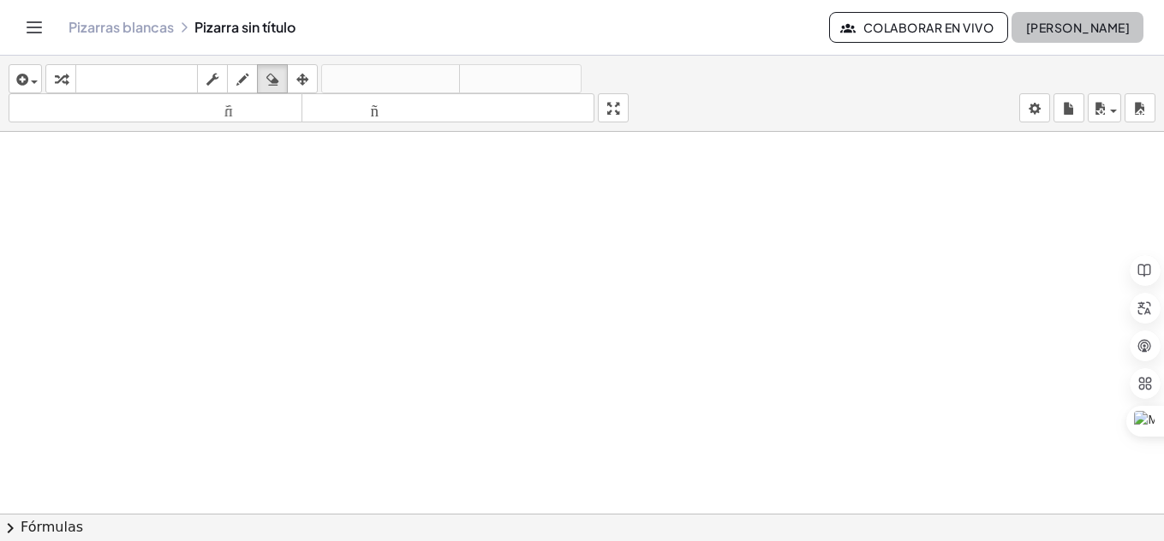
click at [1043, 30] on font "[PERSON_NAME]" at bounding box center [1078, 27] width 104 height 15
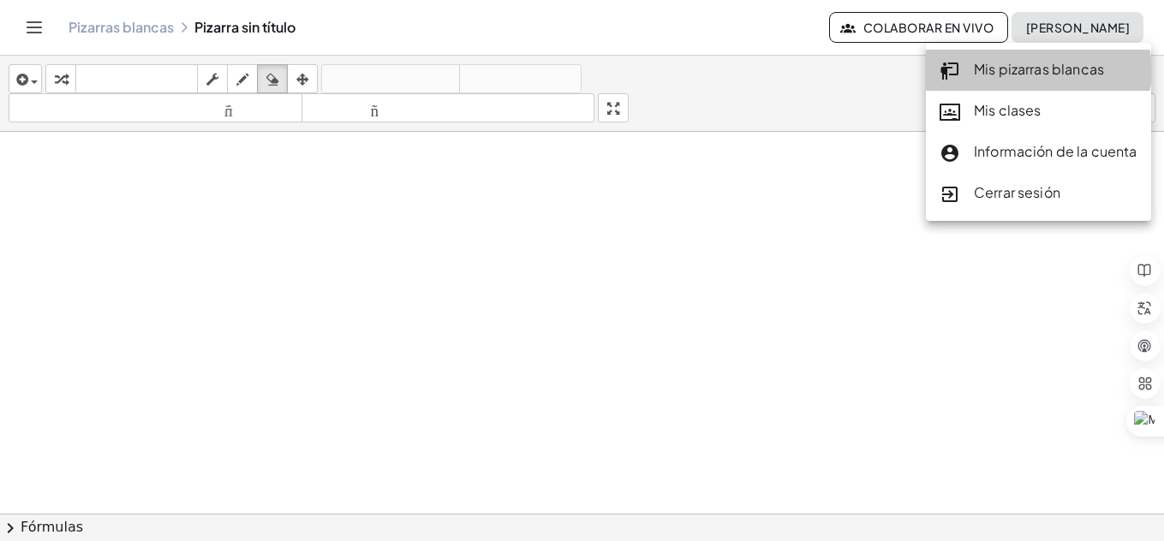
click at [1013, 66] on font "Mis pizarras blancas" at bounding box center [1038, 69] width 130 height 18
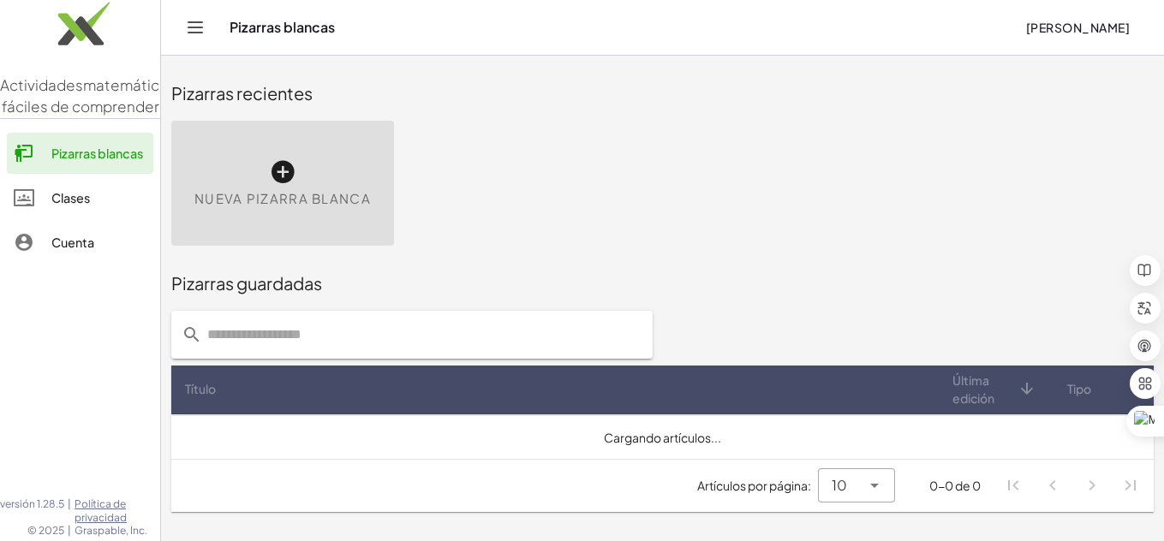
click at [277, 170] on icon at bounding box center [282, 171] width 27 height 27
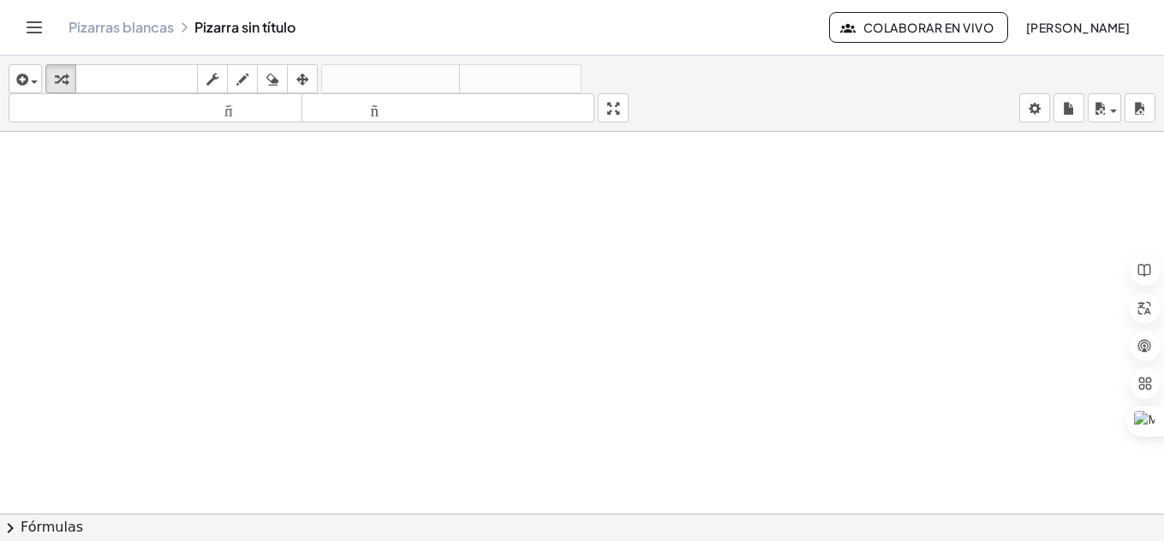
drag, startPoint x: 133, startPoint y: 109, endPoint x: 0, endPoint y: 110, distance: 132.7
click at [23, 78] on icon "button" at bounding box center [20, 79] width 15 height 21
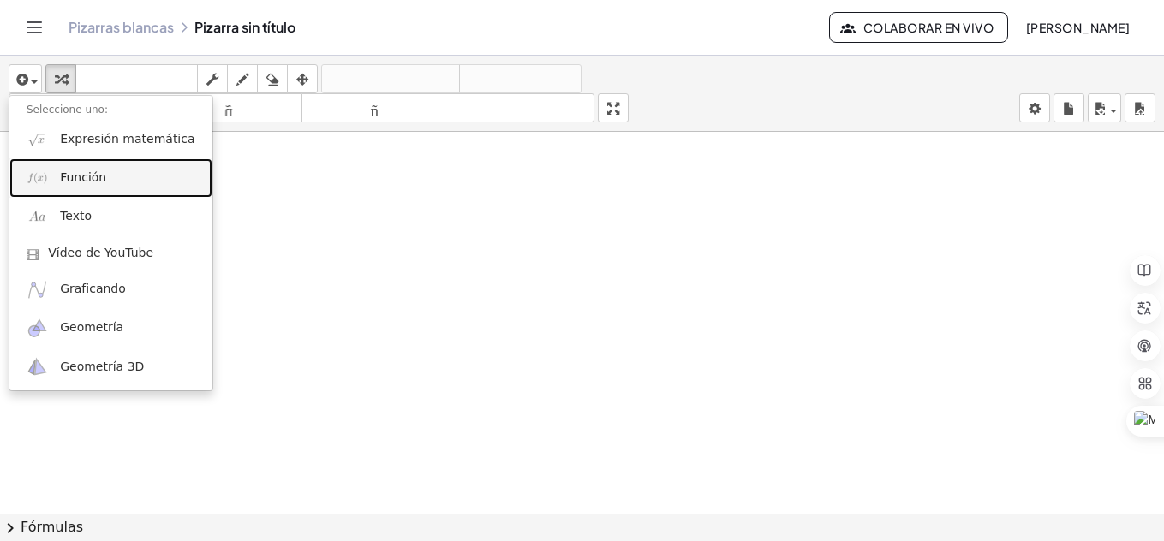
click at [85, 170] on font "Función" at bounding box center [83, 177] width 46 height 14
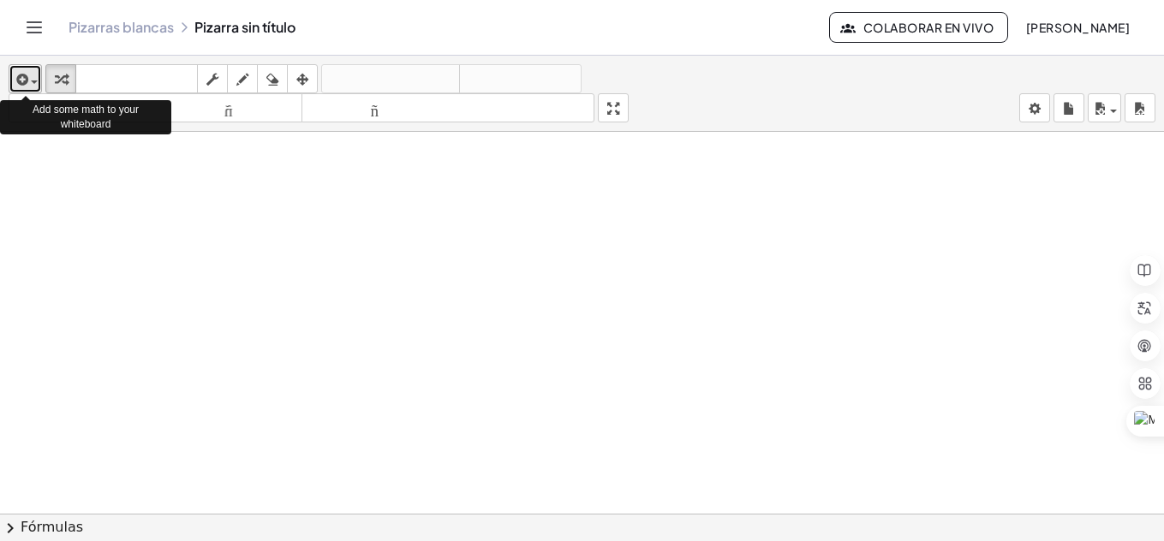
click at [40, 85] on button "insertar" at bounding box center [25, 78] width 33 height 29
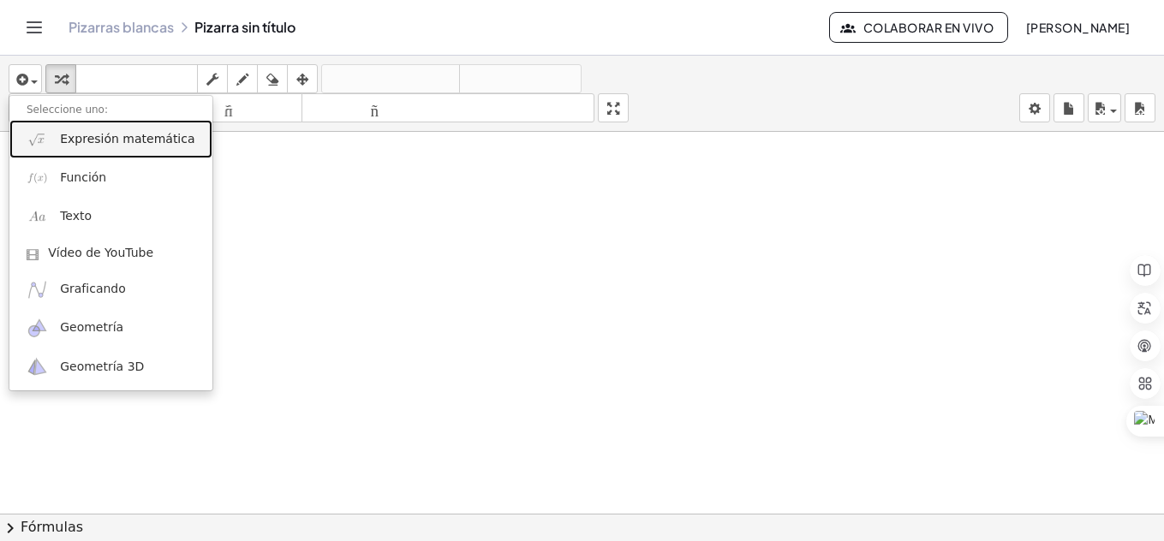
click at [113, 148] on link "Expresión matemática" at bounding box center [110, 139] width 203 height 39
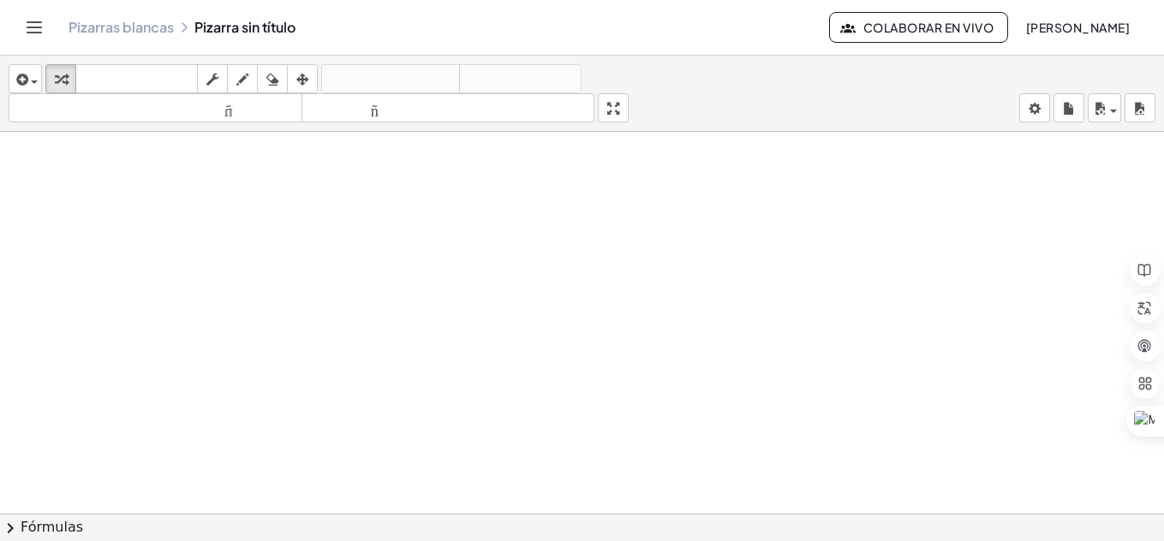
click at [111, 205] on div at bounding box center [582, 526] width 1164 height 788
drag, startPoint x: 71, startPoint y: 263, endPoint x: 76, endPoint y: 278, distance: 16.2
click at [76, 278] on div at bounding box center [582, 526] width 1164 height 788
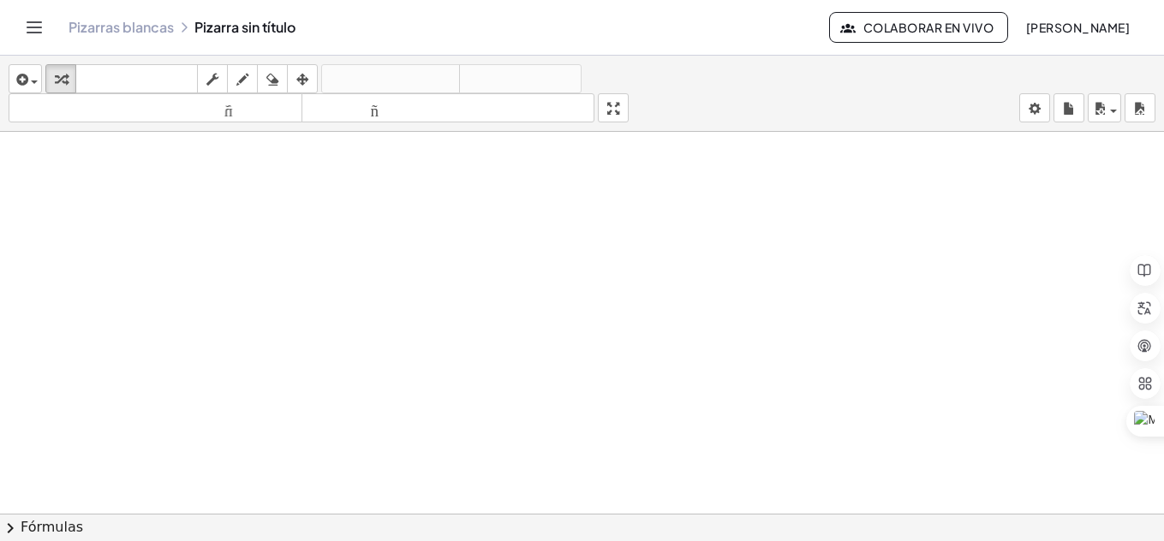
click at [82, 264] on div at bounding box center [582, 526] width 1164 height 788
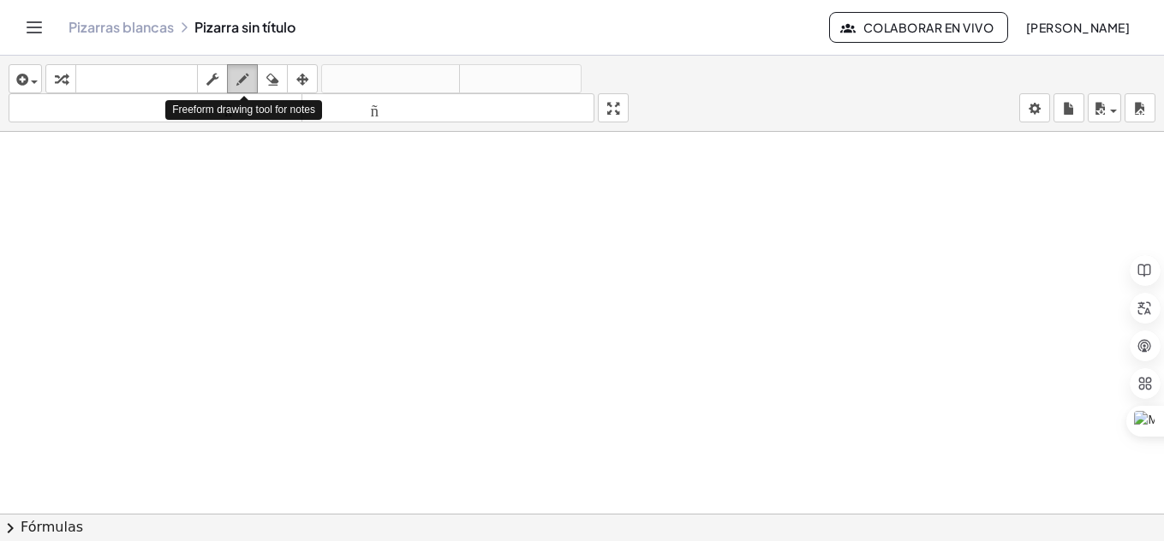
click at [240, 77] on icon "button" at bounding box center [242, 79] width 12 height 21
drag, startPoint x: 265, startPoint y: 153, endPoint x: 275, endPoint y: 159, distance: 11.9
drag, startPoint x: 275, startPoint y: 159, endPoint x: 197, endPoint y: 170, distance: 78.7
click at [197, 170] on div at bounding box center [582, 526] width 1164 height 788
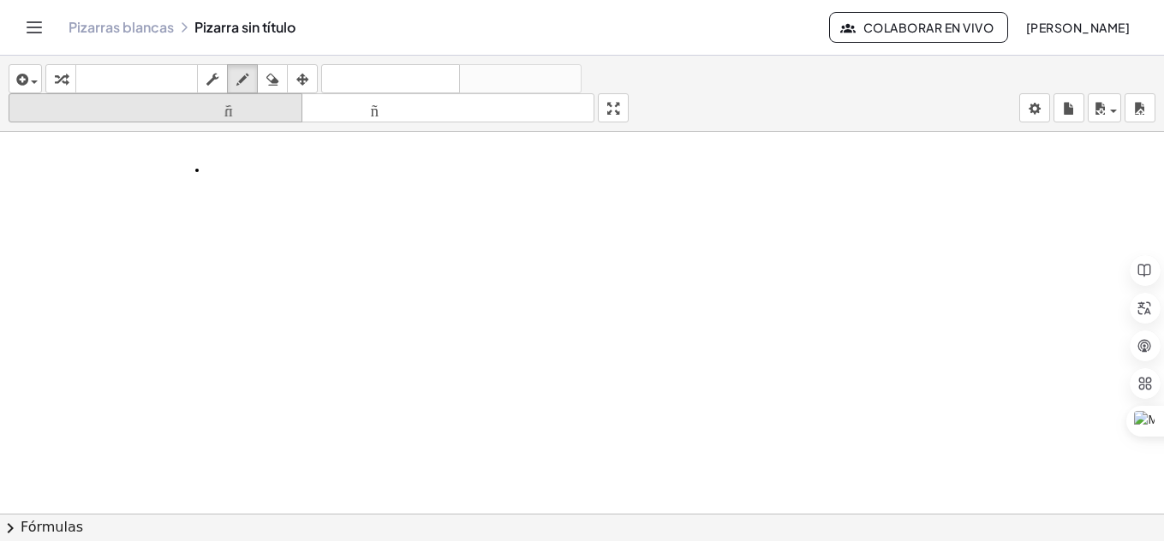
click at [121, 101] on font "tamaño_del_formato" at bounding box center [155, 108] width 285 height 16
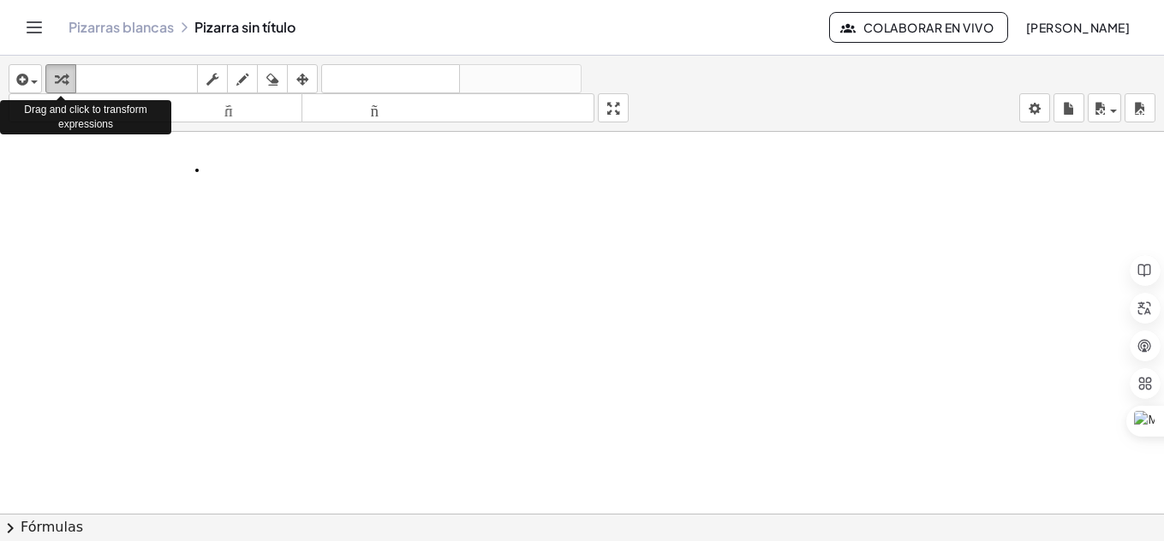
click at [64, 74] on icon "button" at bounding box center [61, 79] width 12 height 21
click at [20, 80] on icon "button" at bounding box center [20, 79] width 15 height 21
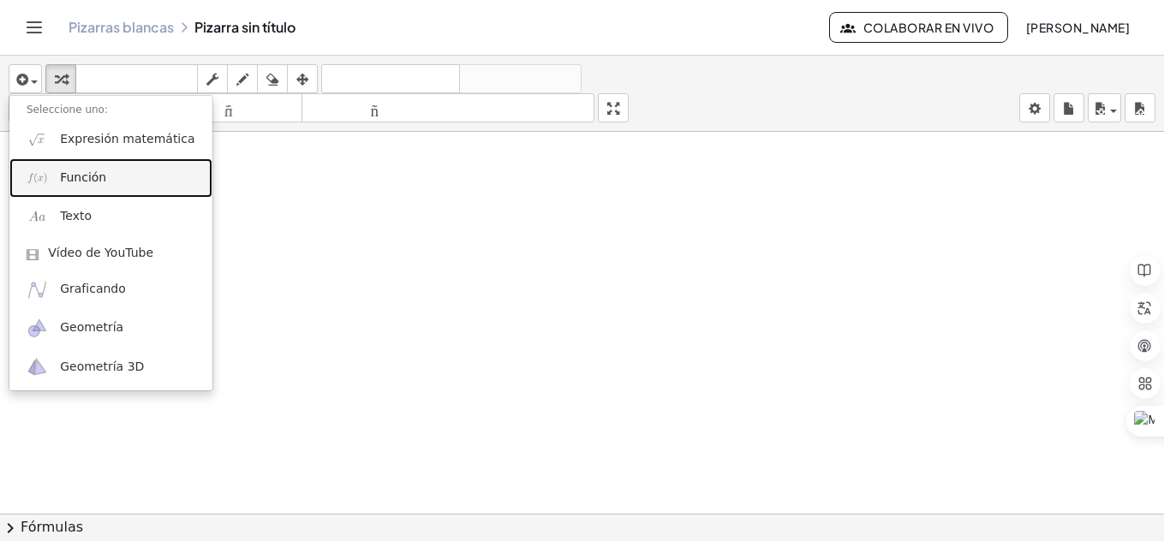
click at [99, 181] on font "Función" at bounding box center [83, 177] width 46 height 14
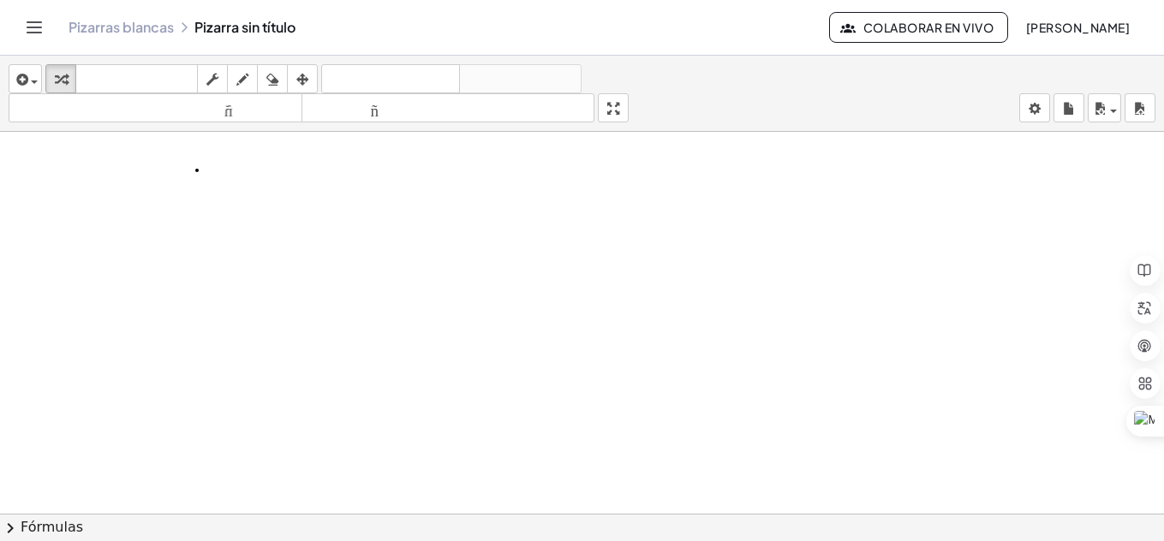
drag, startPoint x: 140, startPoint y: 214, endPoint x: 151, endPoint y: 219, distance: 11.5
drag, startPoint x: 151, startPoint y: 219, endPoint x: 0, endPoint y: 71, distance: 211.3
drag, startPoint x: 0, startPoint y: 71, endPoint x: 10, endPoint y: 74, distance: 10.8
click at [10, 74] on button "insertar" at bounding box center [25, 78] width 33 height 29
